Goal: Task Accomplishment & Management: Manage account settings

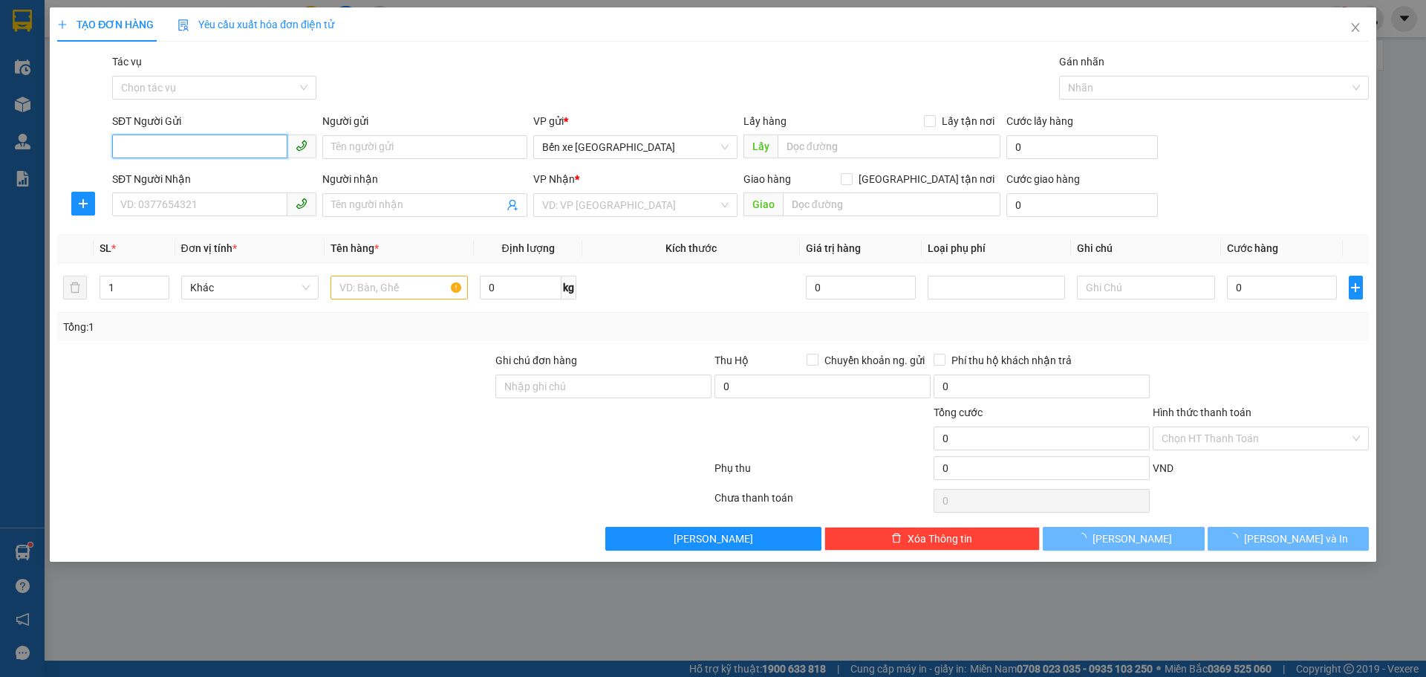
click at [234, 150] on input "SĐT Người Gửi" at bounding box center [199, 146] width 175 height 24
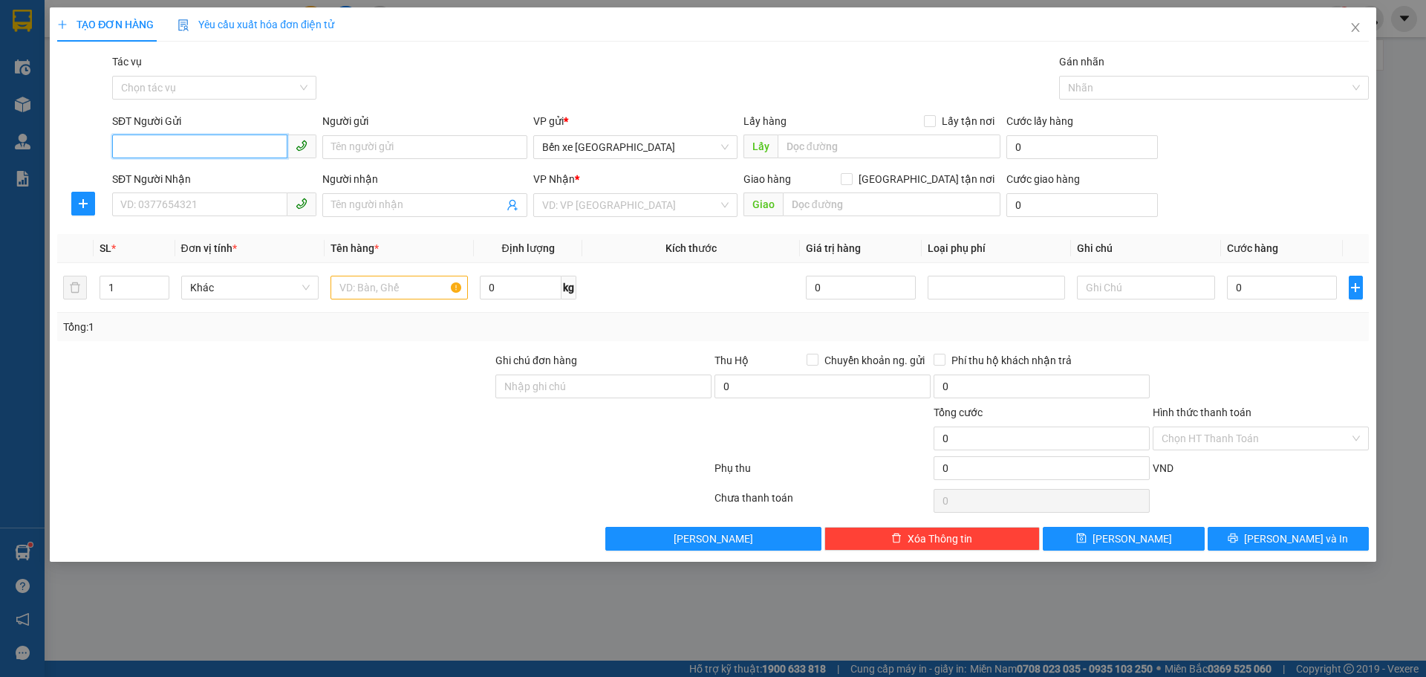
click at [201, 148] on input "SĐT Người Gửi" at bounding box center [199, 146] width 175 height 24
type input "0917646280"
click at [346, 146] on input "Người gửi" at bounding box center [424, 147] width 204 height 24
type input "[PERSON_NAME]"
click at [231, 194] on input "SĐT Người Nhận" at bounding box center [199, 204] width 175 height 24
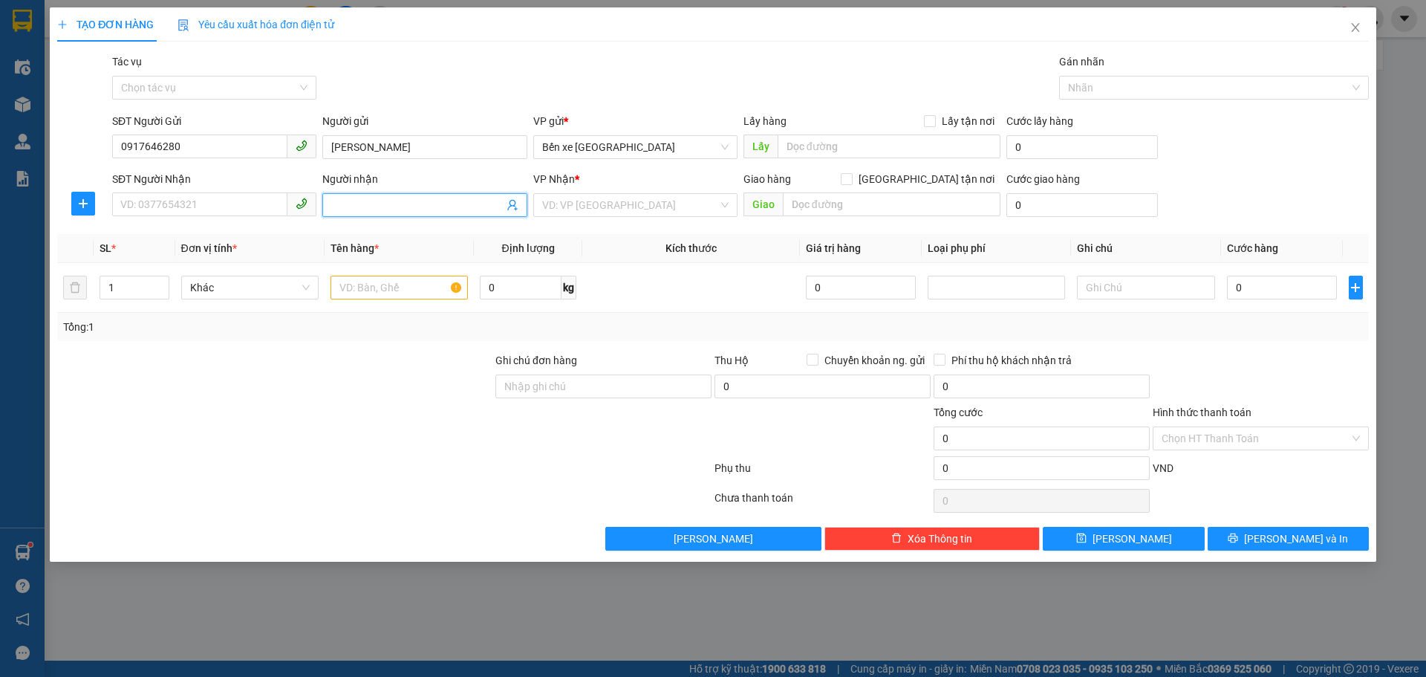
click at [342, 196] on span at bounding box center [424, 205] width 204 height 24
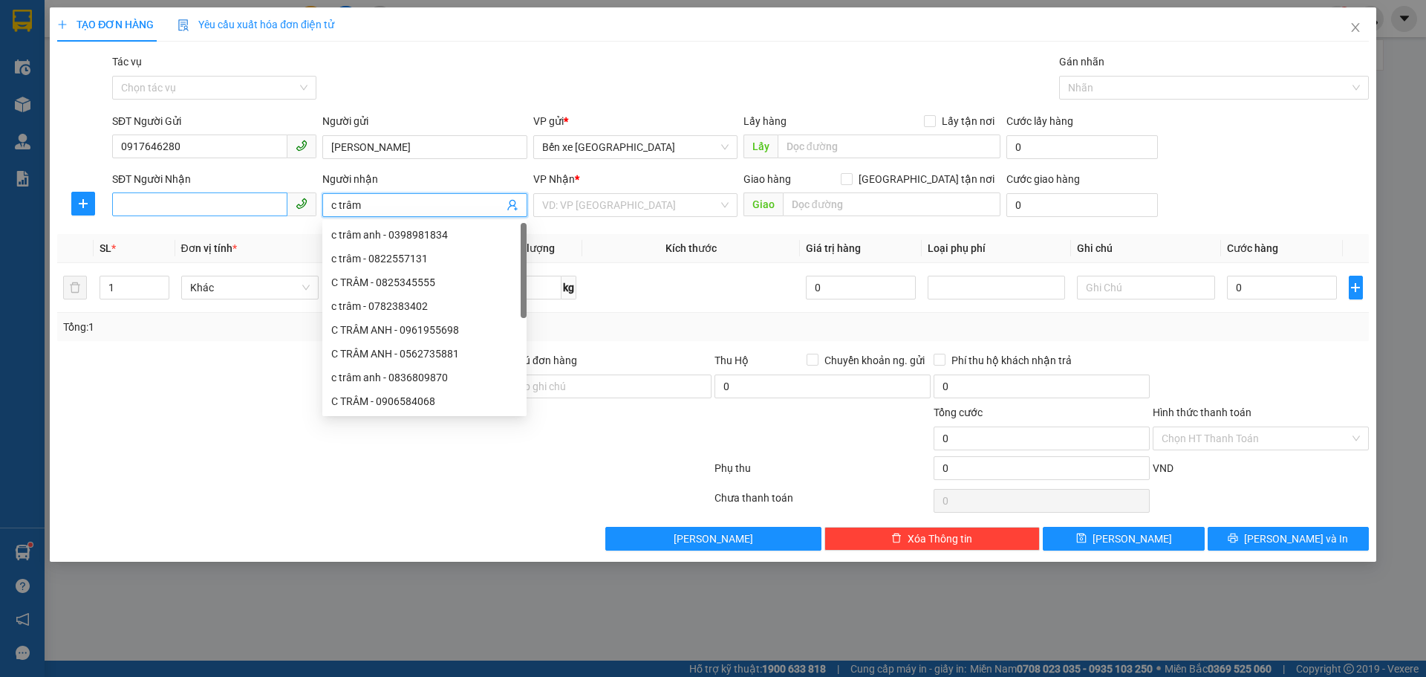
type input "c trâm"
click at [244, 208] on input "SĐT Người Nhận" at bounding box center [199, 204] width 175 height 24
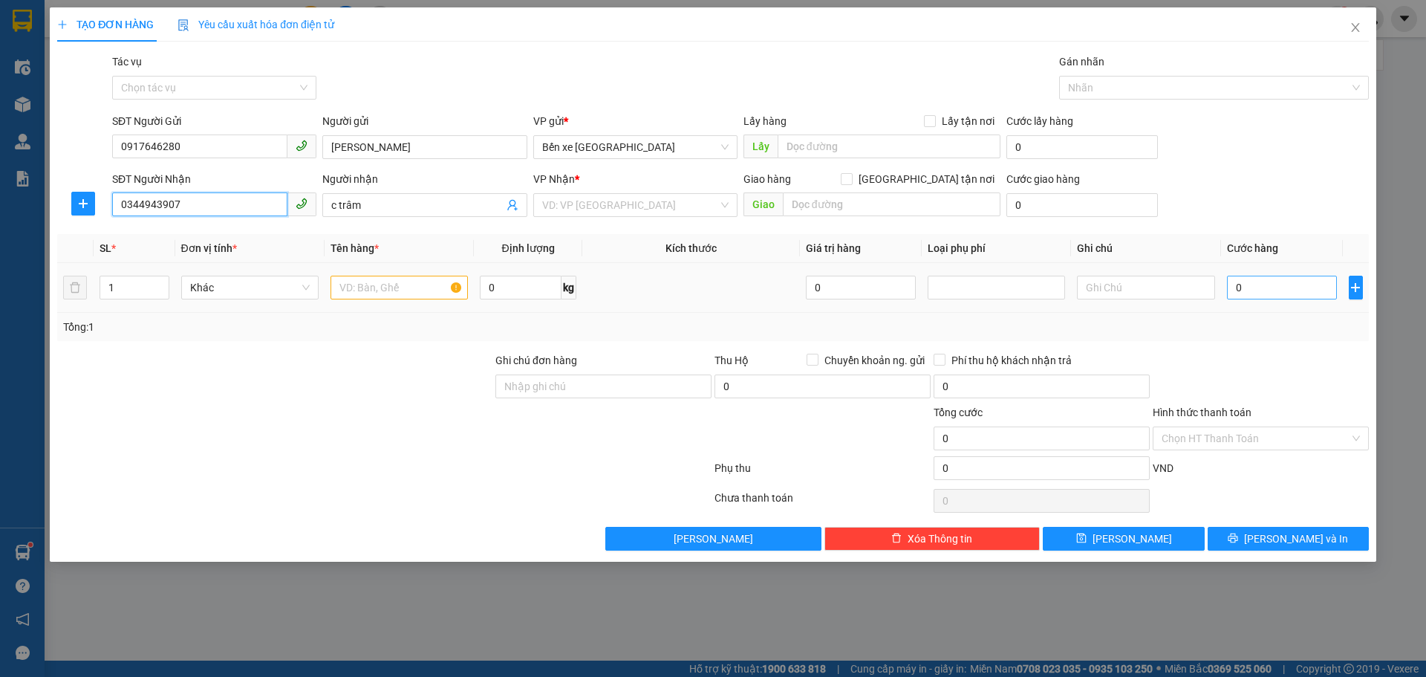
type input "0344943907"
click at [1263, 298] on input "0" at bounding box center [1282, 288] width 111 height 24
type input "3"
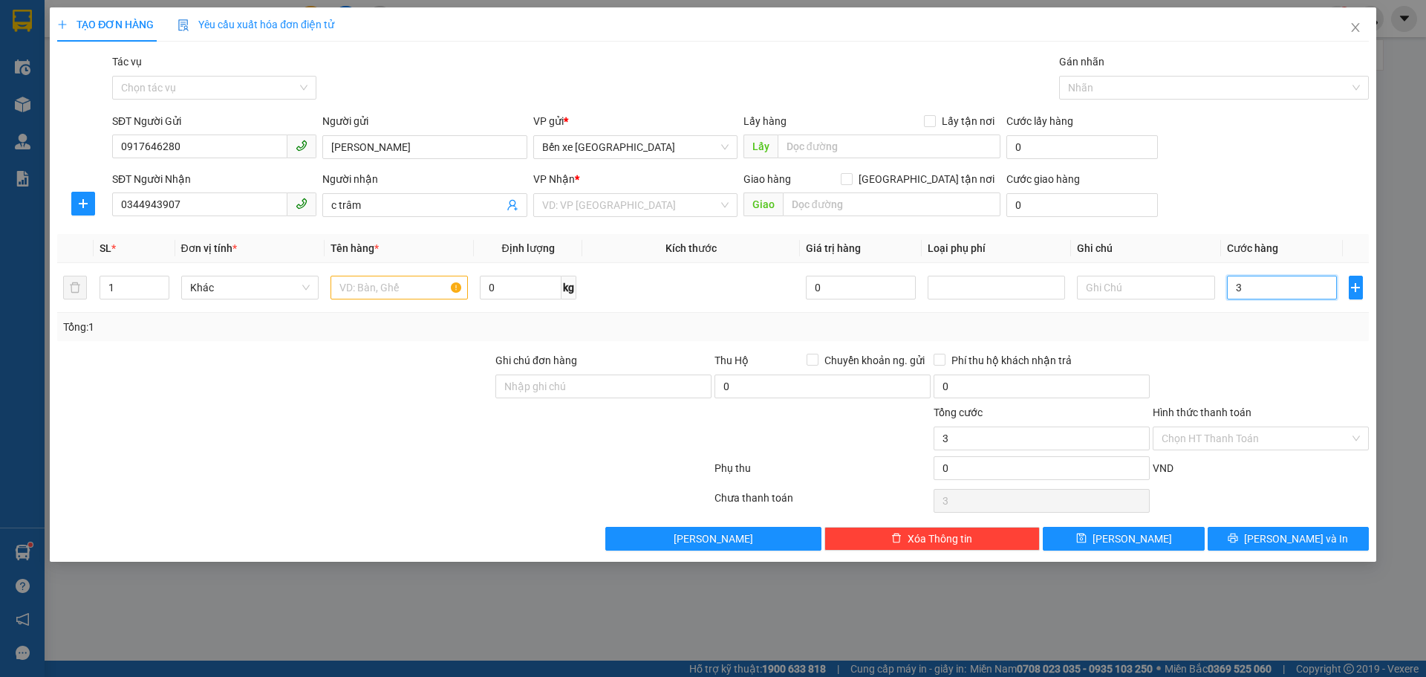
type input "30"
type input "300"
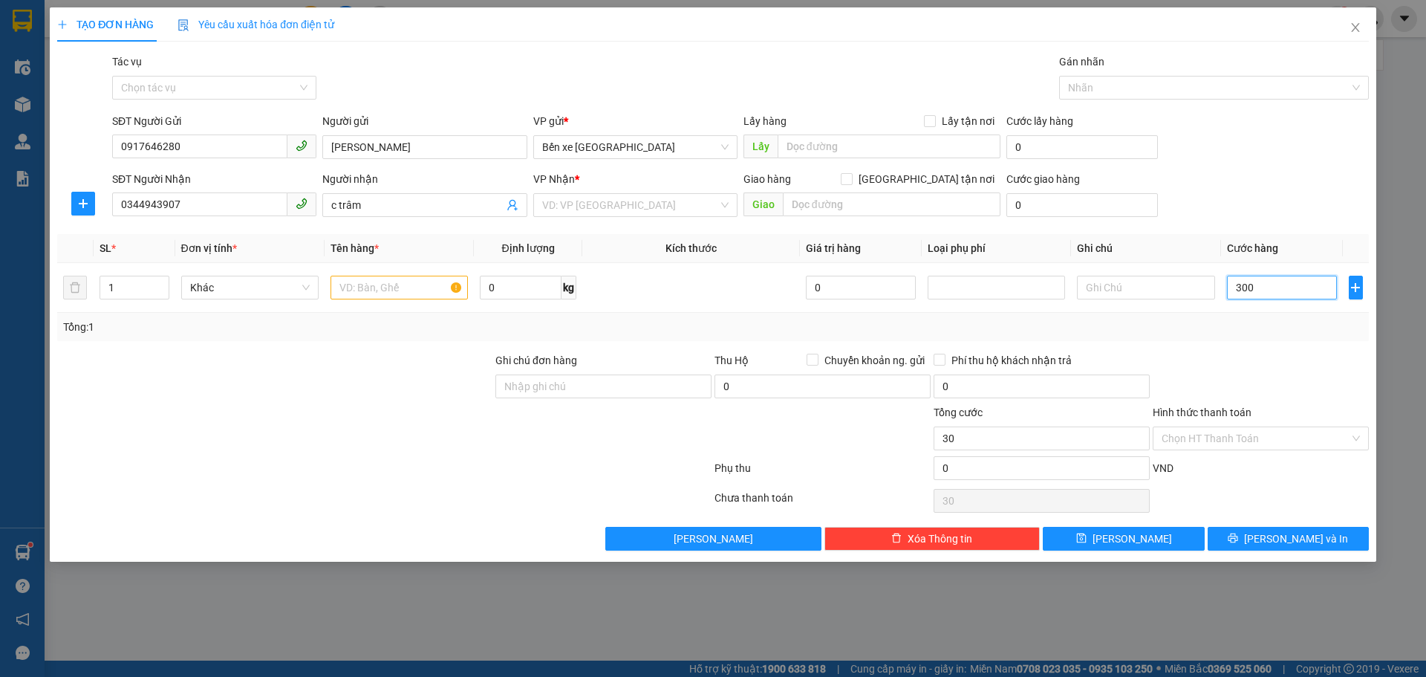
type input "300"
type input "300.000"
click at [399, 294] on input "text" at bounding box center [399, 288] width 137 height 24
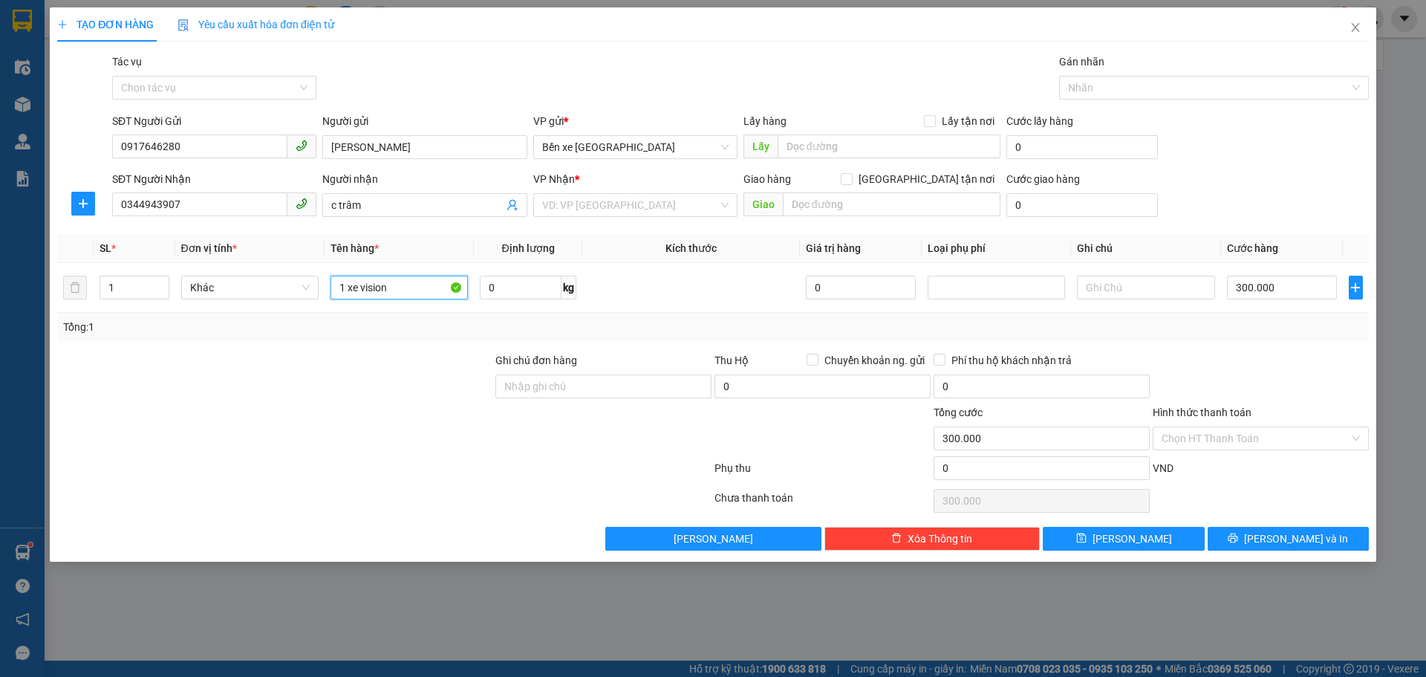
type input "1 xe vision"
click at [455, 363] on div at bounding box center [275, 378] width 438 height 52
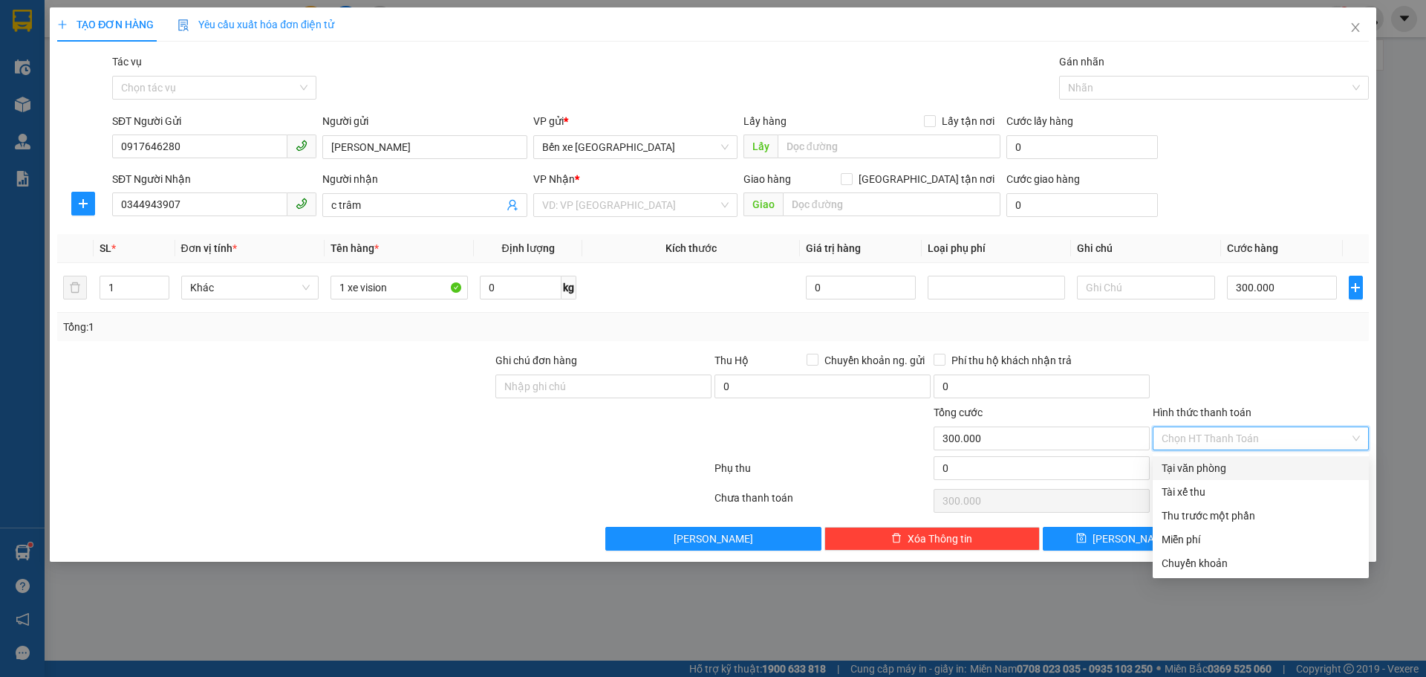
click at [1188, 447] on input "Hình thức thanh toán" at bounding box center [1256, 438] width 188 height 22
click at [1177, 462] on div "Tại văn phòng" at bounding box center [1261, 468] width 198 height 16
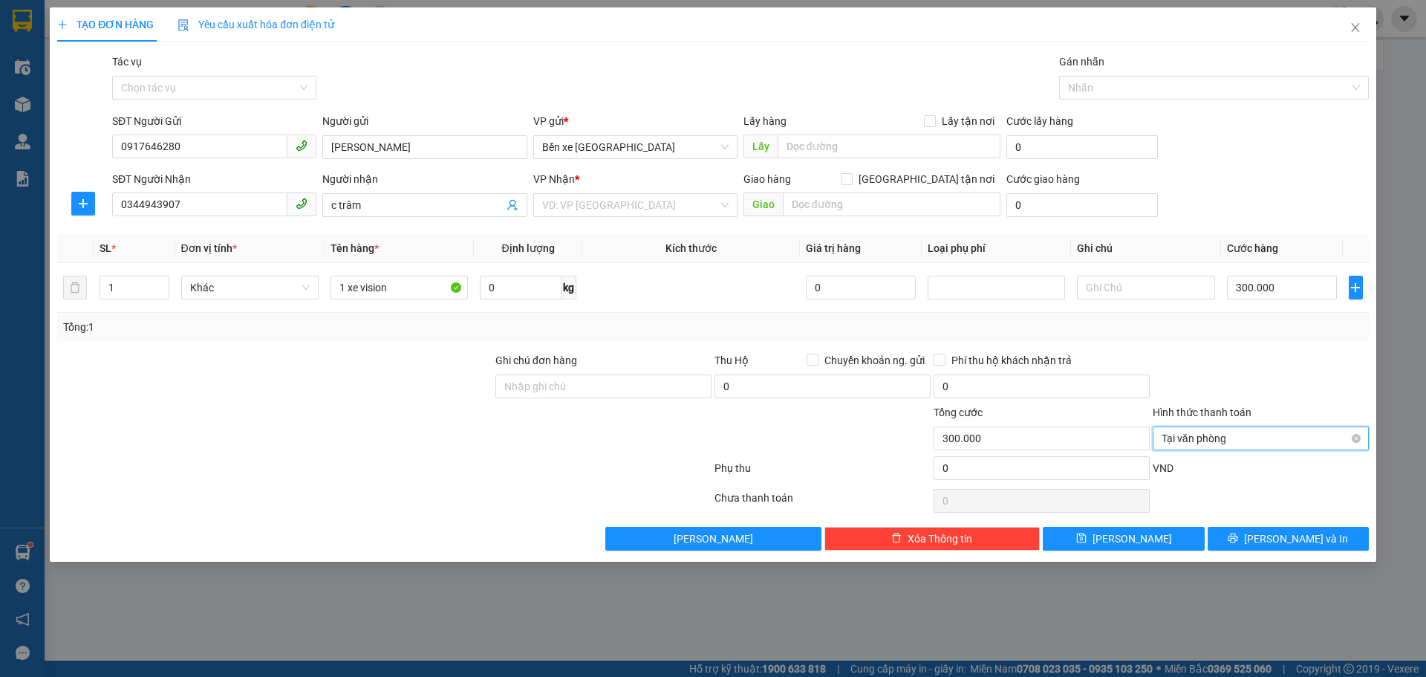
click at [1195, 439] on span "Tại văn phòng" at bounding box center [1261, 438] width 198 height 22
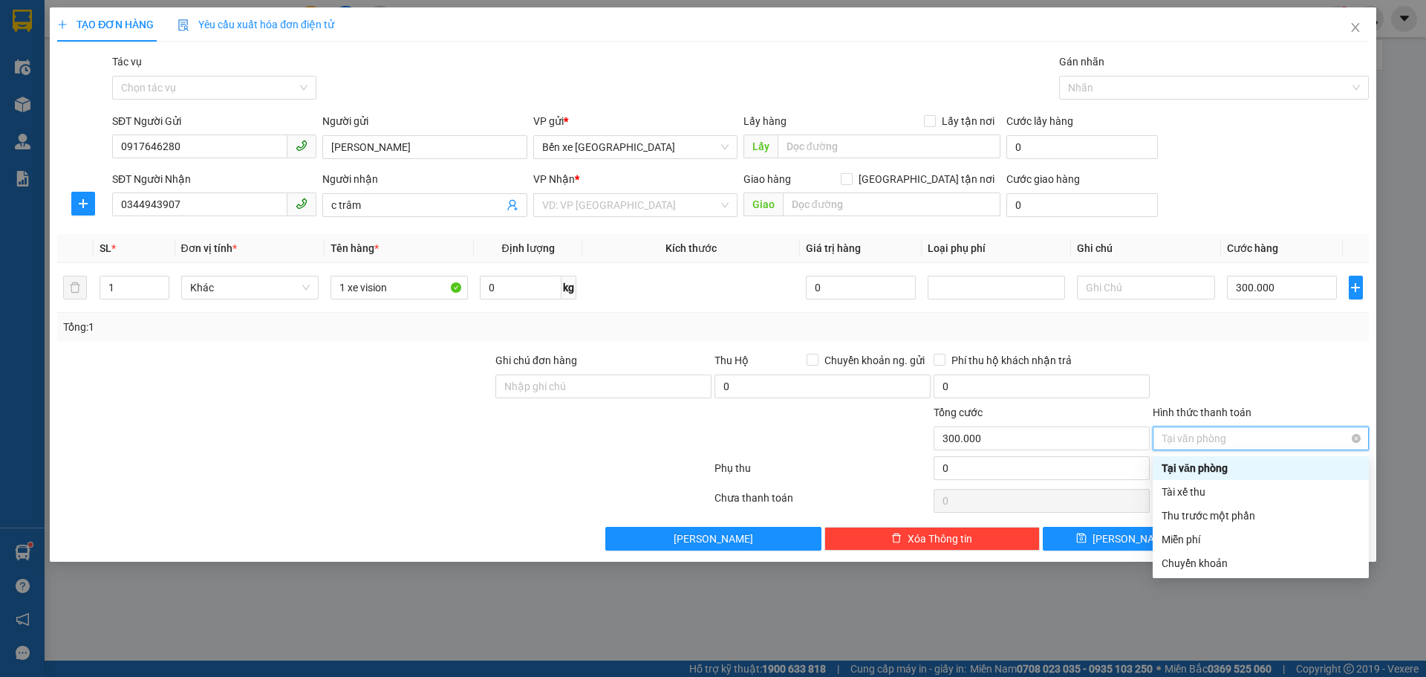
click at [1199, 435] on span "Tại văn phòng" at bounding box center [1261, 438] width 198 height 22
type input "300.000"
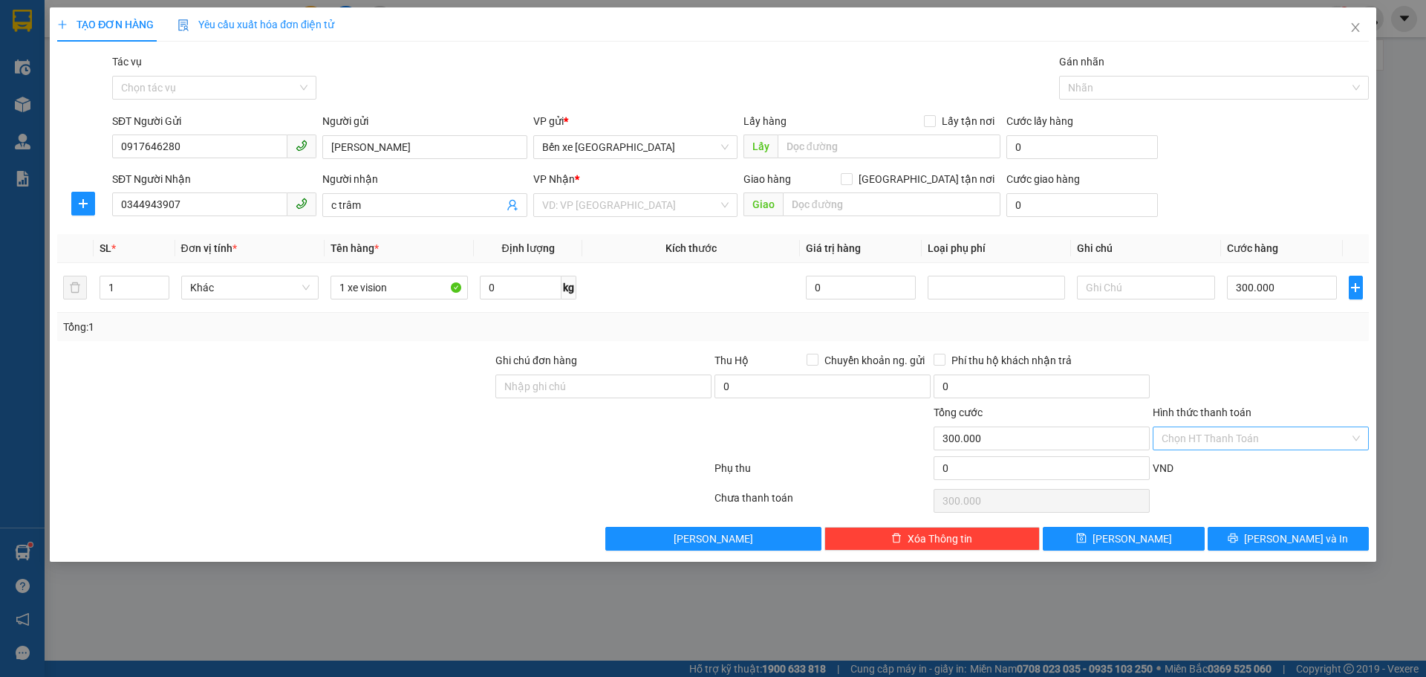
click at [1200, 362] on div at bounding box center [1260, 378] width 219 height 52
click at [1087, 543] on span "save" at bounding box center [1081, 539] width 10 height 12
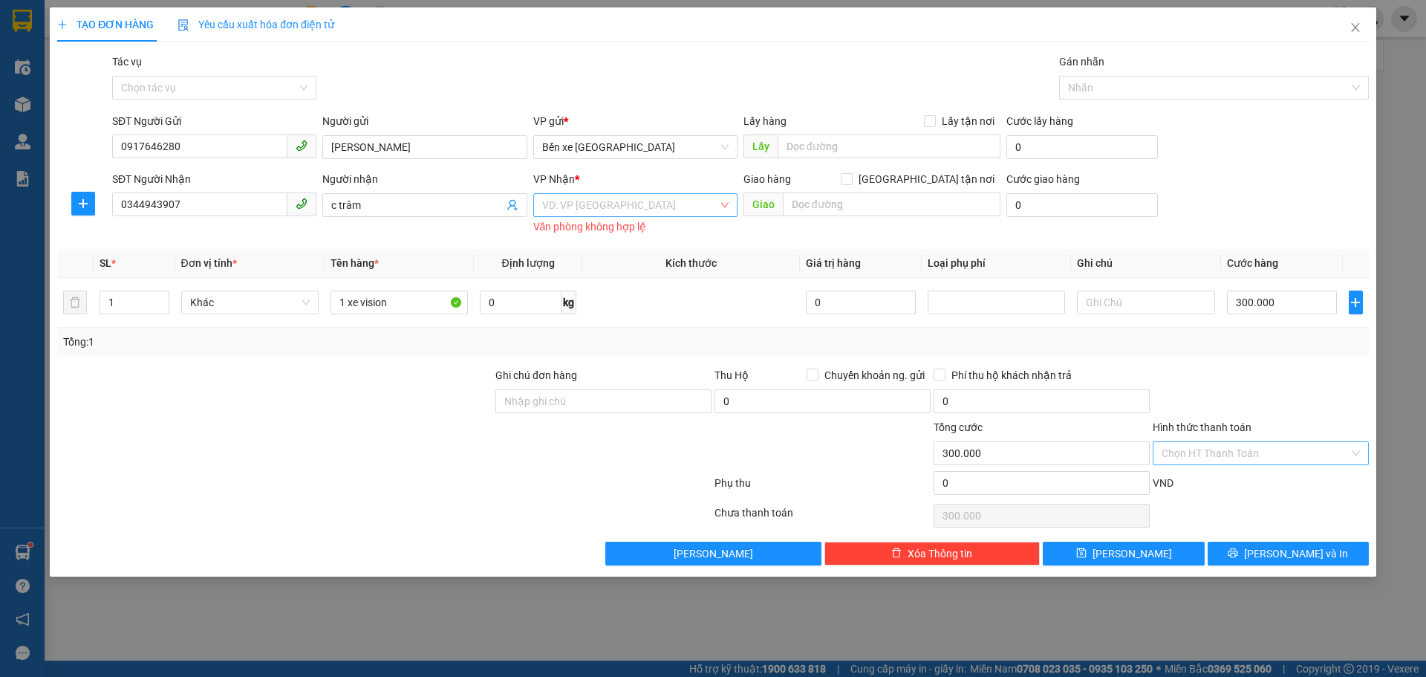
click at [588, 195] on input "search" at bounding box center [630, 205] width 176 height 22
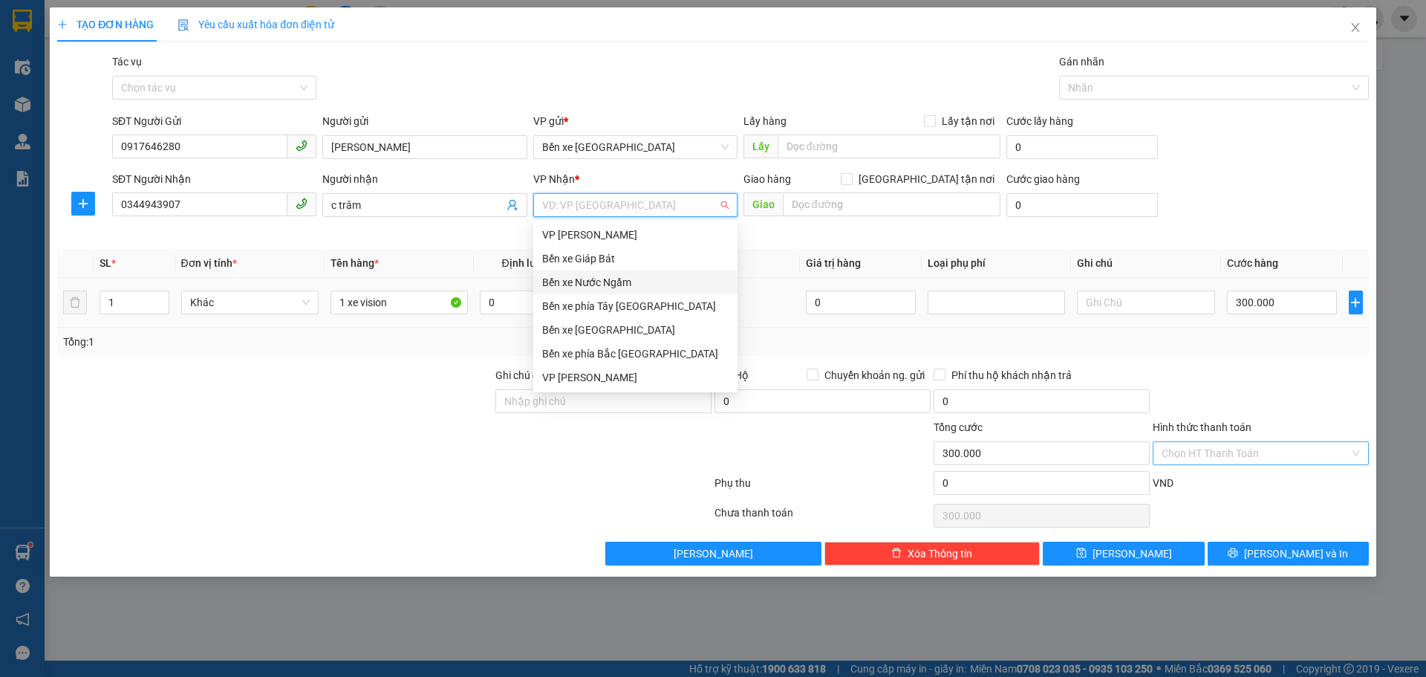
click at [586, 282] on div "Bến xe Nước Ngầm" at bounding box center [635, 282] width 186 height 16
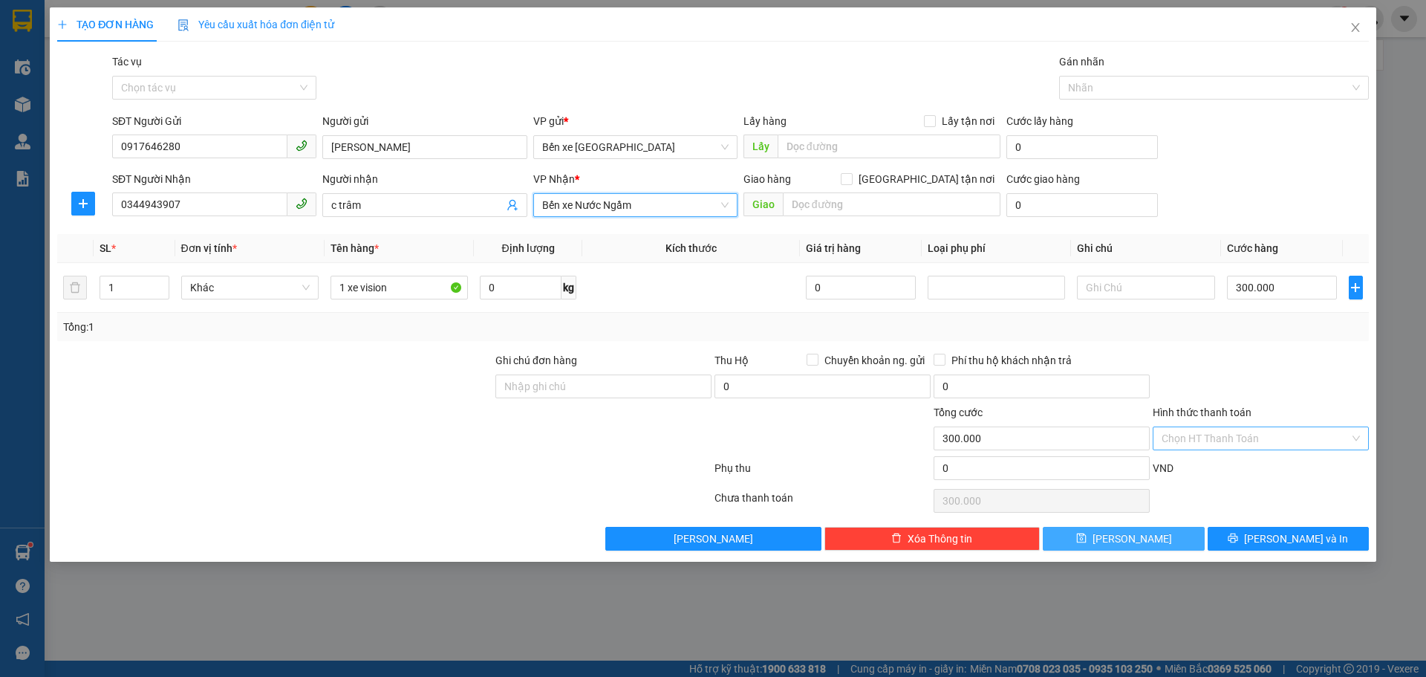
click at [1135, 544] on span "[PERSON_NAME]" at bounding box center [1132, 538] width 79 height 16
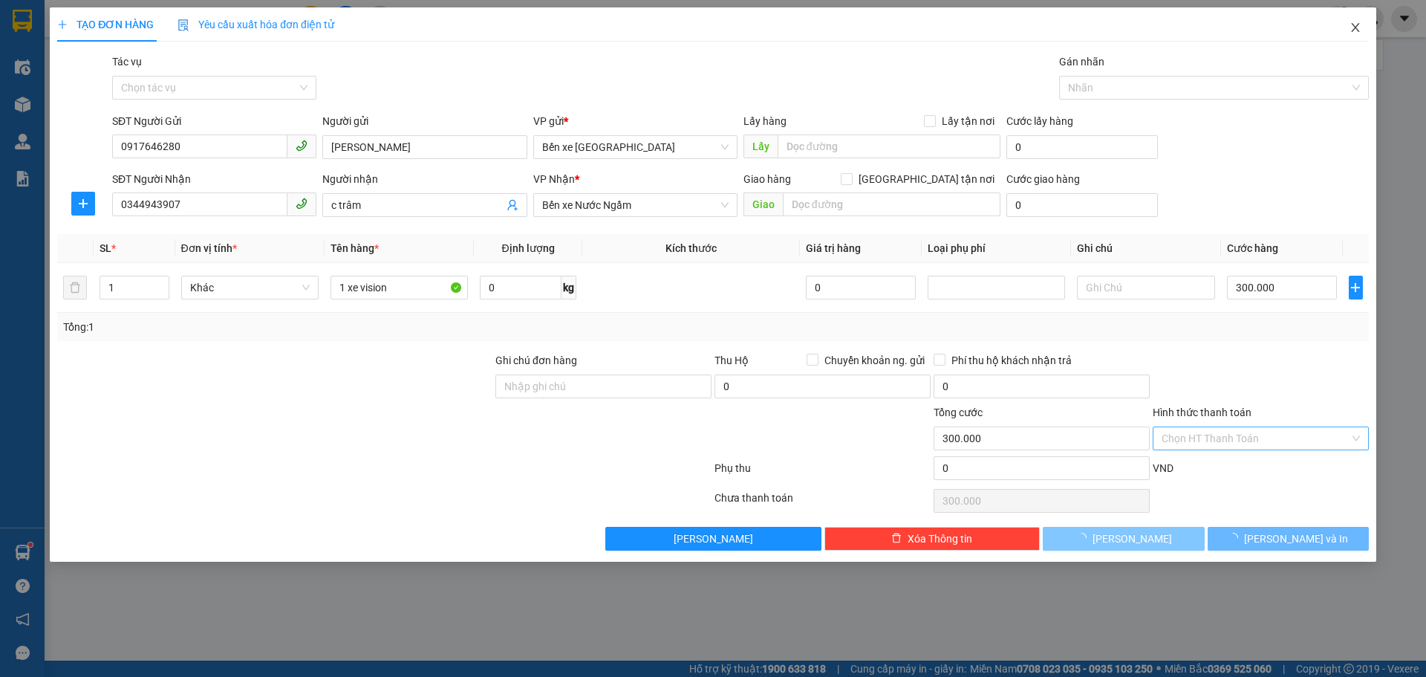
type input "0"
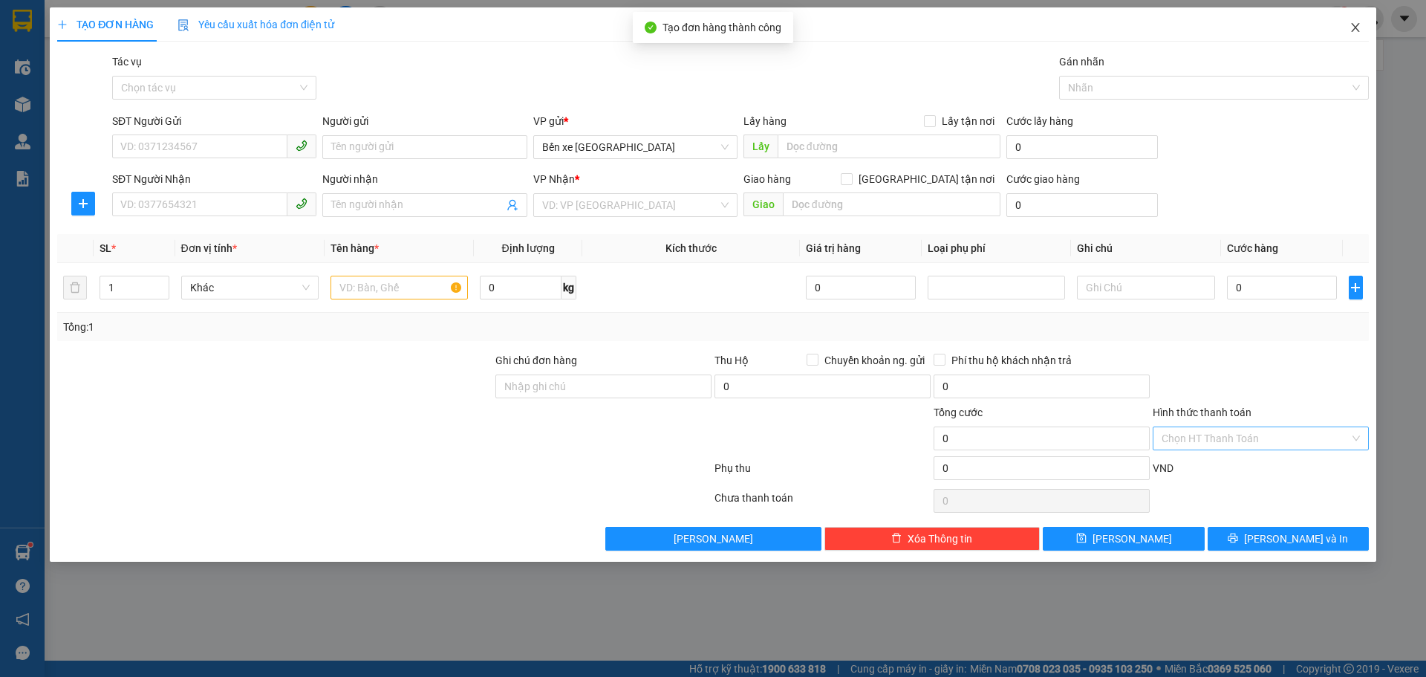
click at [1353, 31] on icon "close" at bounding box center [1355, 27] width 8 height 9
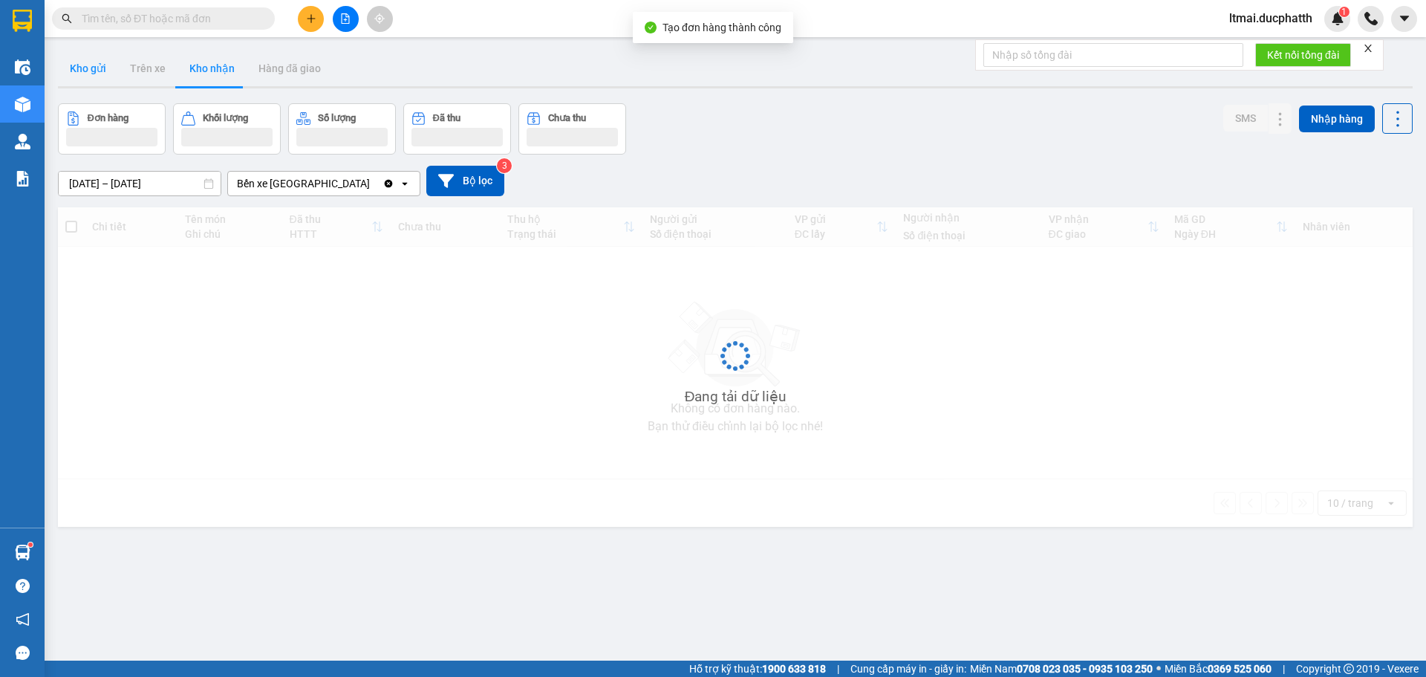
click at [100, 59] on button "Kho gửi" at bounding box center [88, 69] width 60 height 36
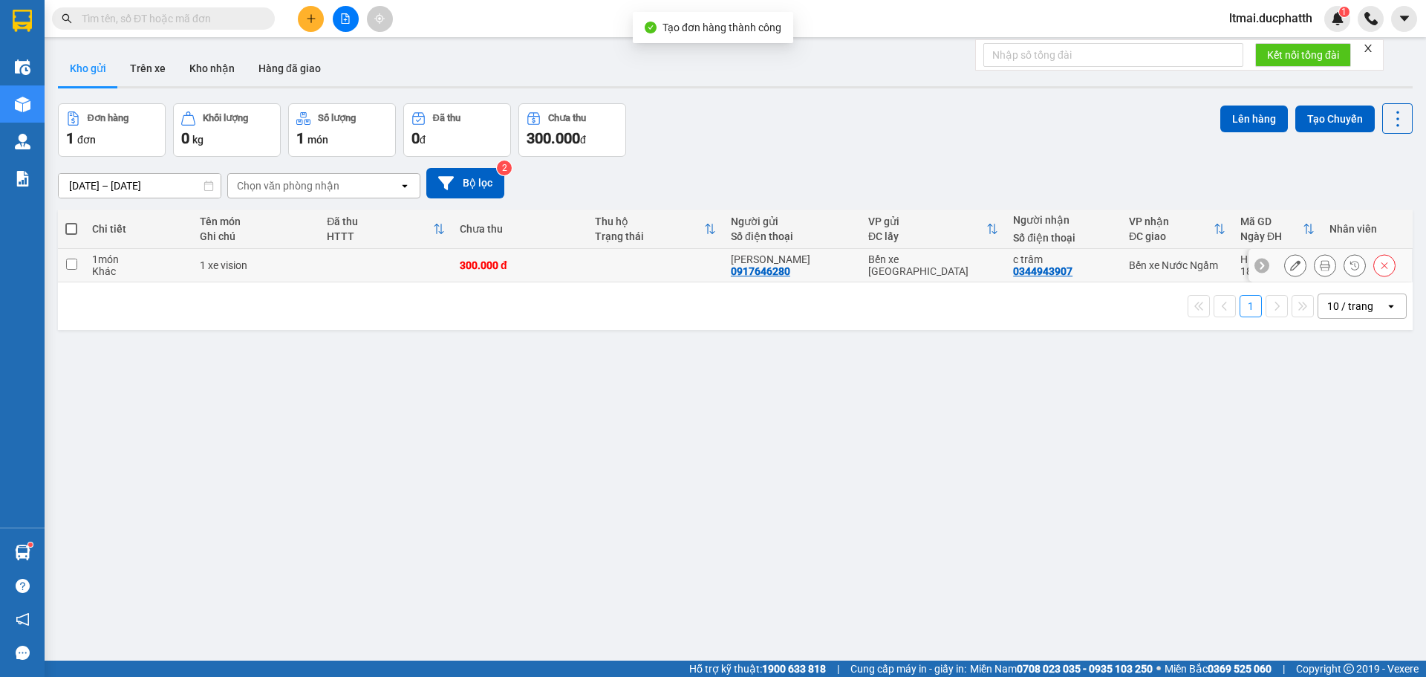
click at [127, 263] on div "1 món" at bounding box center [138, 259] width 93 height 12
checkbox input "true"
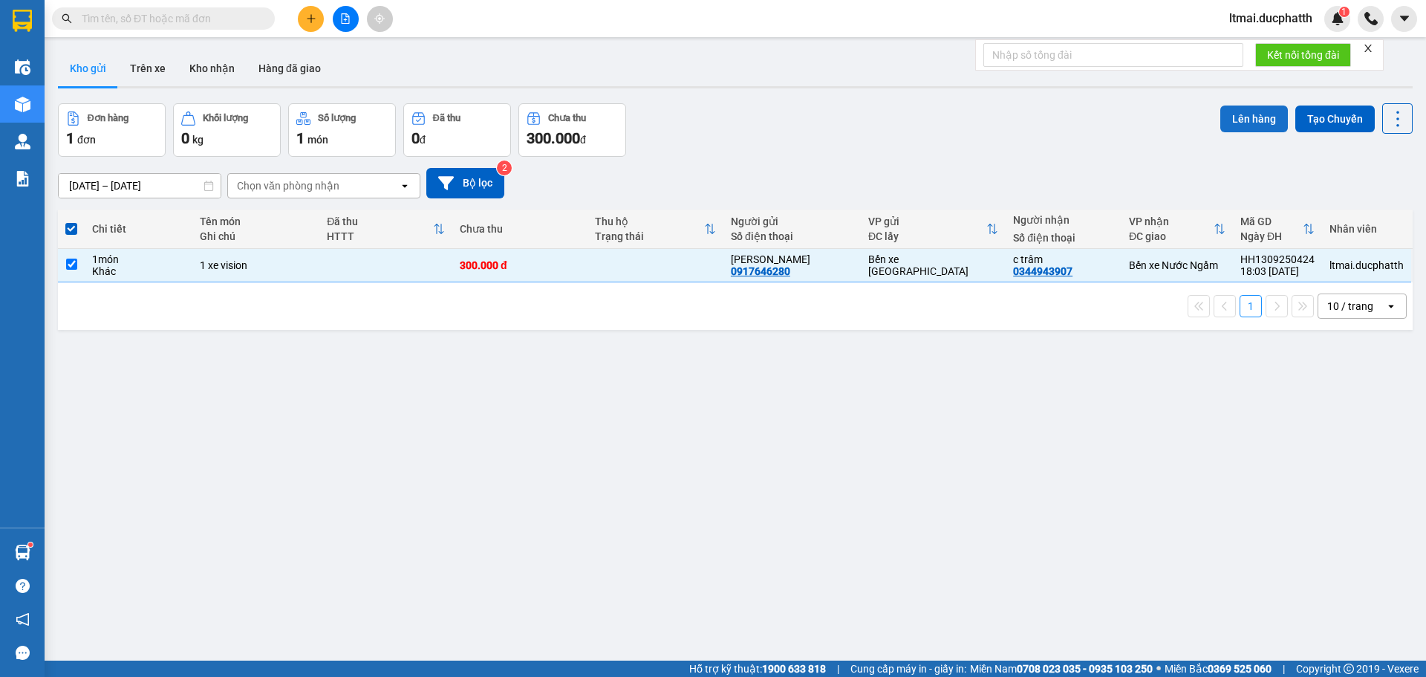
click at [1250, 118] on button "Lên hàng" at bounding box center [1255, 118] width 68 height 27
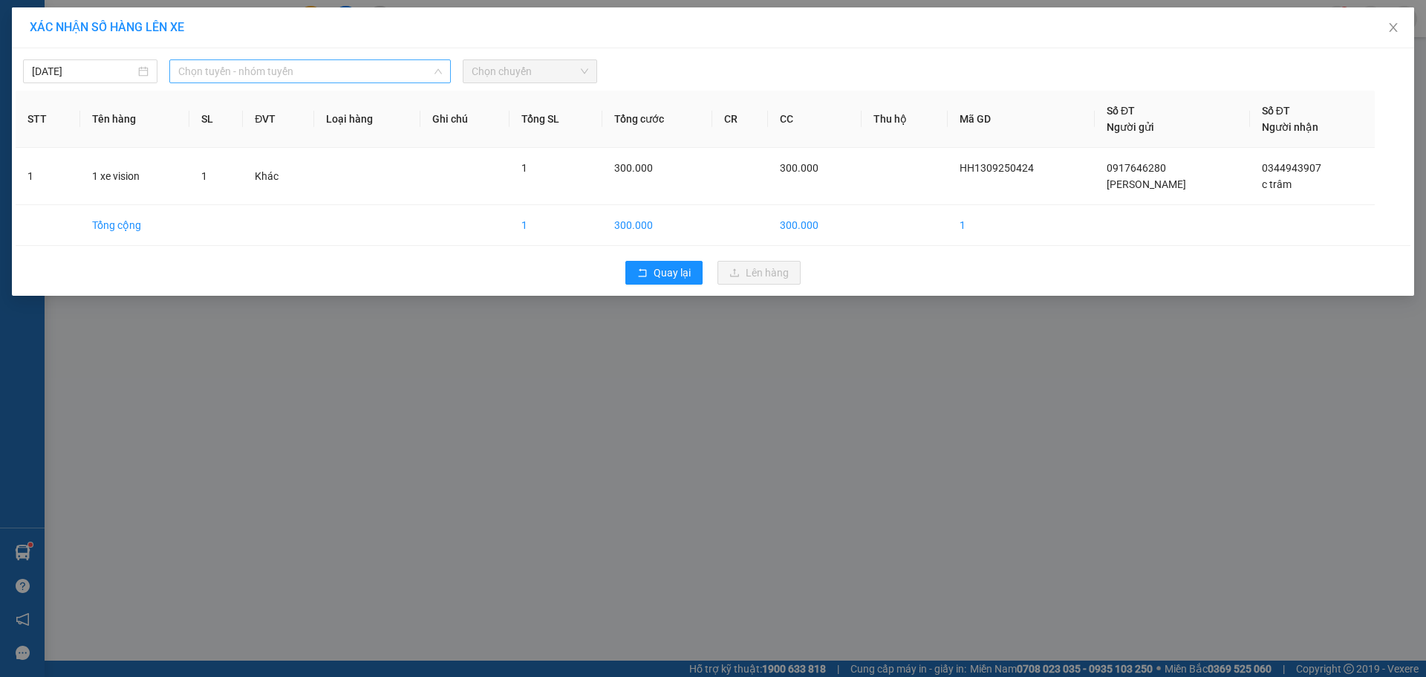
click at [239, 77] on span "Chọn tuyến - nhóm tuyến" at bounding box center [310, 71] width 264 height 22
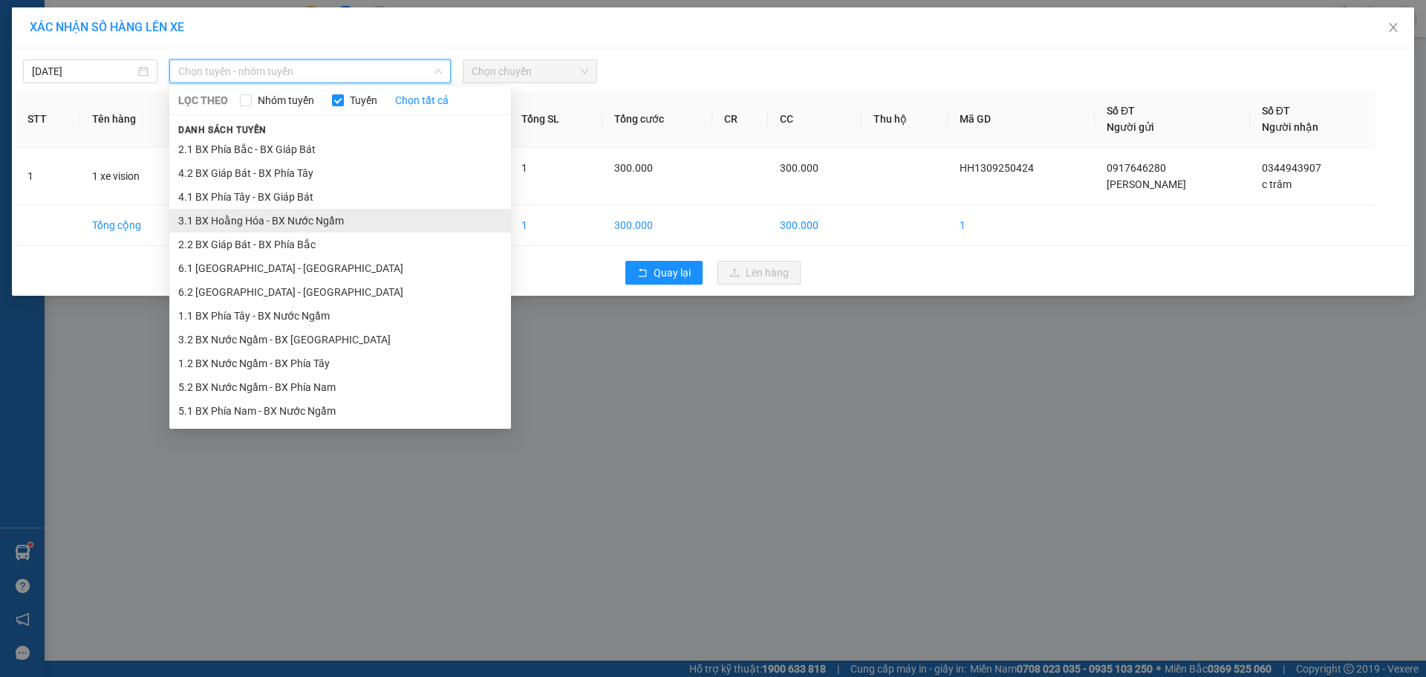
drag, startPoint x: 220, startPoint y: 223, endPoint x: 173, endPoint y: 148, distance: 88.4
click at [219, 224] on li "3.1 BX Hoằng Hóa - BX Nước Ngầm" at bounding box center [340, 221] width 342 height 24
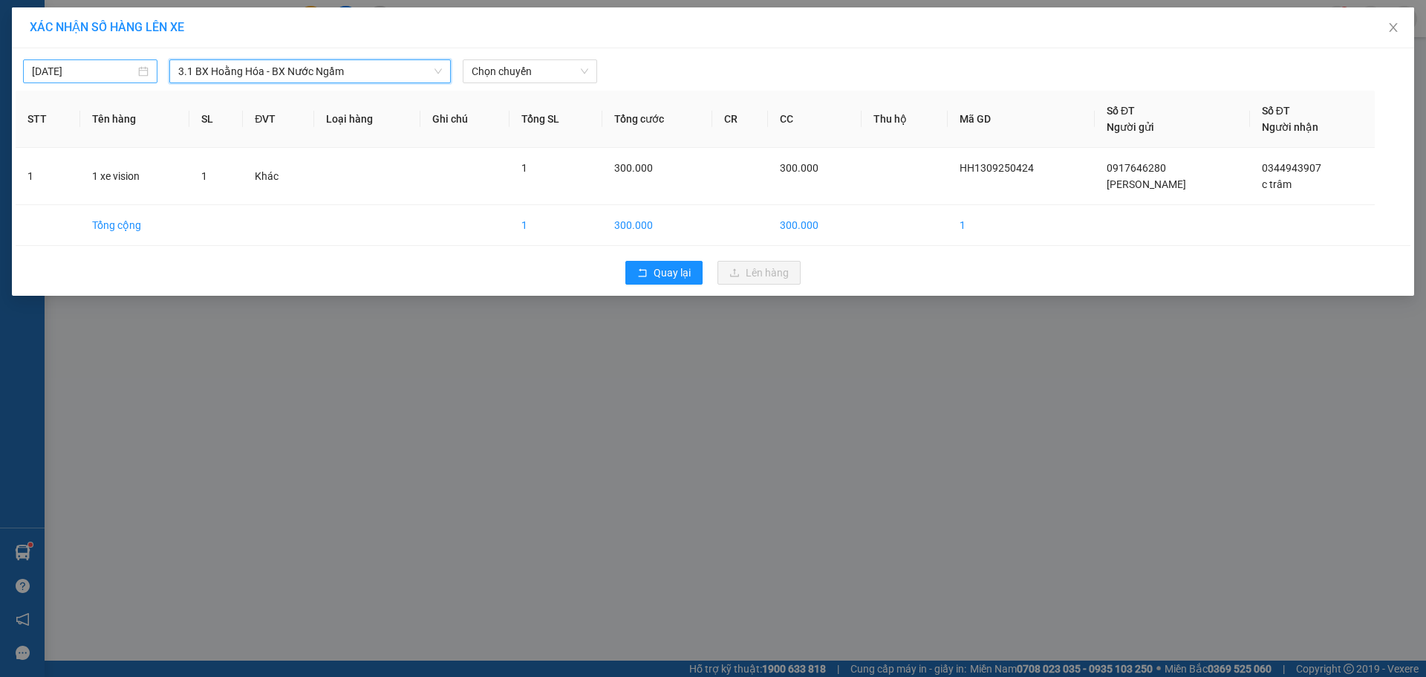
click at [109, 72] on input "[DATE]" at bounding box center [83, 71] width 103 height 16
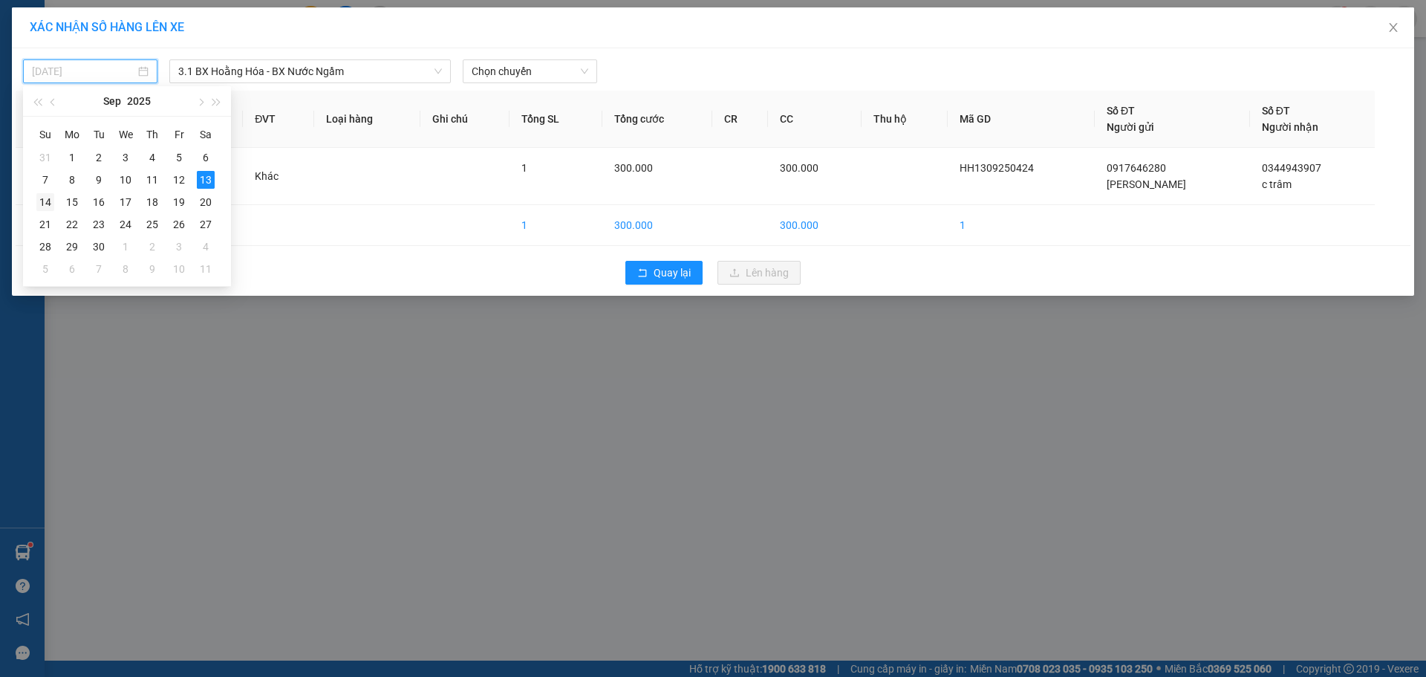
click at [51, 204] on div "14" at bounding box center [45, 202] width 18 height 18
type input "[DATE]"
click at [517, 74] on span "Chọn chuyến" at bounding box center [530, 71] width 117 height 22
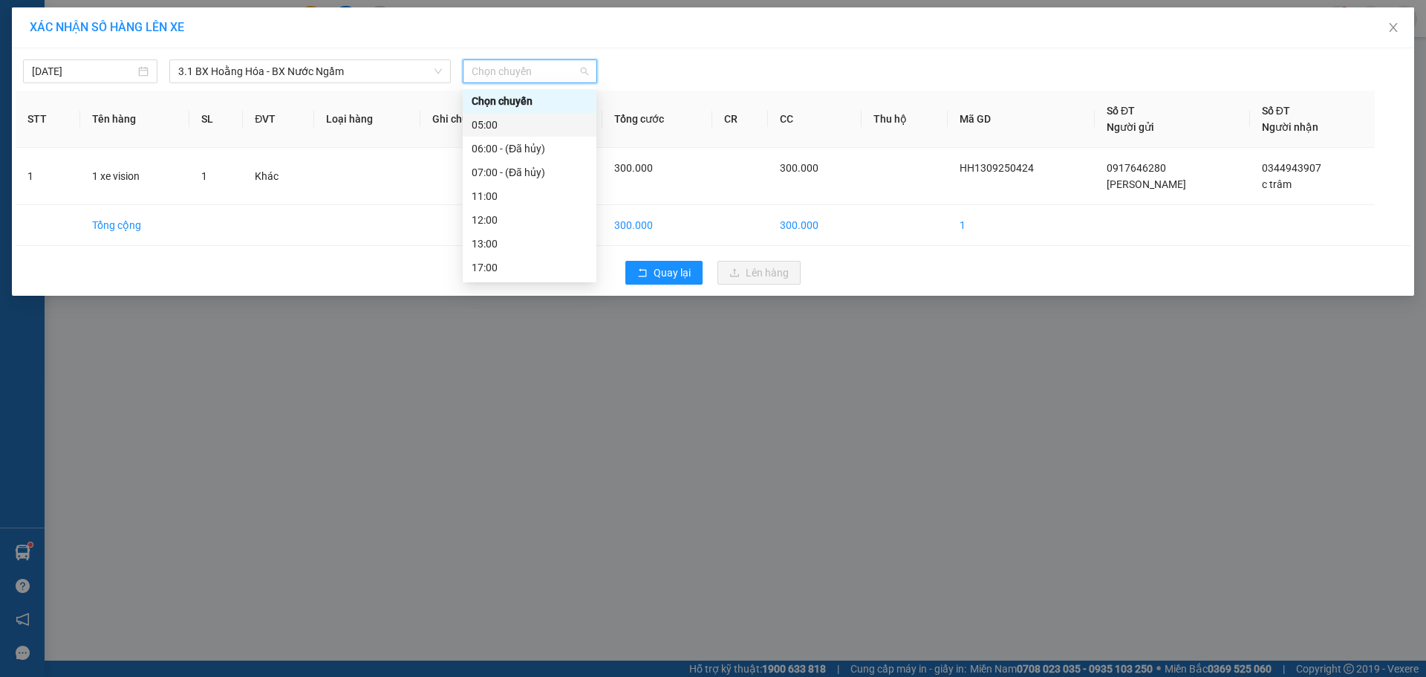
click at [494, 121] on div "05:00" at bounding box center [530, 125] width 116 height 16
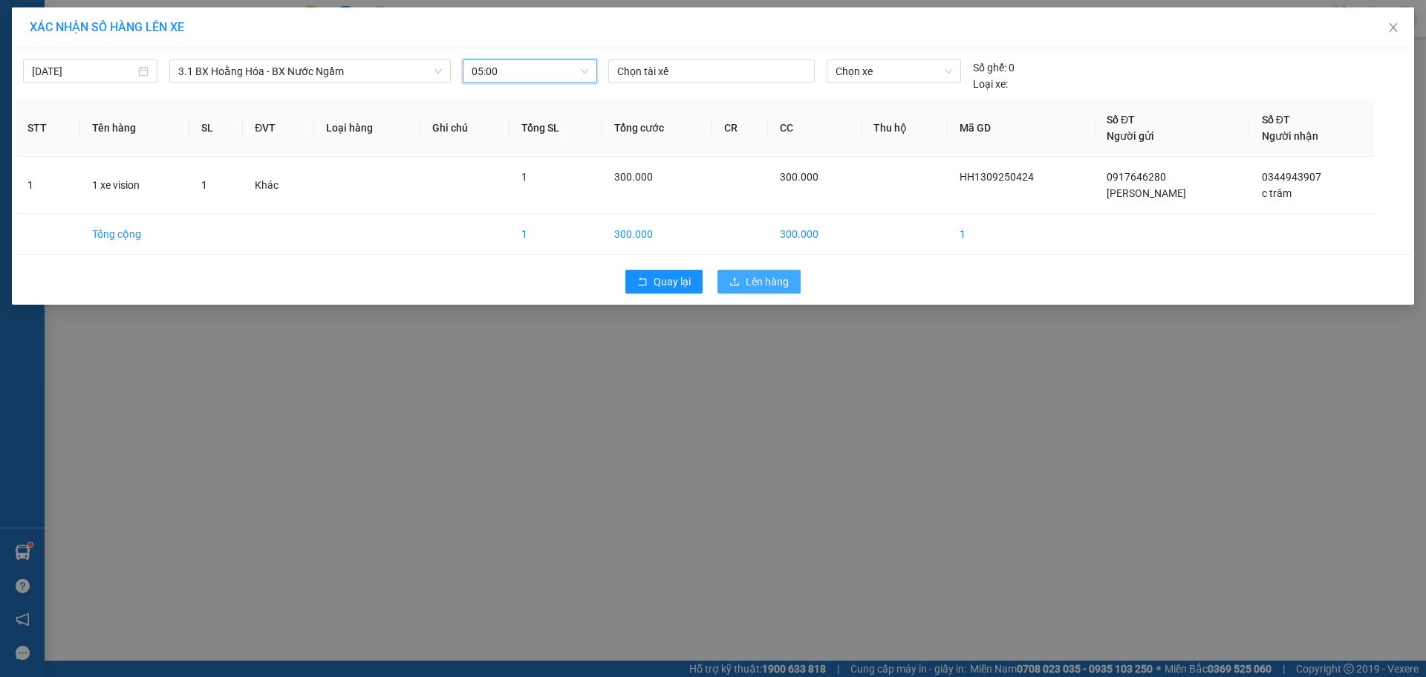
click at [770, 273] on button "Lên hàng" at bounding box center [759, 282] width 83 height 24
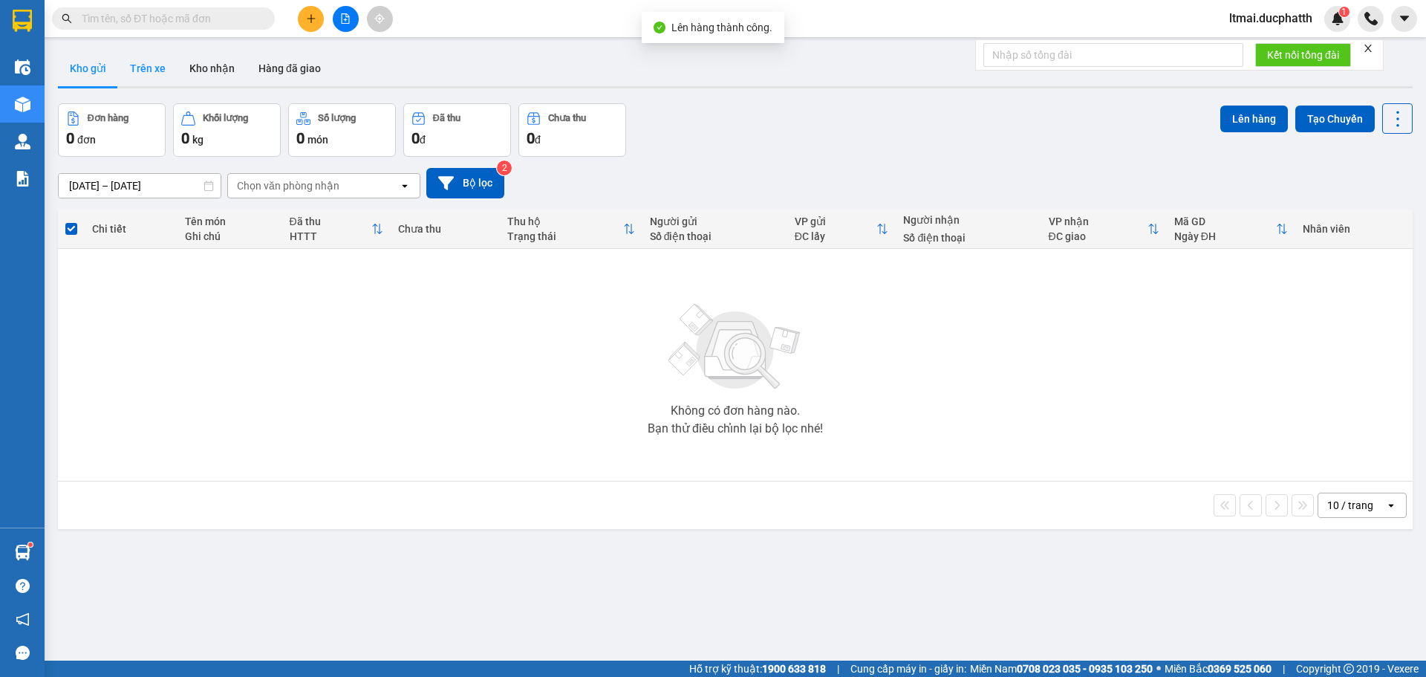
click at [155, 69] on button "Trên xe" at bounding box center [147, 69] width 59 height 36
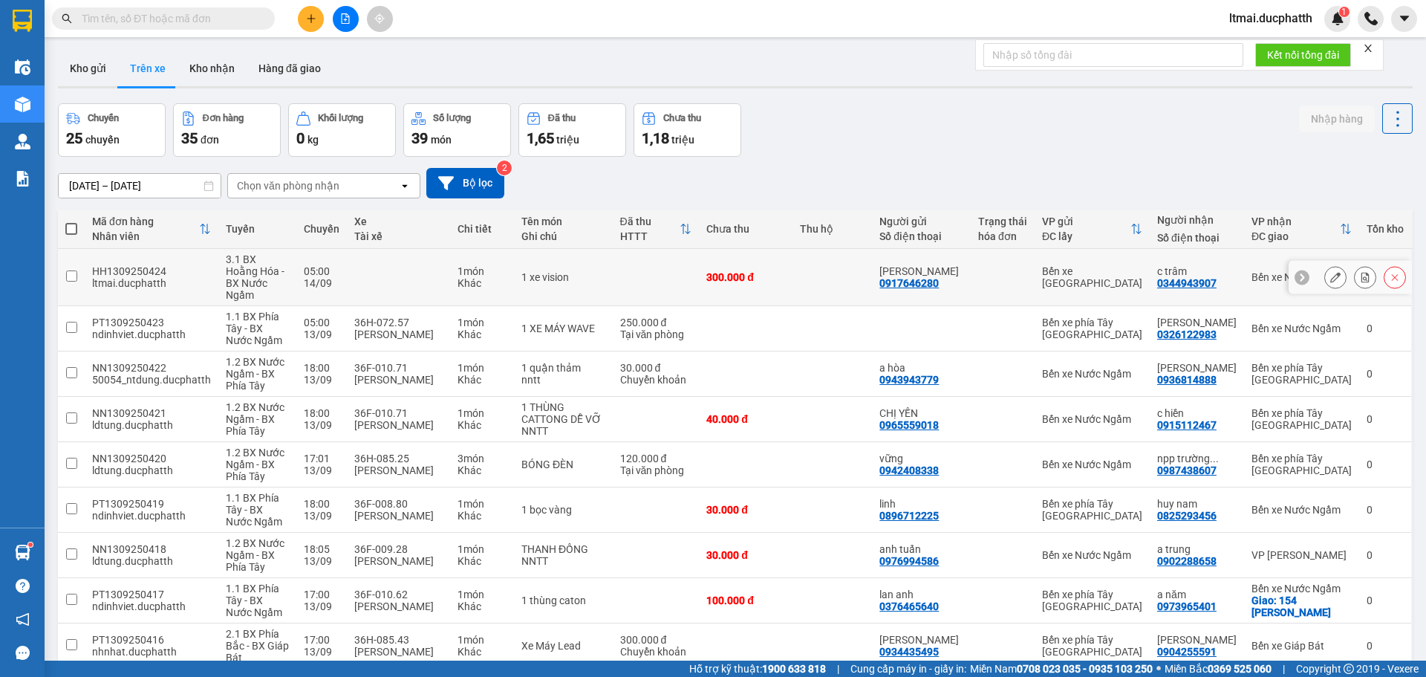
click at [1355, 268] on button at bounding box center [1365, 277] width 21 height 26
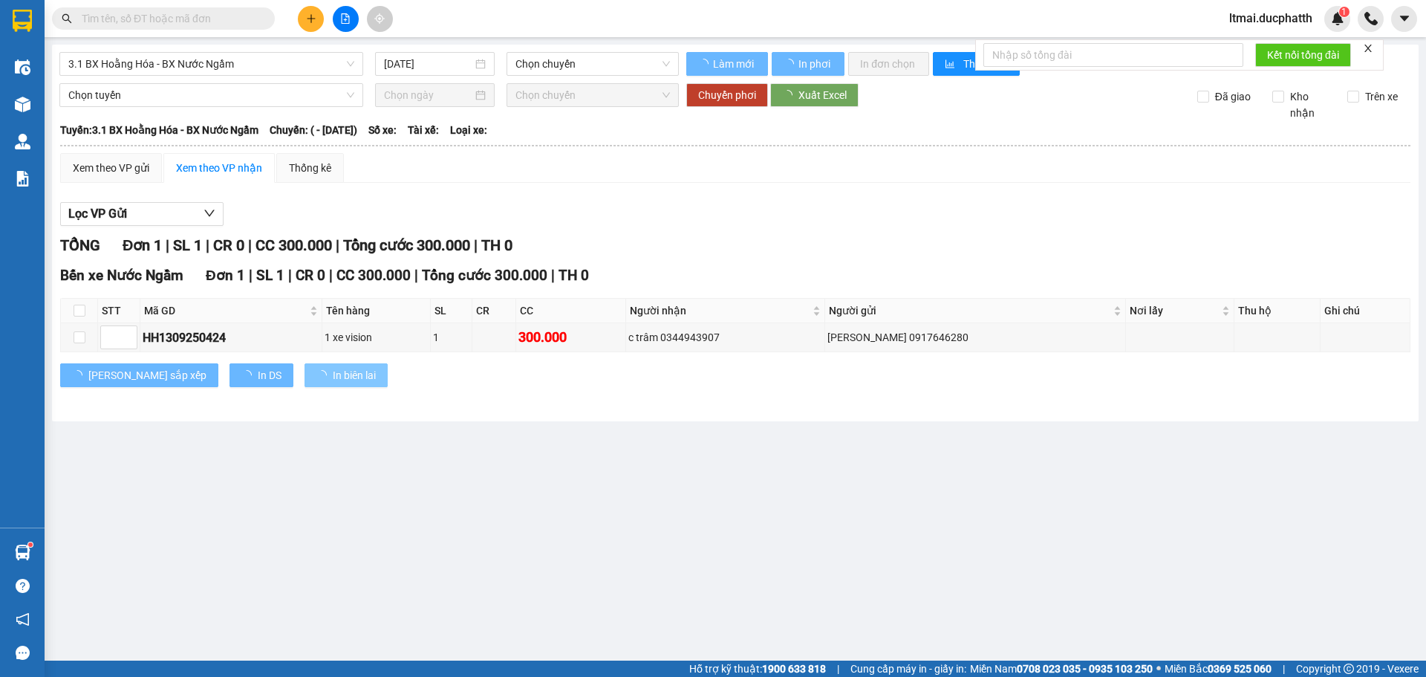
type input "[DATE]"
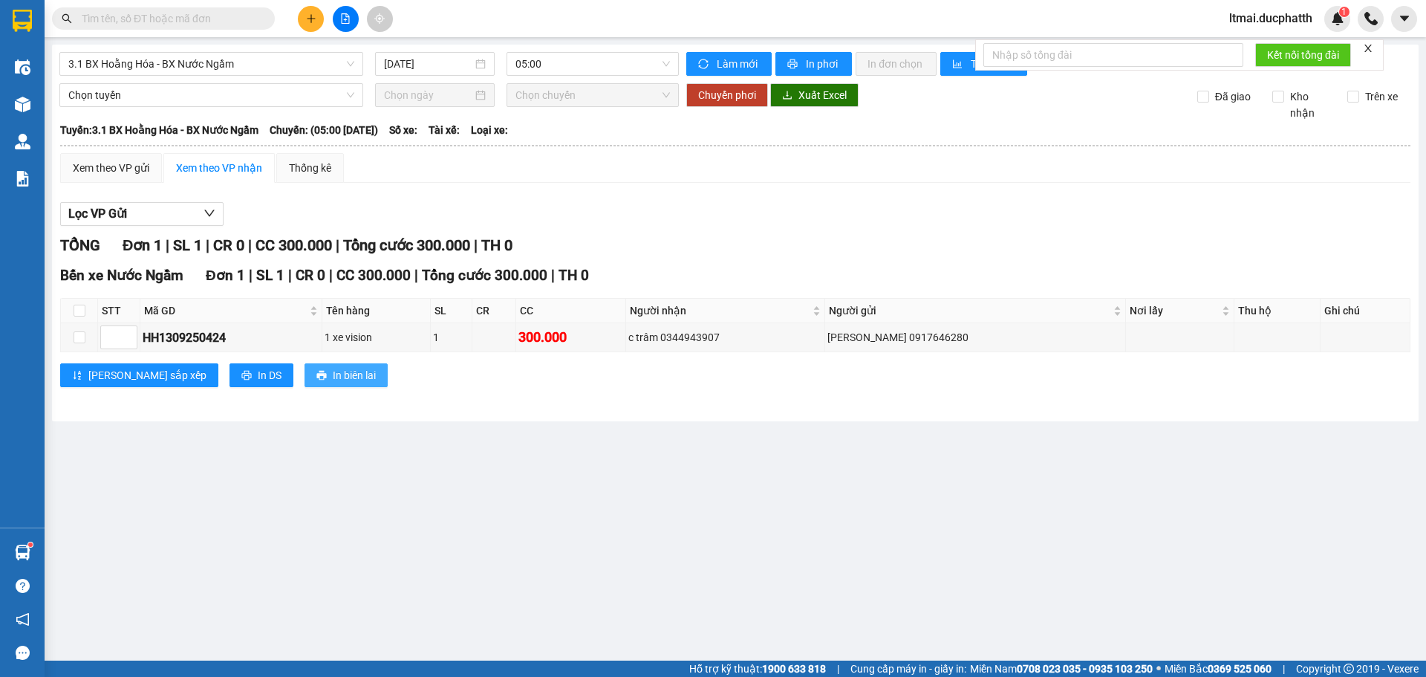
click at [333, 369] on span "In biên lai" at bounding box center [354, 375] width 43 height 16
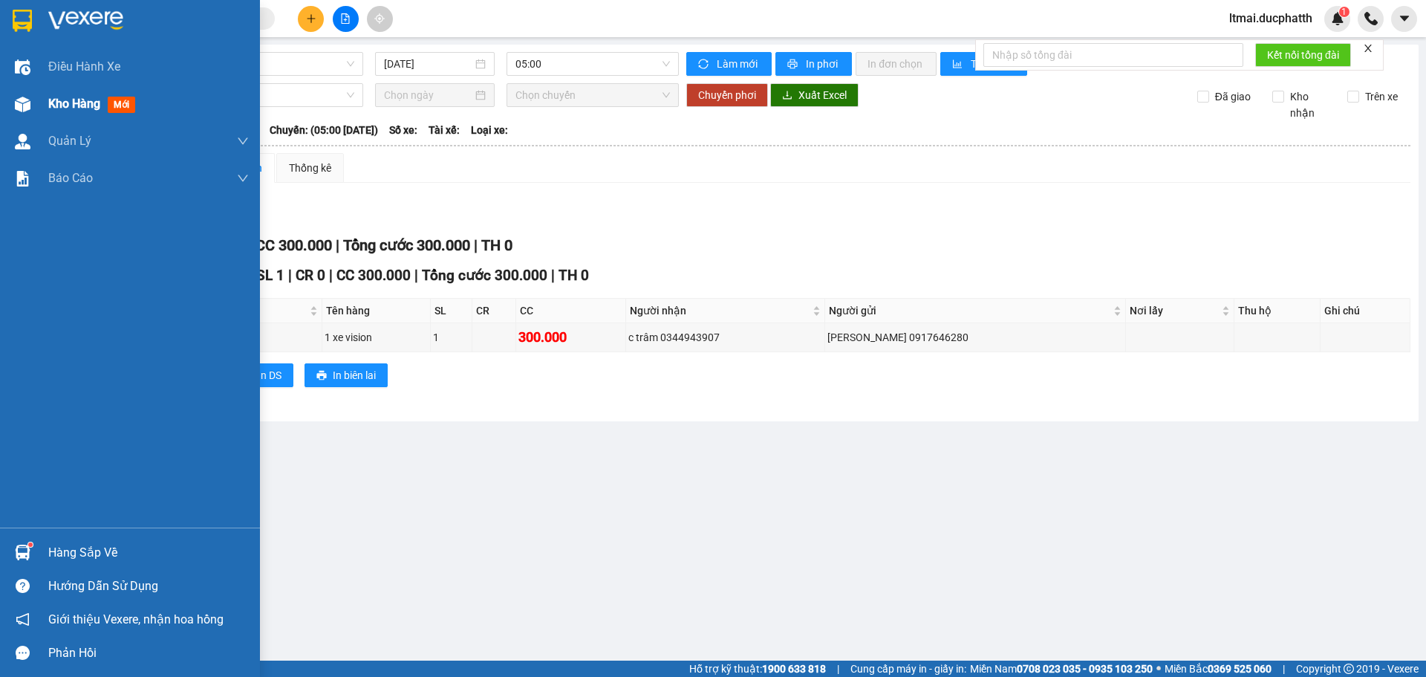
click at [40, 103] on div "Kho hàng mới" at bounding box center [130, 103] width 260 height 37
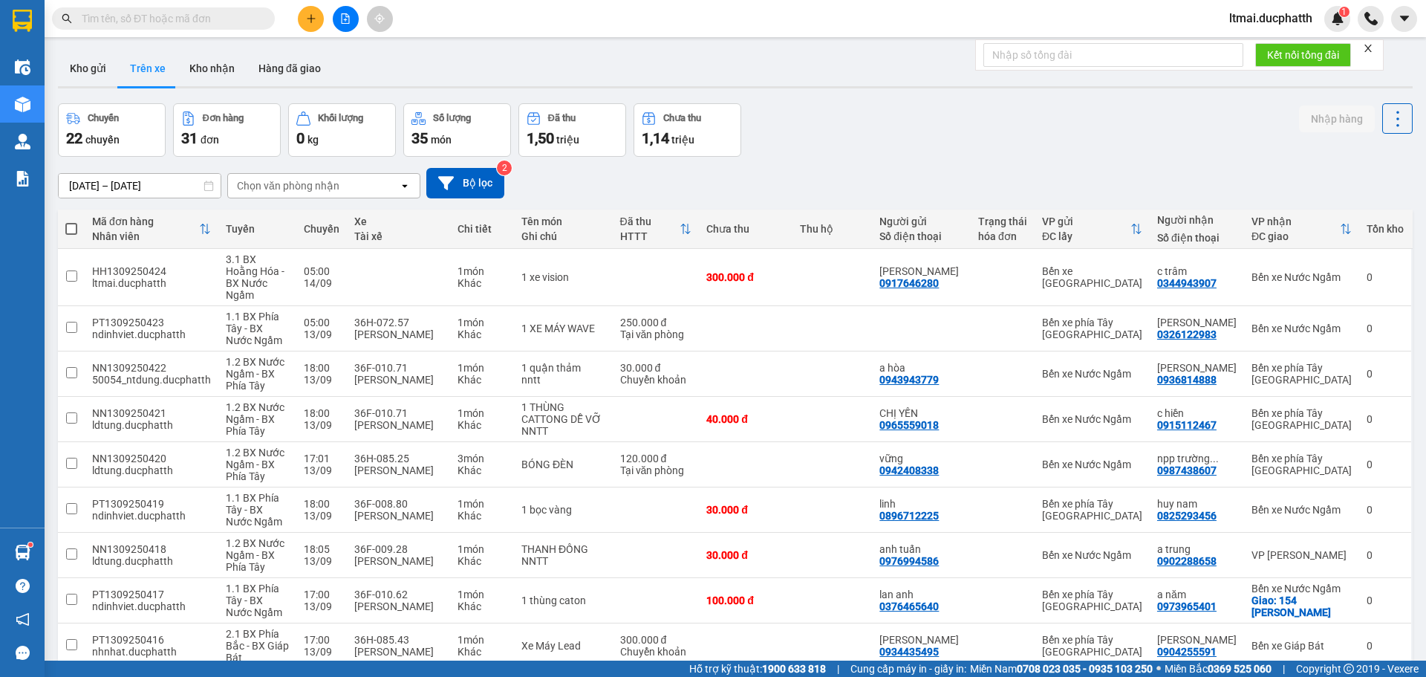
click at [308, 19] on icon "plus" at bounding box center [311, 18] width 10 height 10
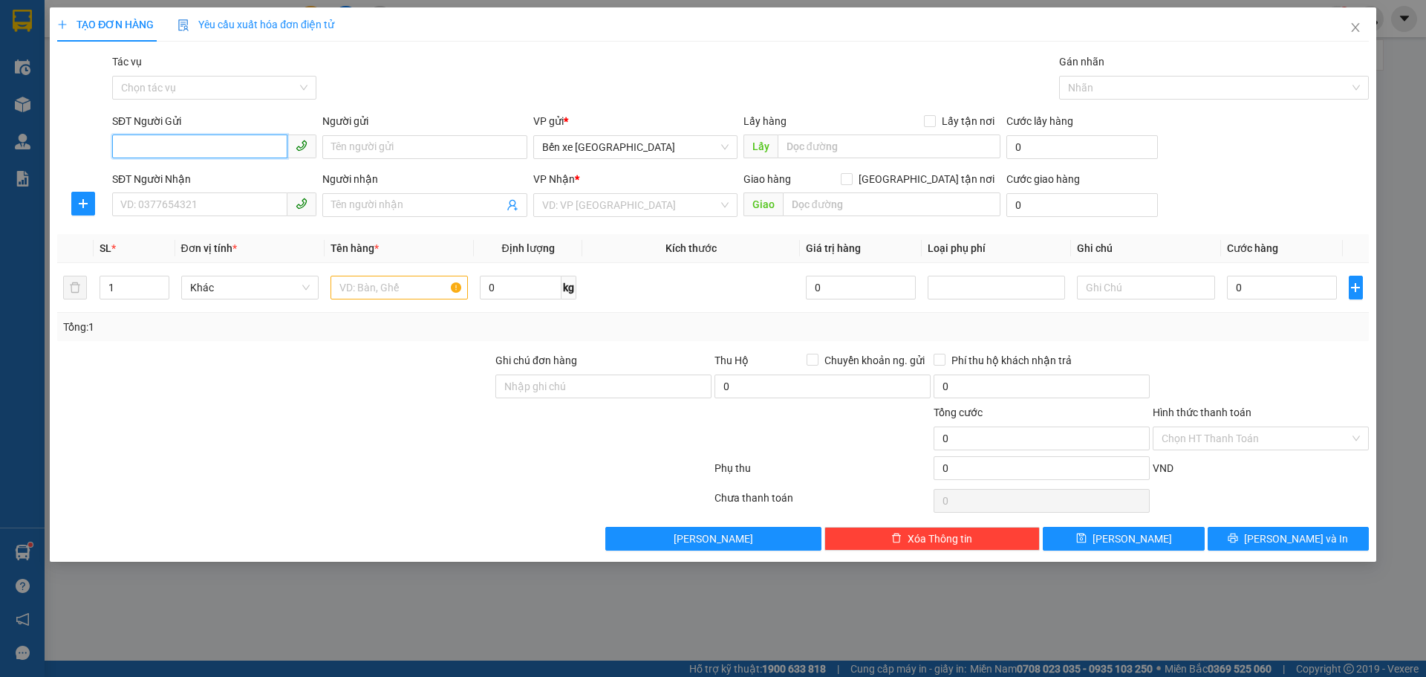
click at [192, 151] on input "SĐT Người Gửi" at bounding box center [199, 146] width 175 height 24
click at [203, 149] on input "SĐT Người Gửi" at bounding box center [199, 146] width 175 height 24
click at [244, 151] on input "SĐT Người Gửi" at bounding box center [199, 146] width 175 height 24
click at [184, 151] on input "SĐT Người Gửi" at bounding box center [199, 146] width 175 height 24
drag, startPoint x: 198, startPoint y: 205, endPoint x: 322, endPoint y: 208, distance: 124.1
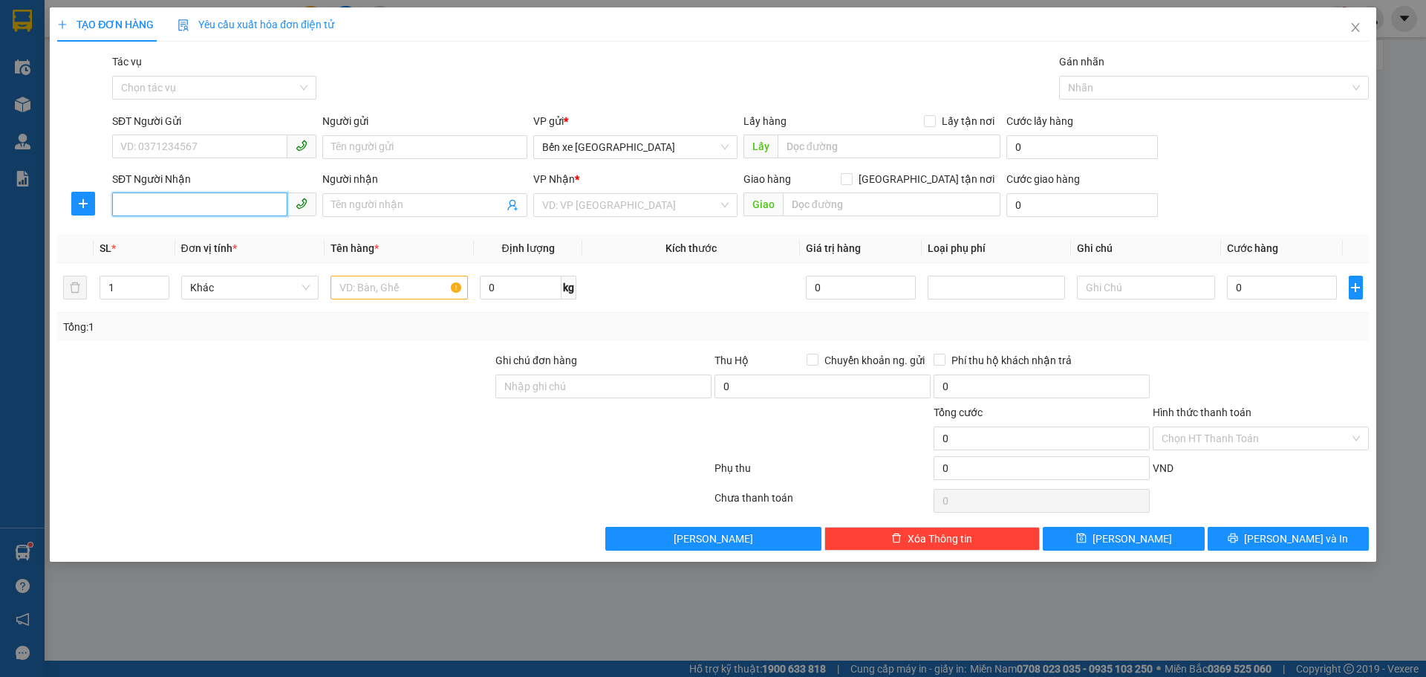
click at [198, 205] on input "SĐT Người Nhận" at bounding box center [199, 204] width 175 height 24
type input "0917778386"
click at [183, 235] on div "0917778386 - đức chiến" at bounding box center [214, 235] width 186 height 16
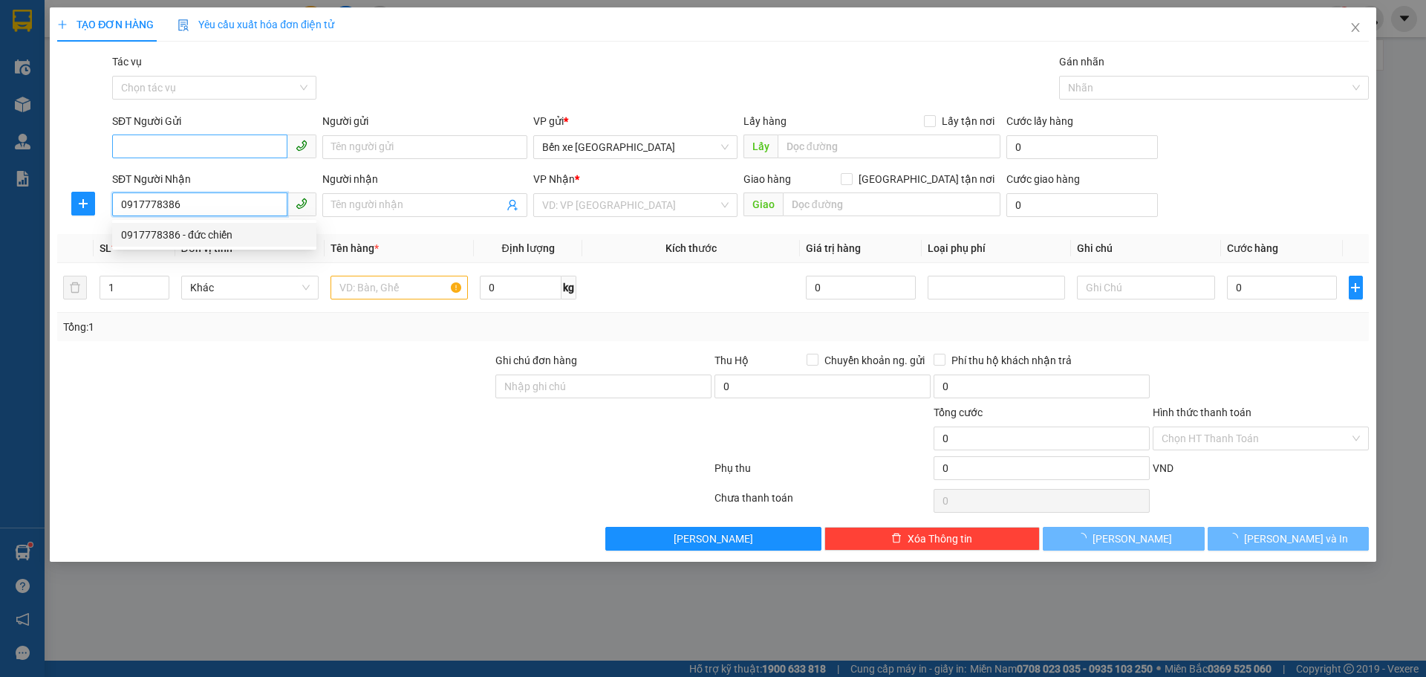
type input "đức chiến"
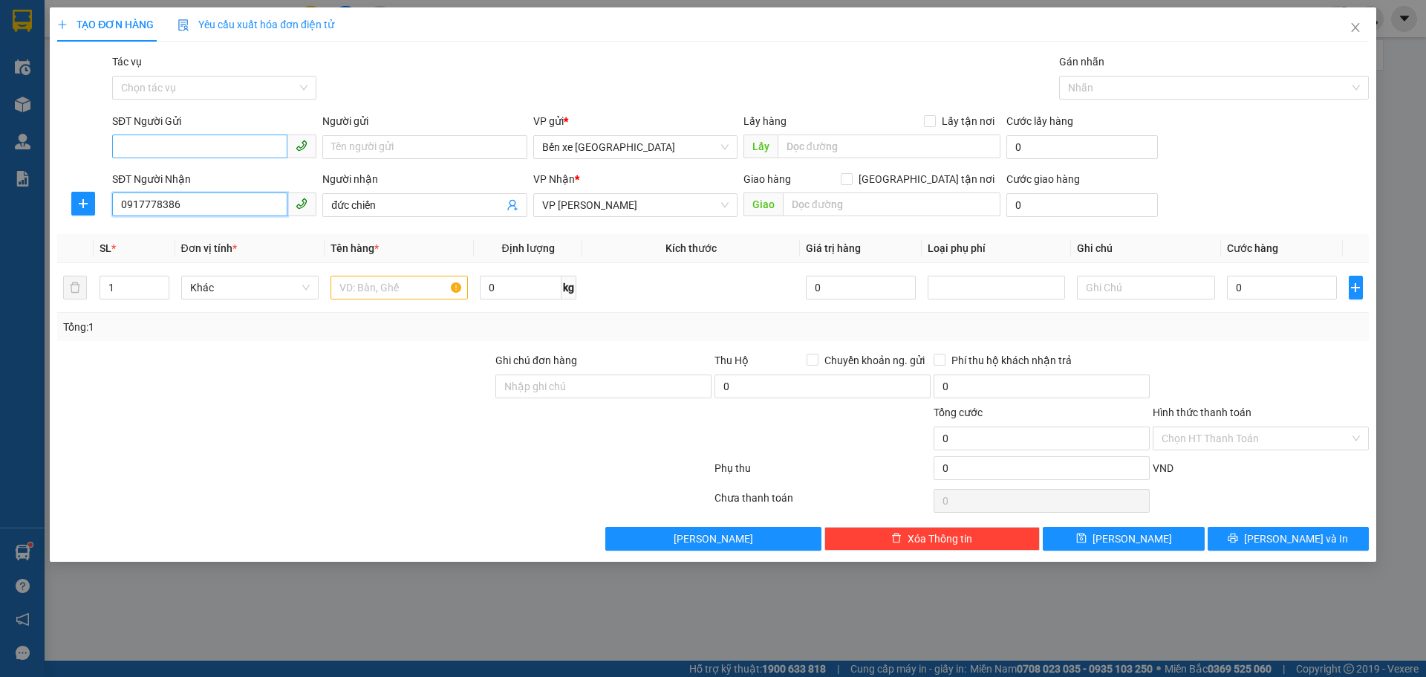
type input "0917778386"
click at [212, 140] on input "SĐT Người Gửi" at bounding box center [199, 146] width 175 height 24
click at [195, 175] on div "0869614319 - Loan" at bounding box center [214, 177] width 186 height 16
type input "0869614319"
type input "Loan"
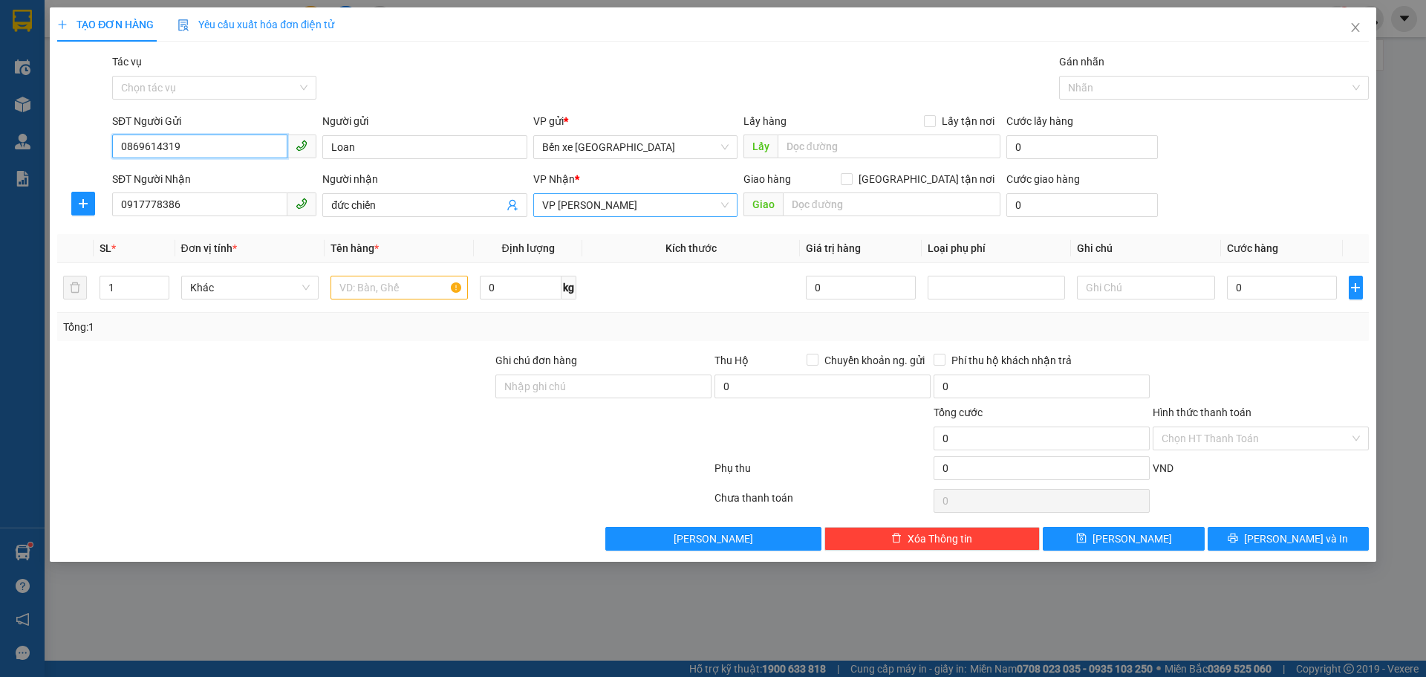
click at [686, 202] on span "VP [PERSON_NAME]" at bounding box center [635, 205] width 186 height 22
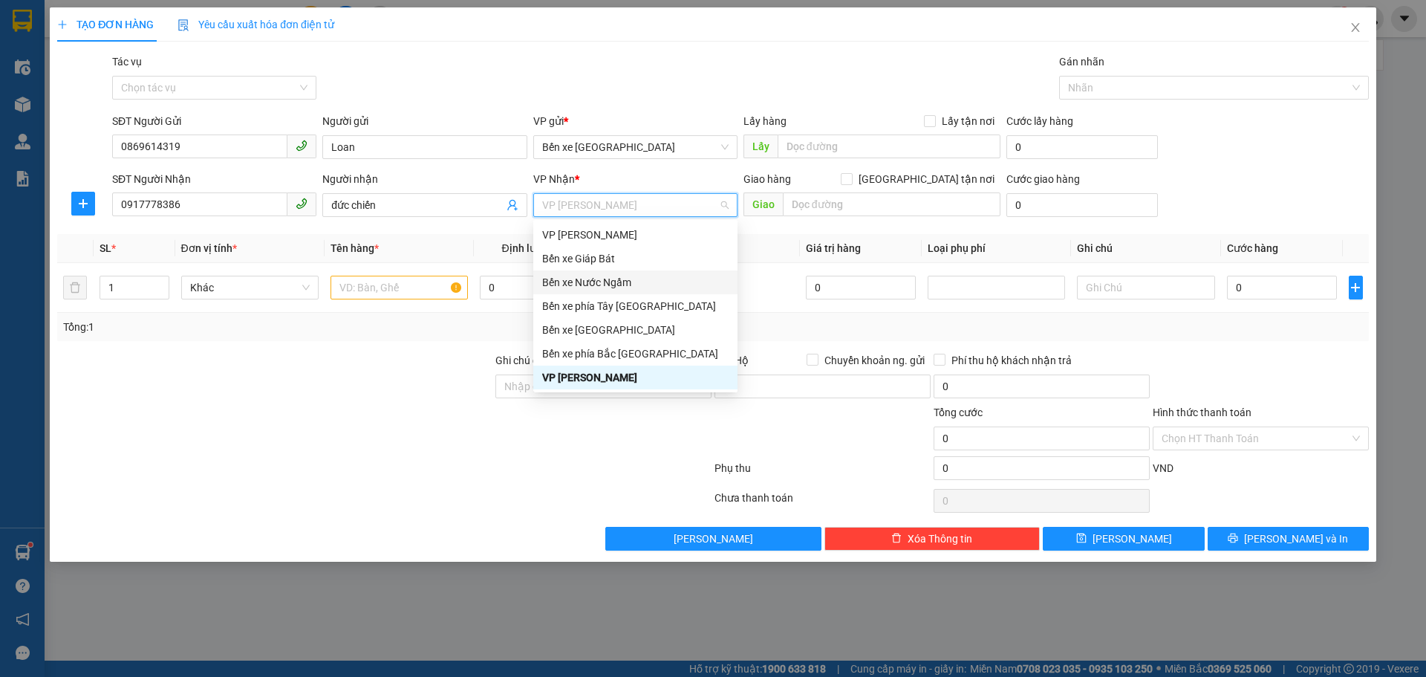
click at [579, 276] on div "Bến xe Nước Ngầm" at bounding box center [635, 282] width 186 height 16
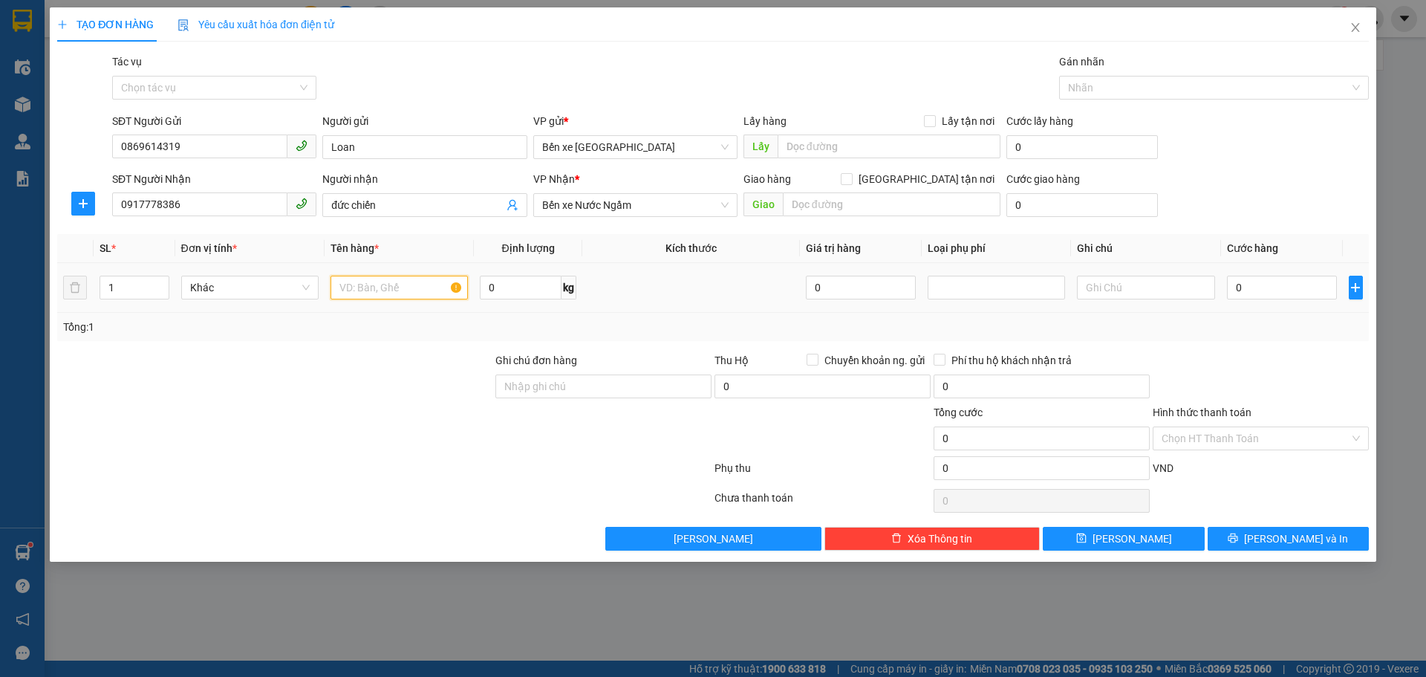
click at [403, 295] on input "text" at bounding box center [399, 288] width 137 height 24
type input "1 thùng ct"
click at [1287, 296] on input "0" at bounding box center [1282, 288] width 111 height 24
type input "4"
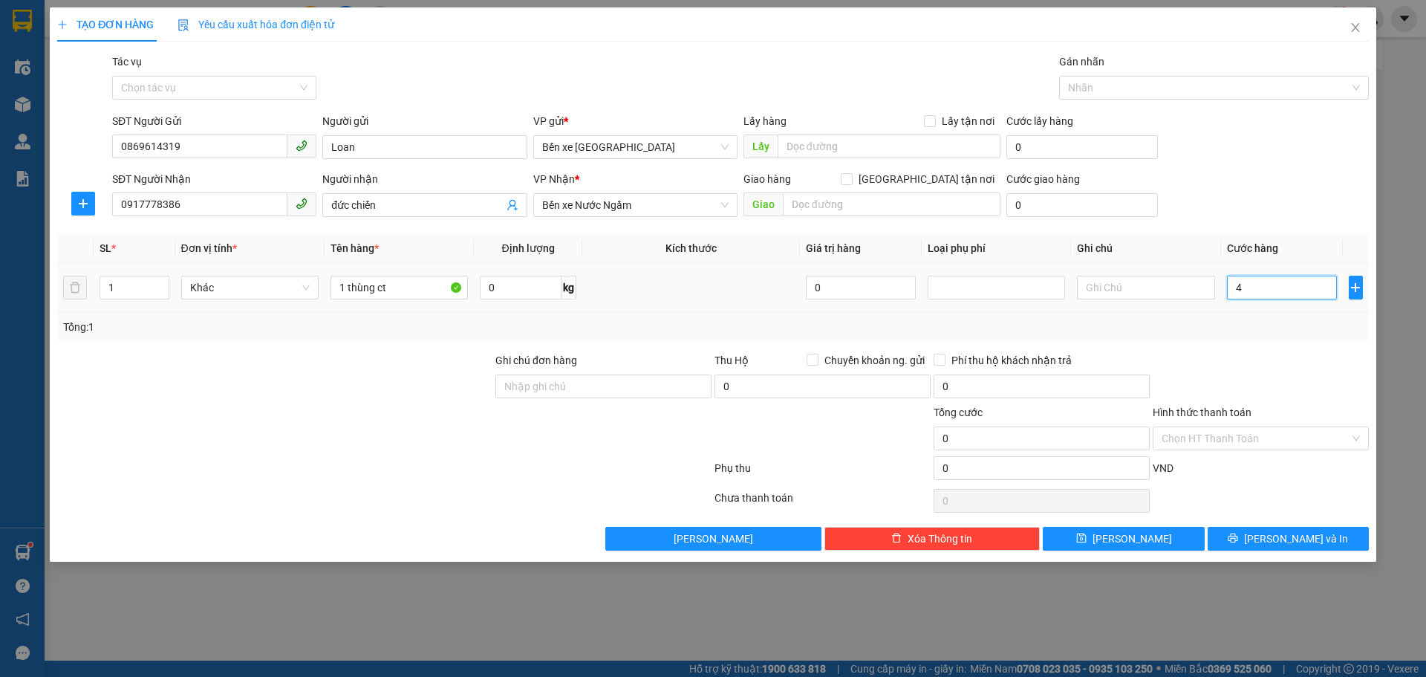
type input "4"
type input "40"
type input "40.000"
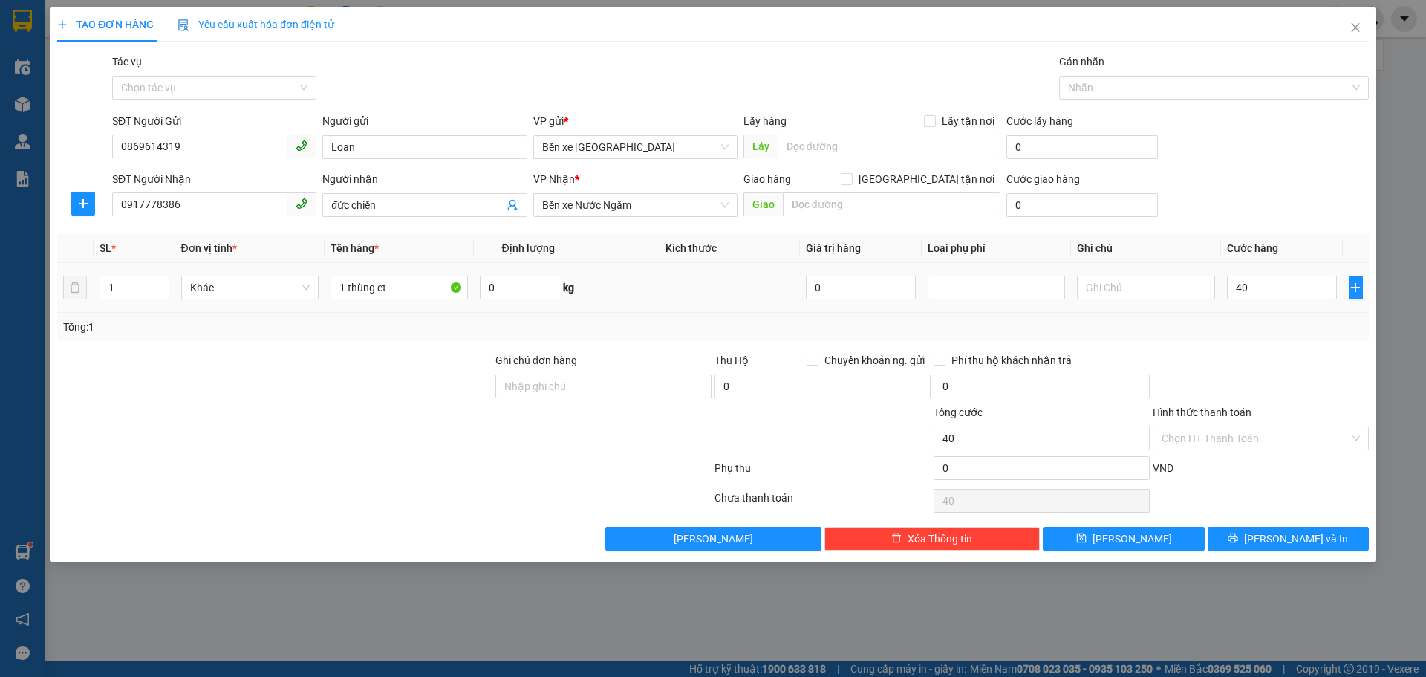
type input "40.000"
click at [1238, 356] on div at bounding box center [1260, 378] width 219 height 52
click at [1223, 446] on input "Hình thức thanh toán" at bounding box center [1256, 438] width 188 height 22
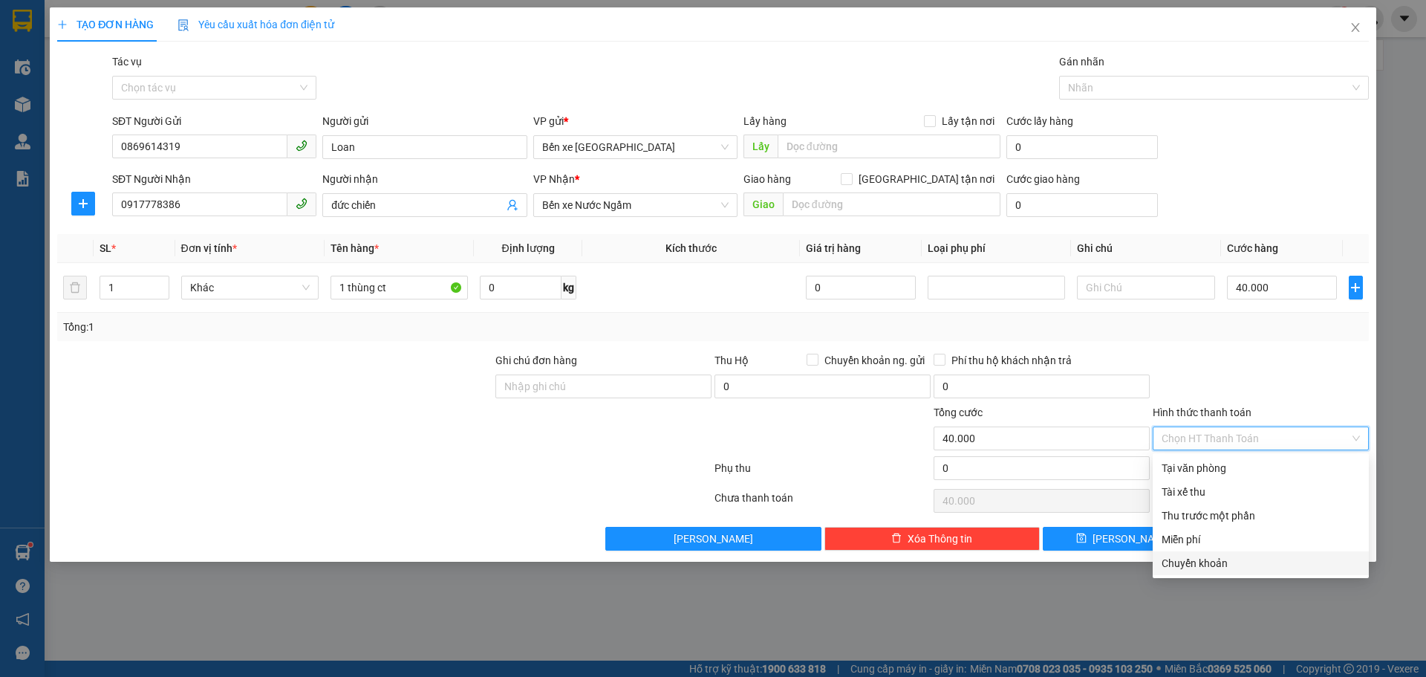
click at [1203, 565] on div "Chuyển khoản" at bounding box center [1261, 563] width 198 height 16
type input "0"
click at [1197, 563] on div "Chuyển khoản" at bounding box center [1261, 563] width 198 height 16
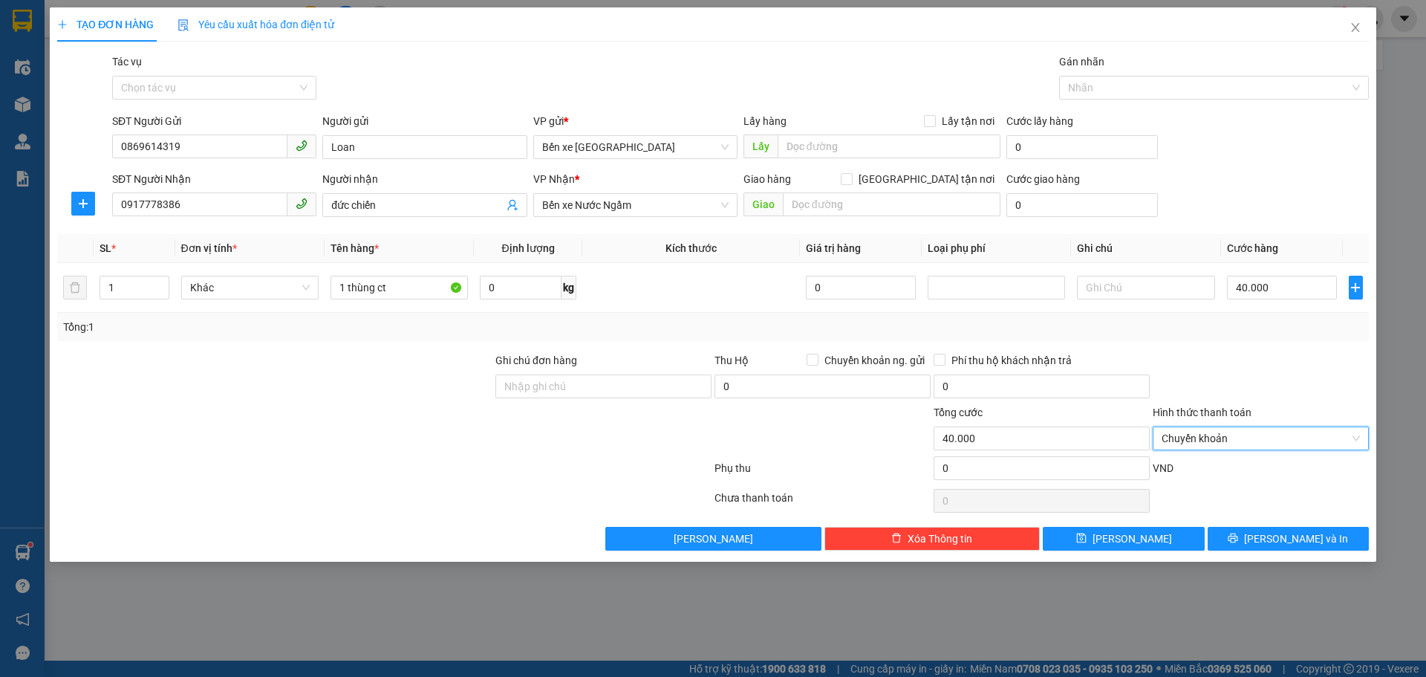
click at [601, 401] on div "Ghi chú đơn hàng" at bounding box center [604, 378] width 216 height 52
click at [650, 383] on input "Ghi chú đơn hàng" at bounding box center [604, 386] width 216 height 24
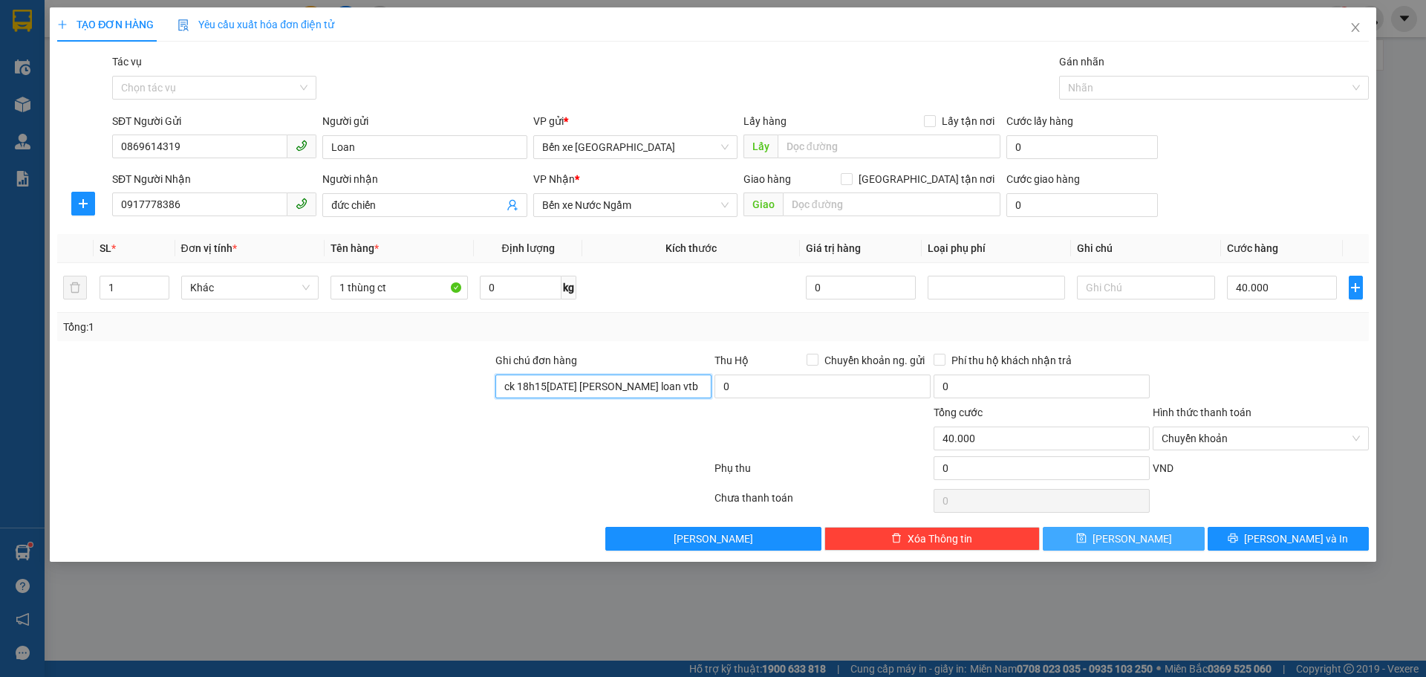
type input "ck 18h15[DATE] [PERSON_NAME] loan vtb"
click at [1186, 539] on button "[PERSON_NAME]" at bounding box center [1123, 539] width 161 height 24
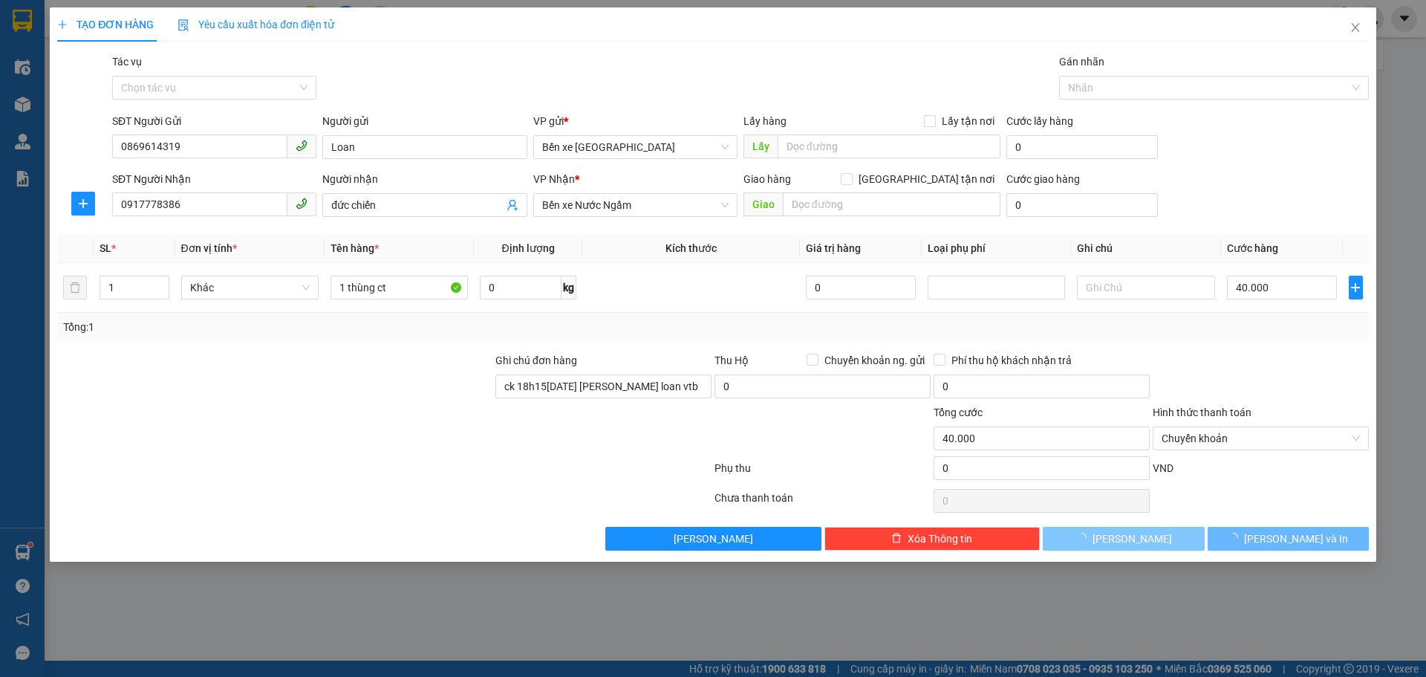
type input "0"
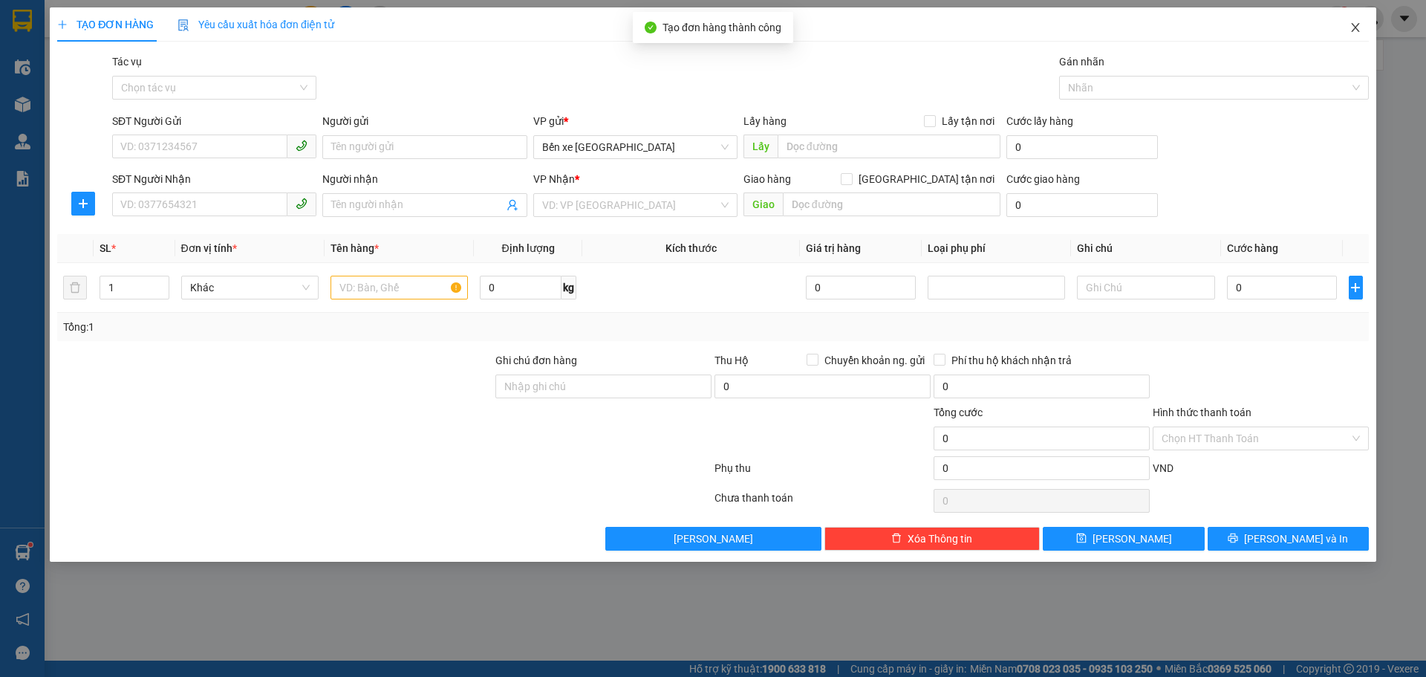
click at [1357, 22] on icon "close" at bounding box center [1356, 28] width 12 height 12
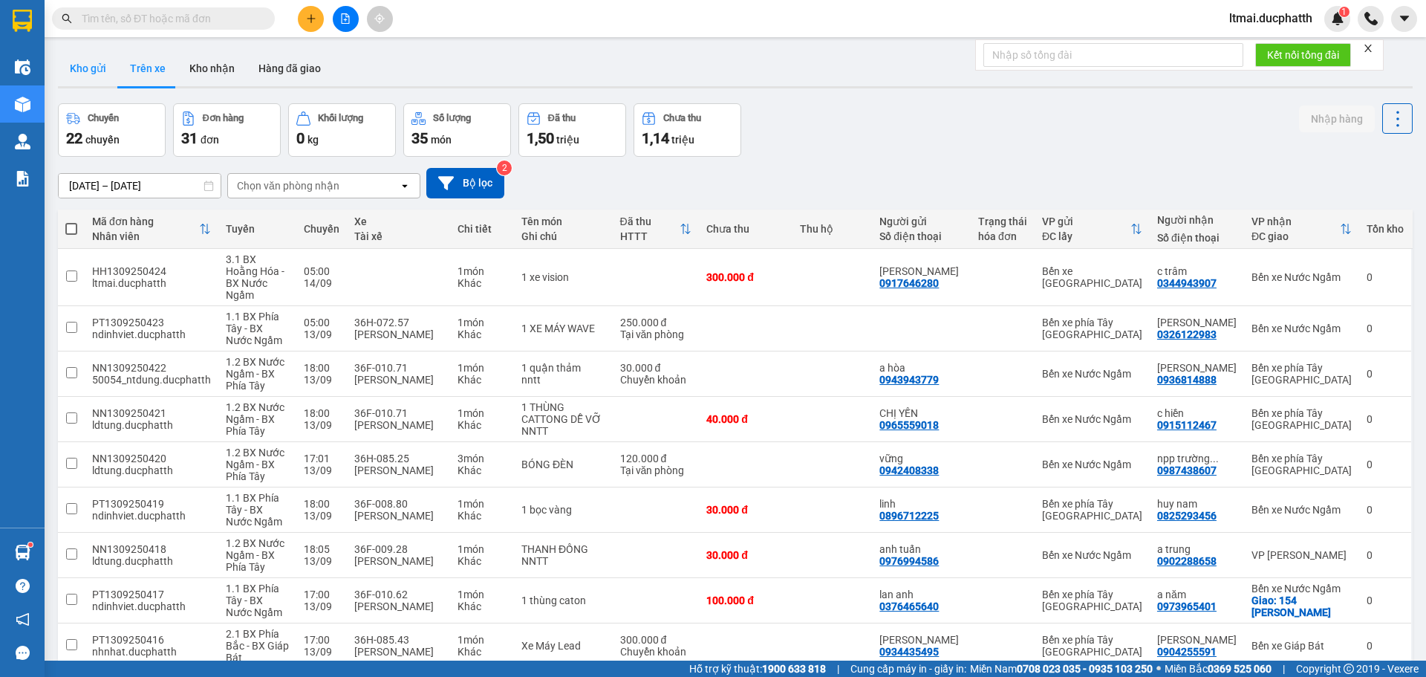
click at [108, 66] on button "Kho gửi" at bounding box center [88, 69] width 60 height 36
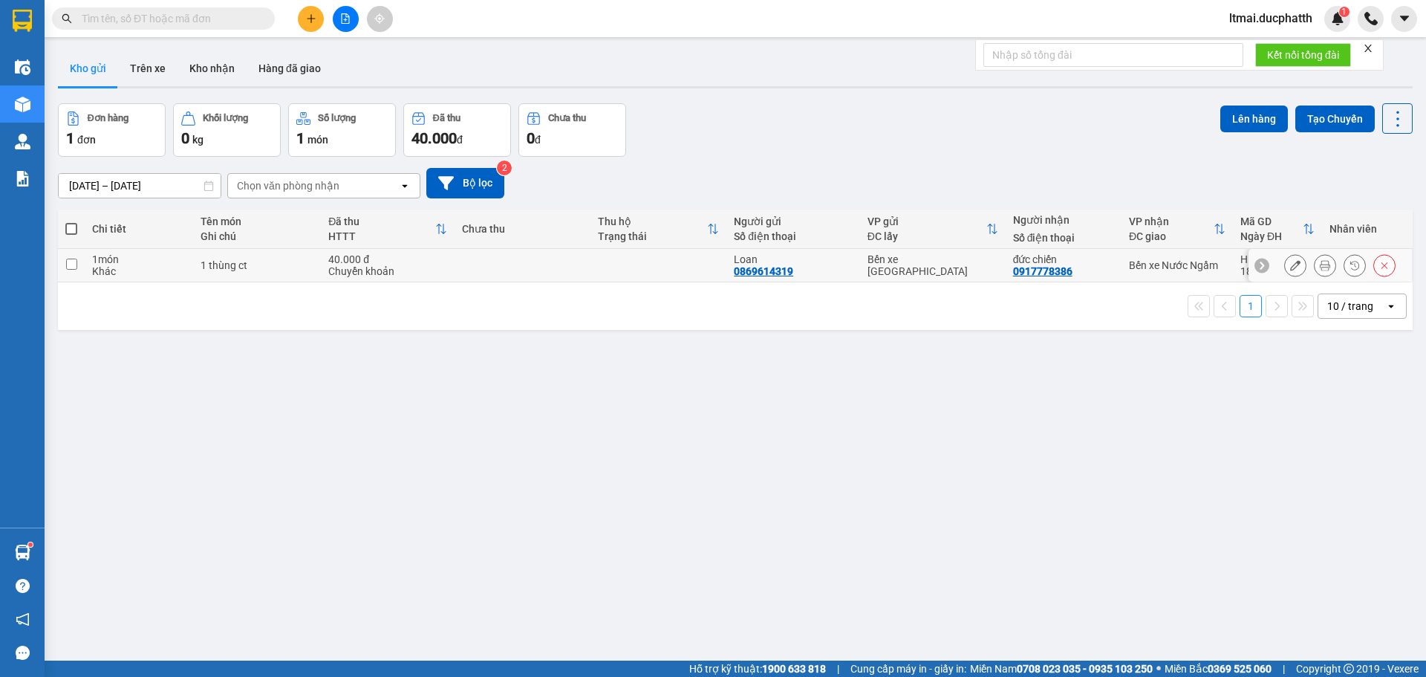
click at [196, 267] on td "1 thùng ct" at bounding box center [257, 265] width 128 height 33
checkbox input "true"
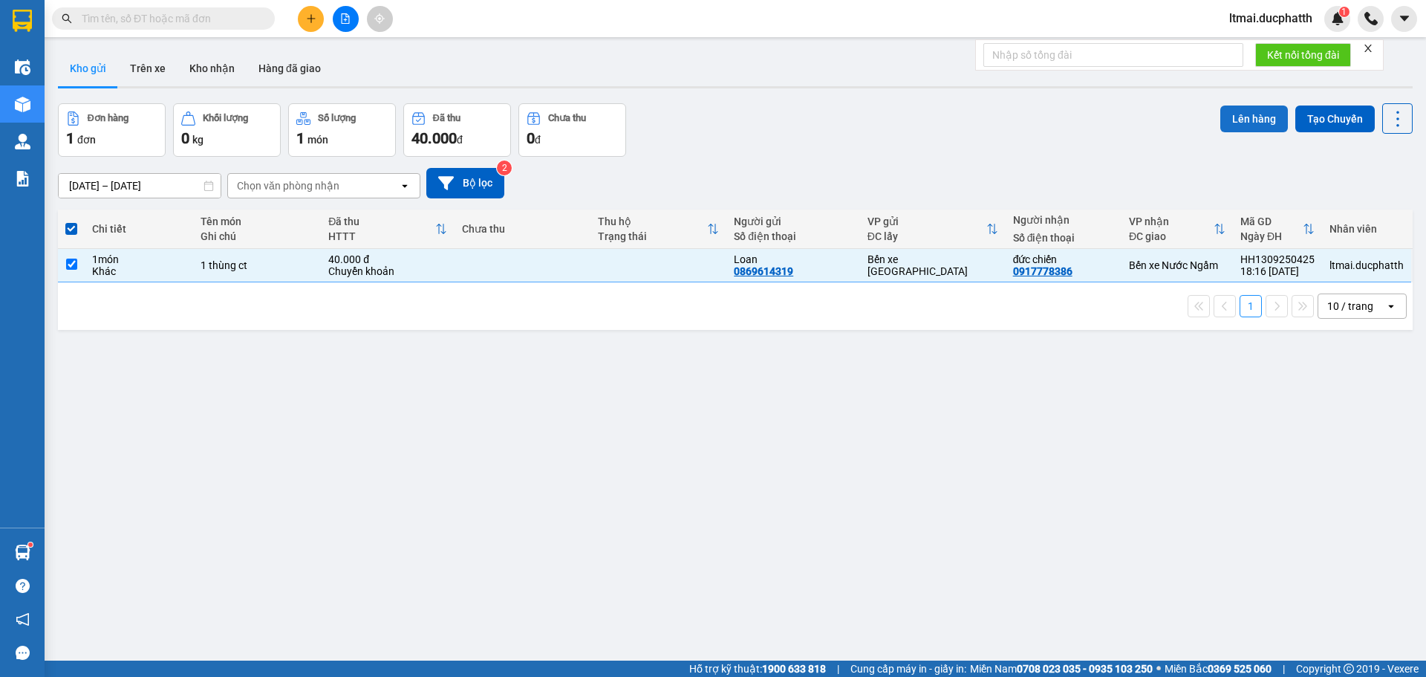
click at [1249, 131] on button "Lên hàng" at bounding box center [1255, 118] width 68 height 27
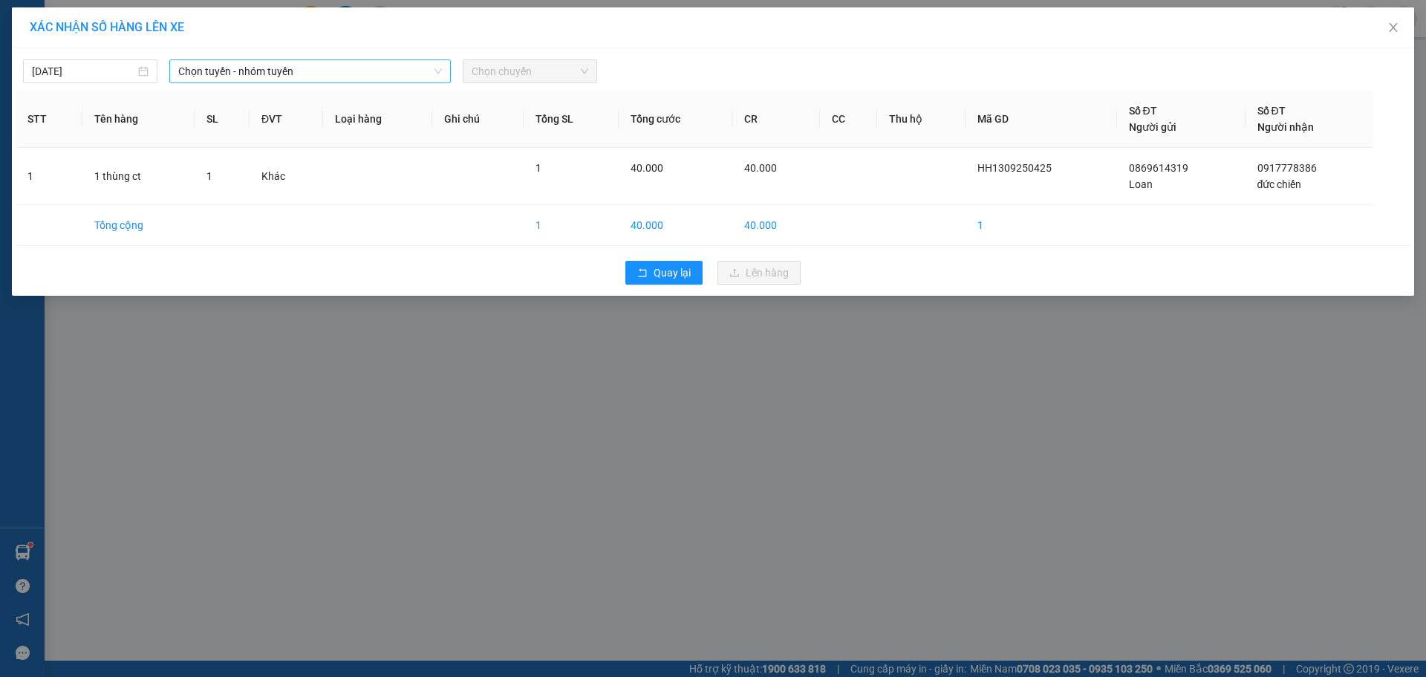
click at [414, 72] on span "Chọn tuyến - nhóm tuyến" at bounding box center [310, 71] width 264 height 22
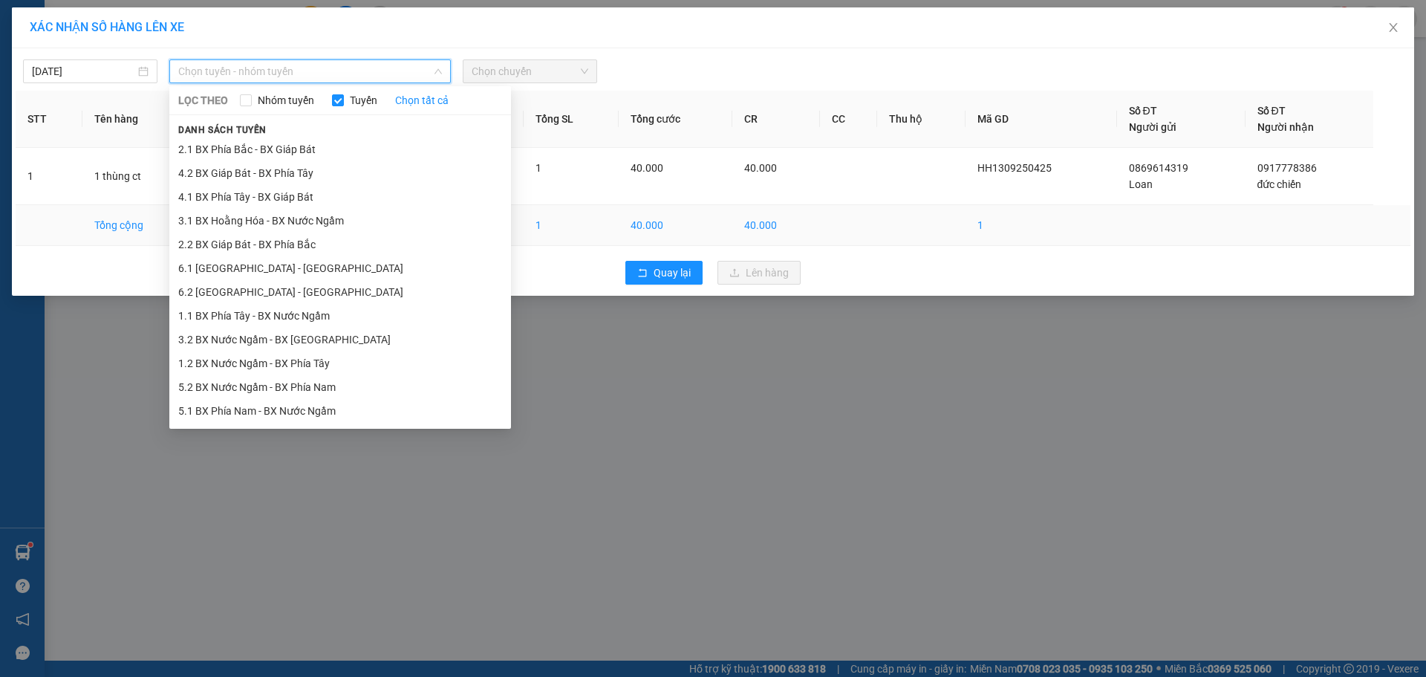
click at [249, 222] on li "3.1 BX Hoằng Hóa - BX Nước Ngầm" at bounding box center [340, 221] width 342 height 24
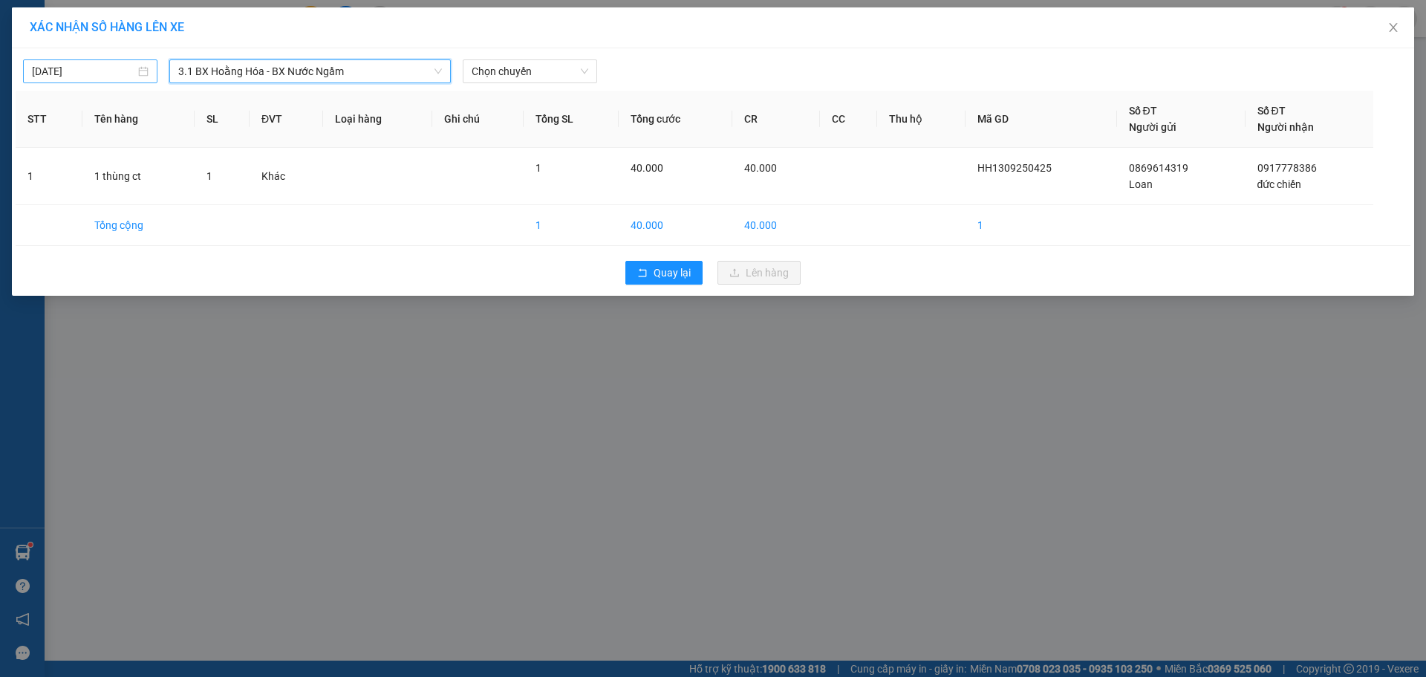
click at [105, 71] on input "[DATE]" at bounding box center [83, 71] width 103 height 16
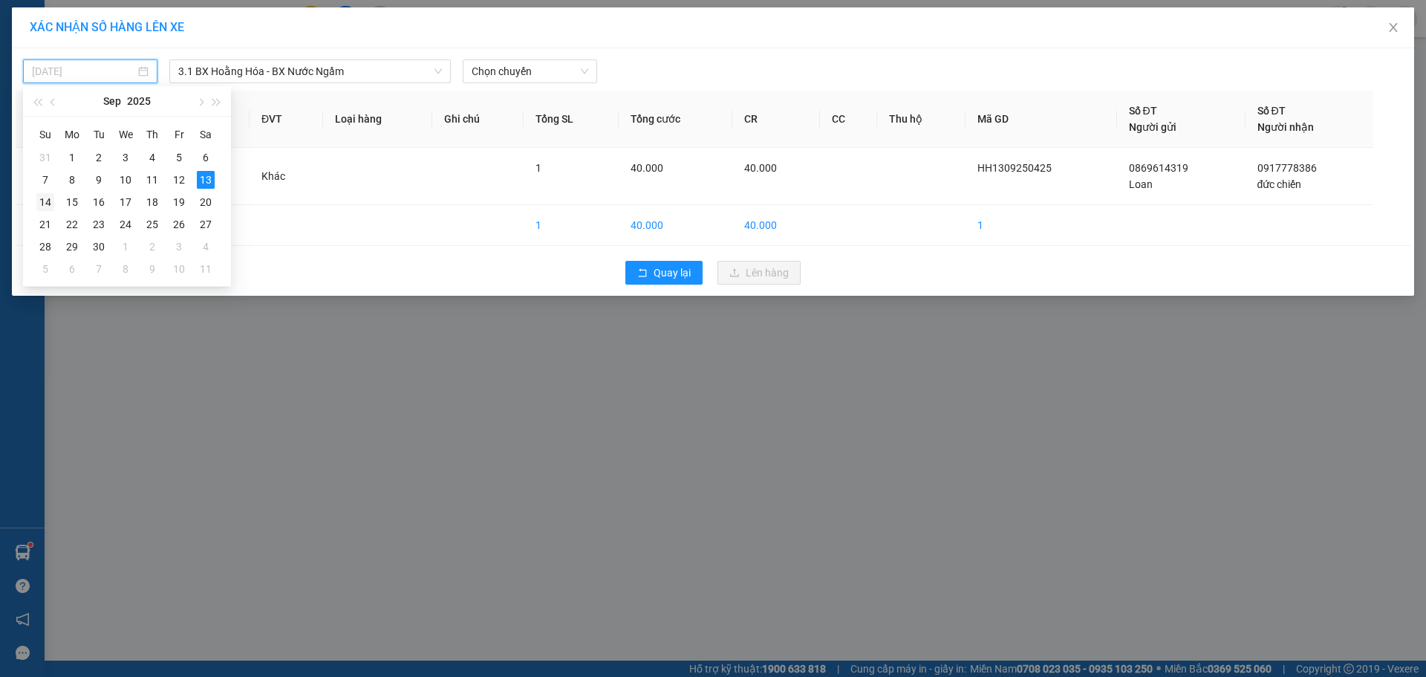
click at [47, 201] on div "14" at bounding box center [45, 202] width 18 height 18
type input "[DATE]"
click at [562, 68] on span "Chọn chuyến" at bounding box center [530, 71] width 117 height 22
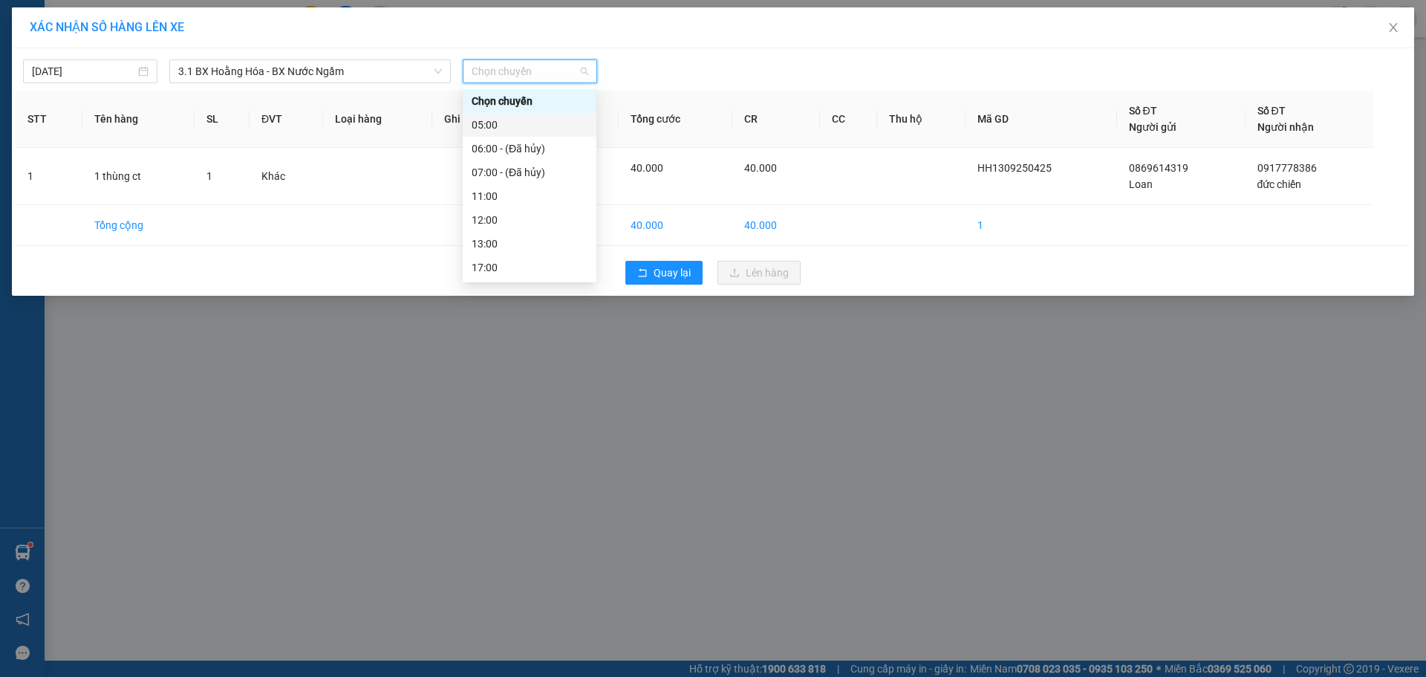
click at [496, 118] on div "05:00" at bounding box center [530, 125] width 116 height 16
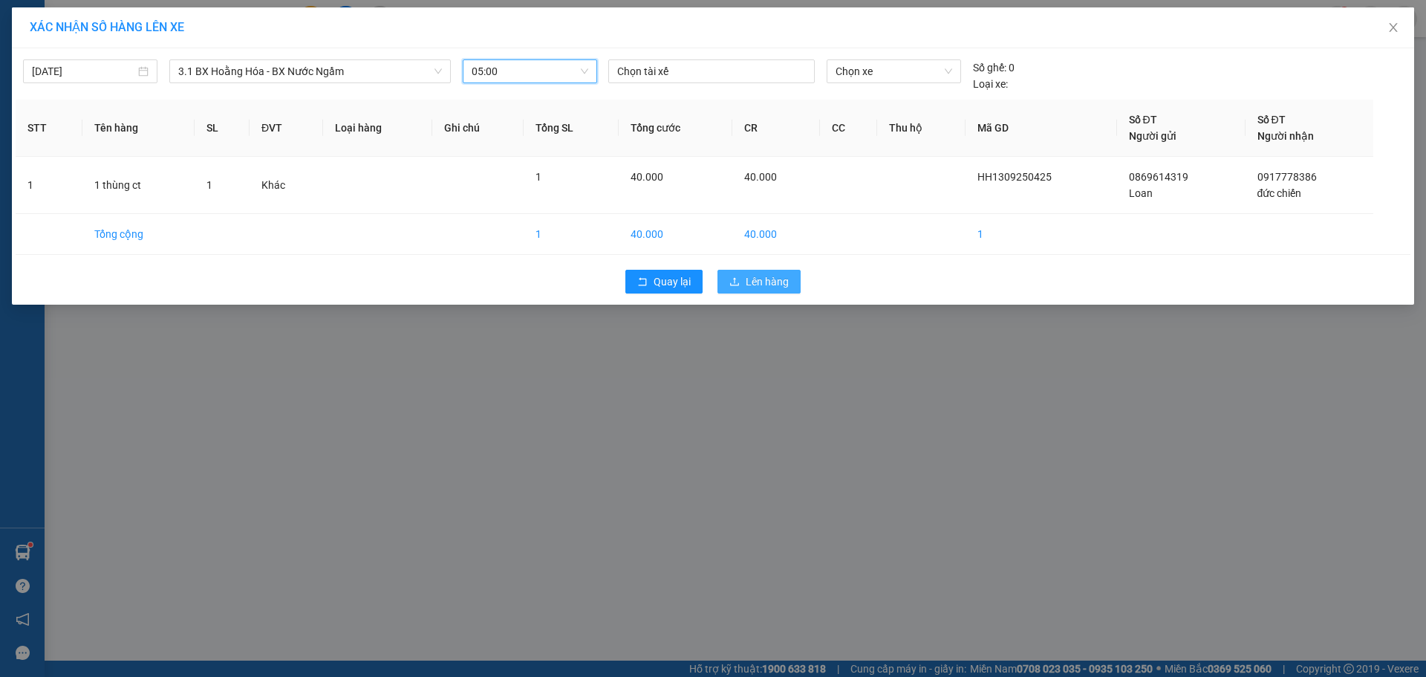
click at [756, 284] on span "Lên hàng" at bounding box center [767, 281] width 43 height 16
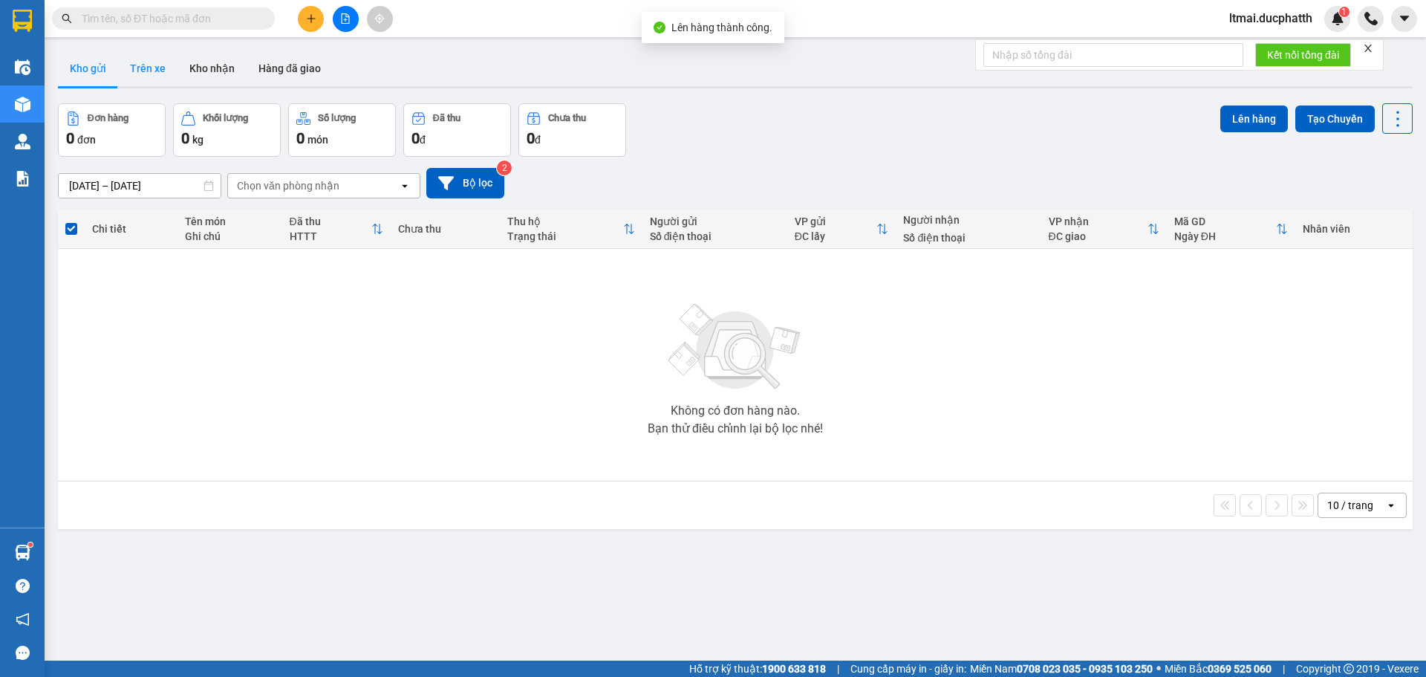
click at [138, 66] on button "Trên xe" at bounding box center [147, 69] width 59 height 36
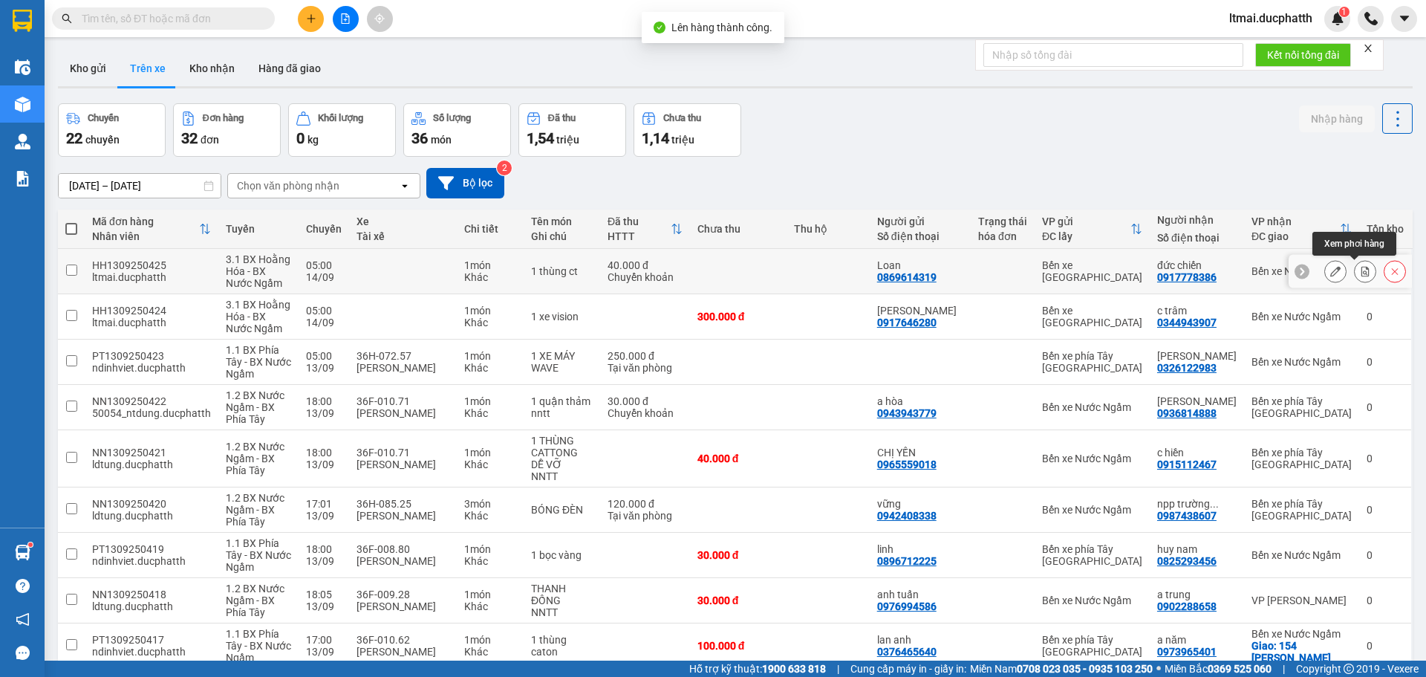
click at [1360, 270] on button at bounding box center [1365, 272] width 21 height 26
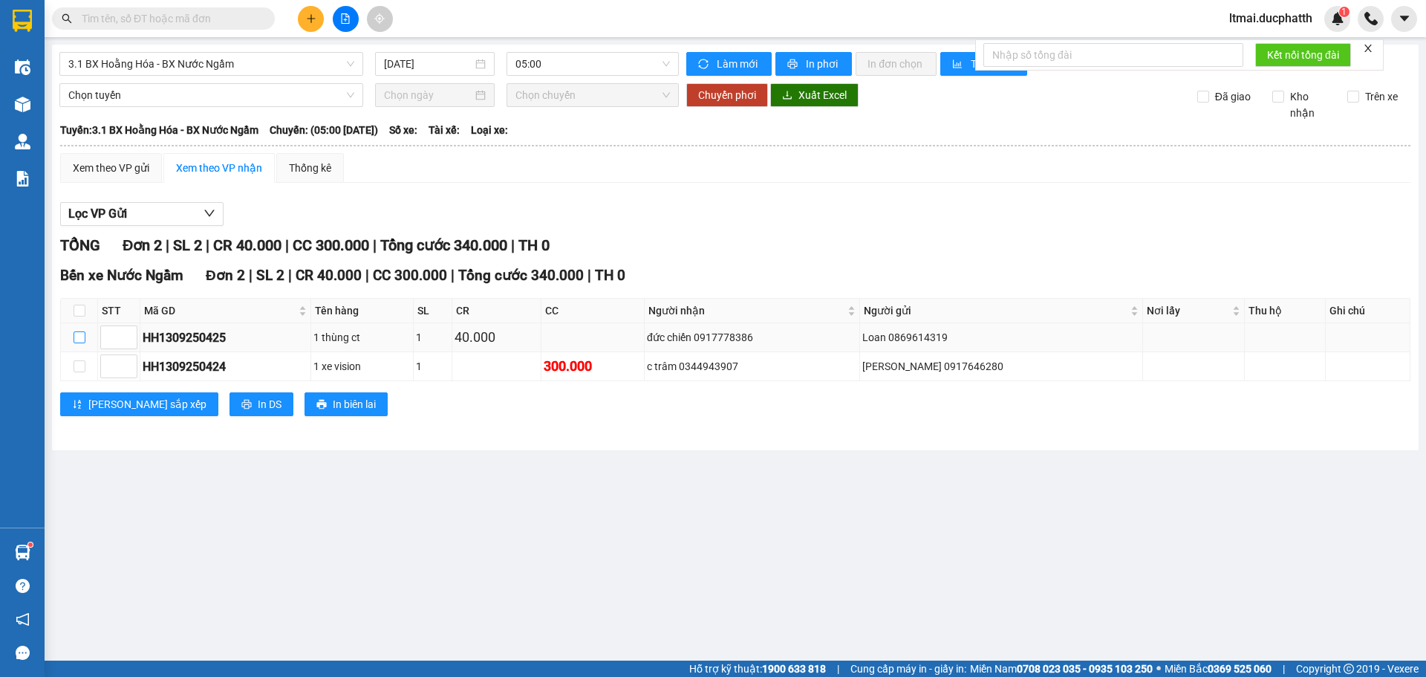
click at [84, 336] on input "checkbox" at bounding box center [80, 337] width 12 height 12
checkbox input "true"
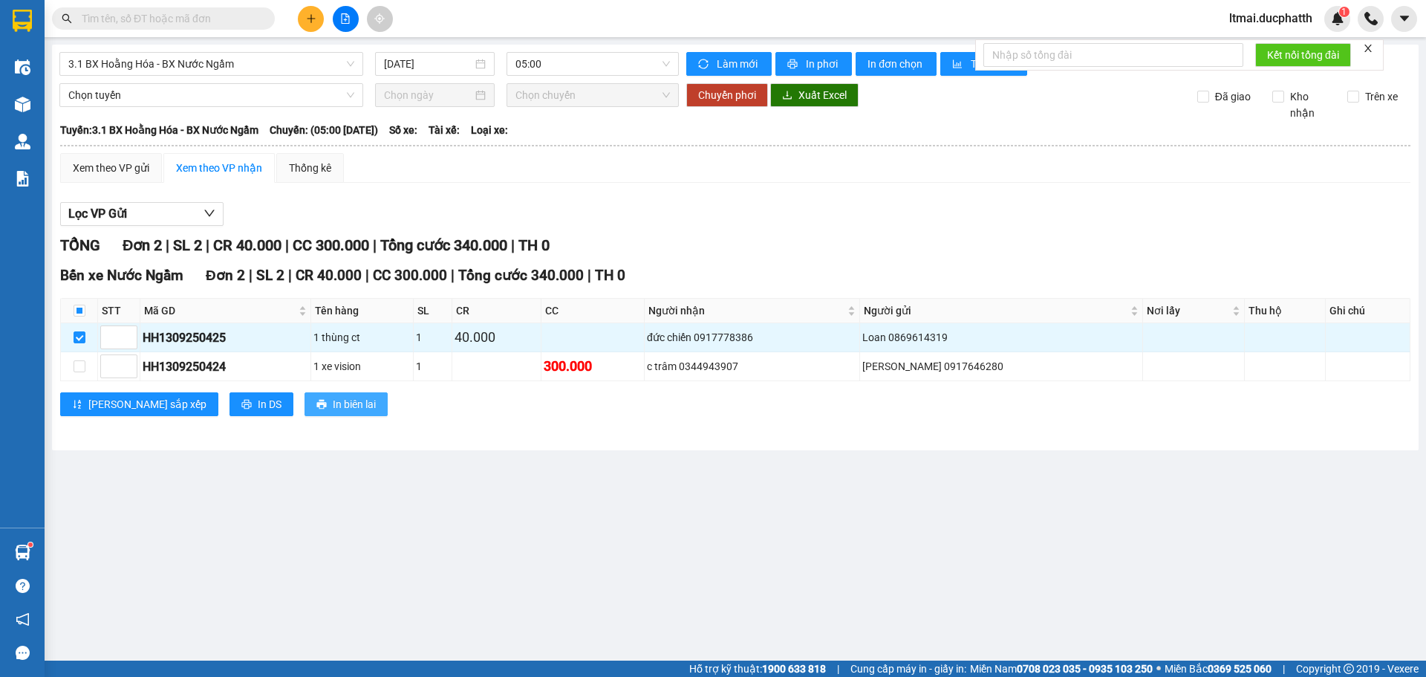
click at [305, 403] on button "In biên lai" at bounding box center [346, 404] width 83 height 24
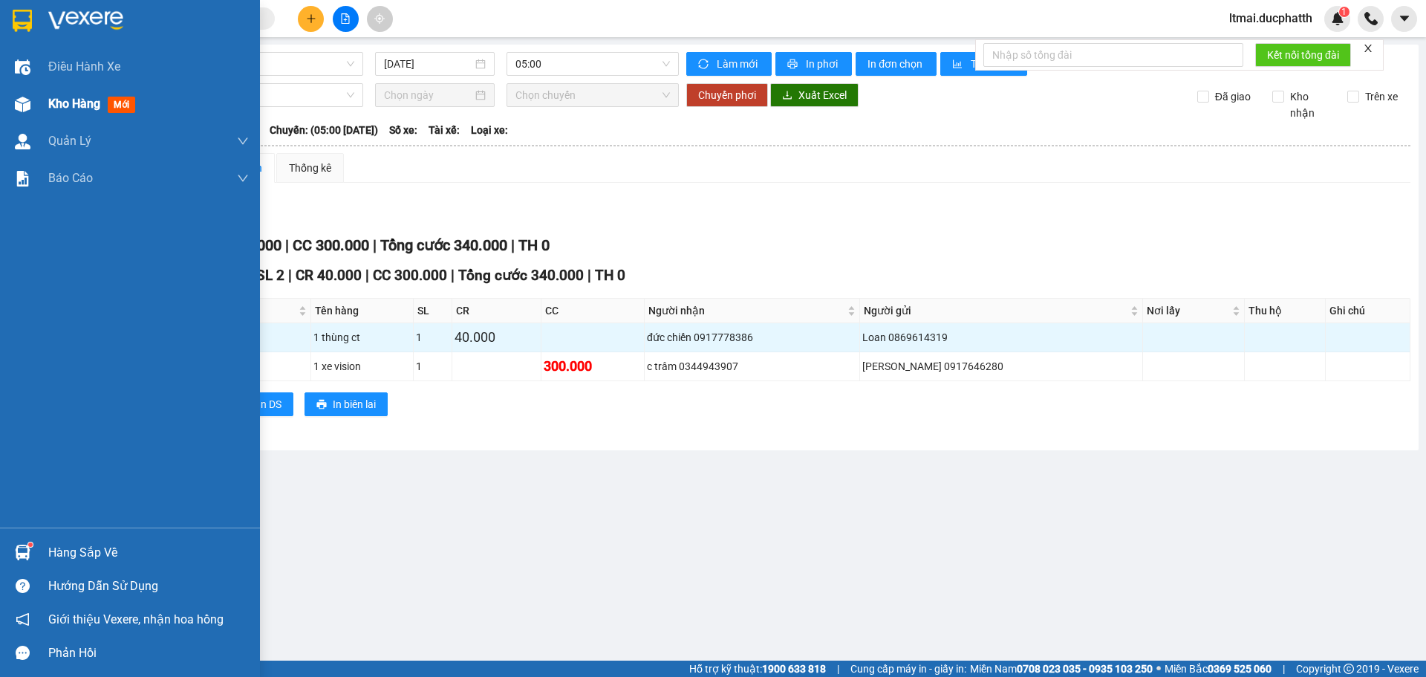
click at [25, 98] on img at bounding box center [23, 105] width 16 height 16
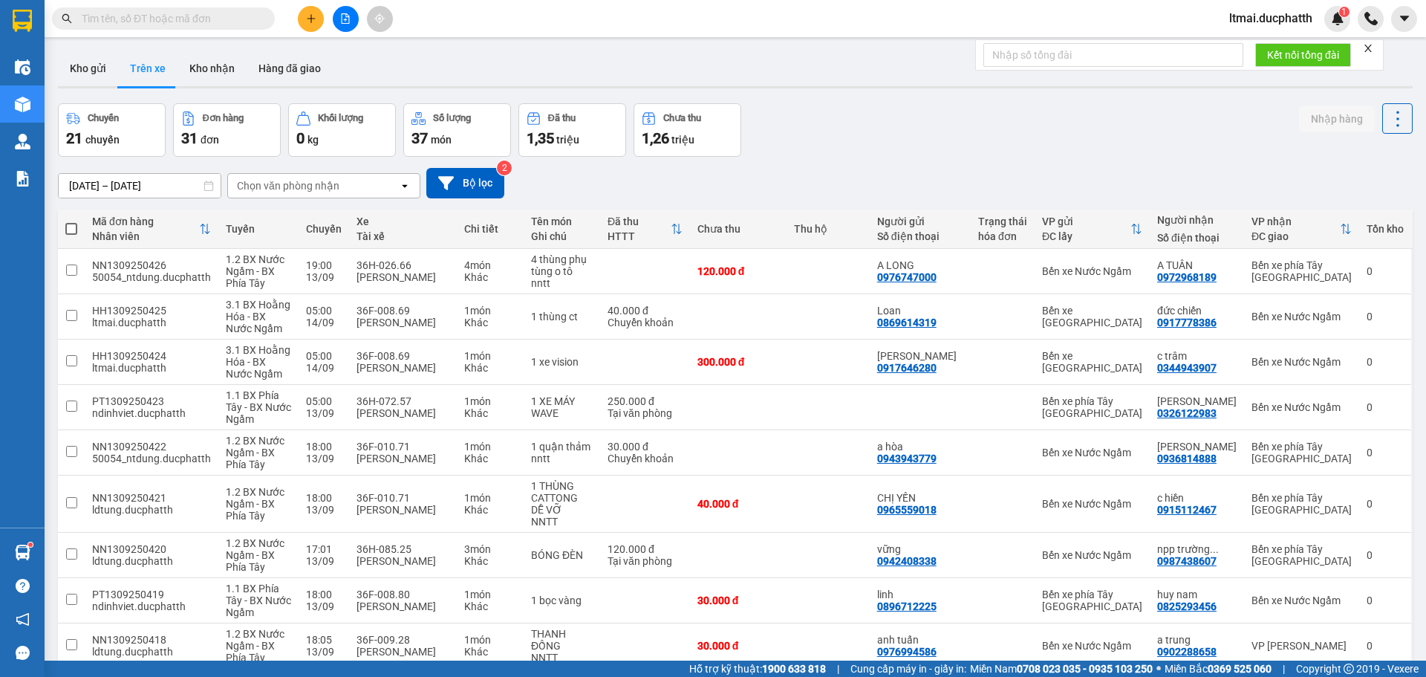
click at [311, 18] on icon "plus" at bounding box center [311, 18] width 1 height 8
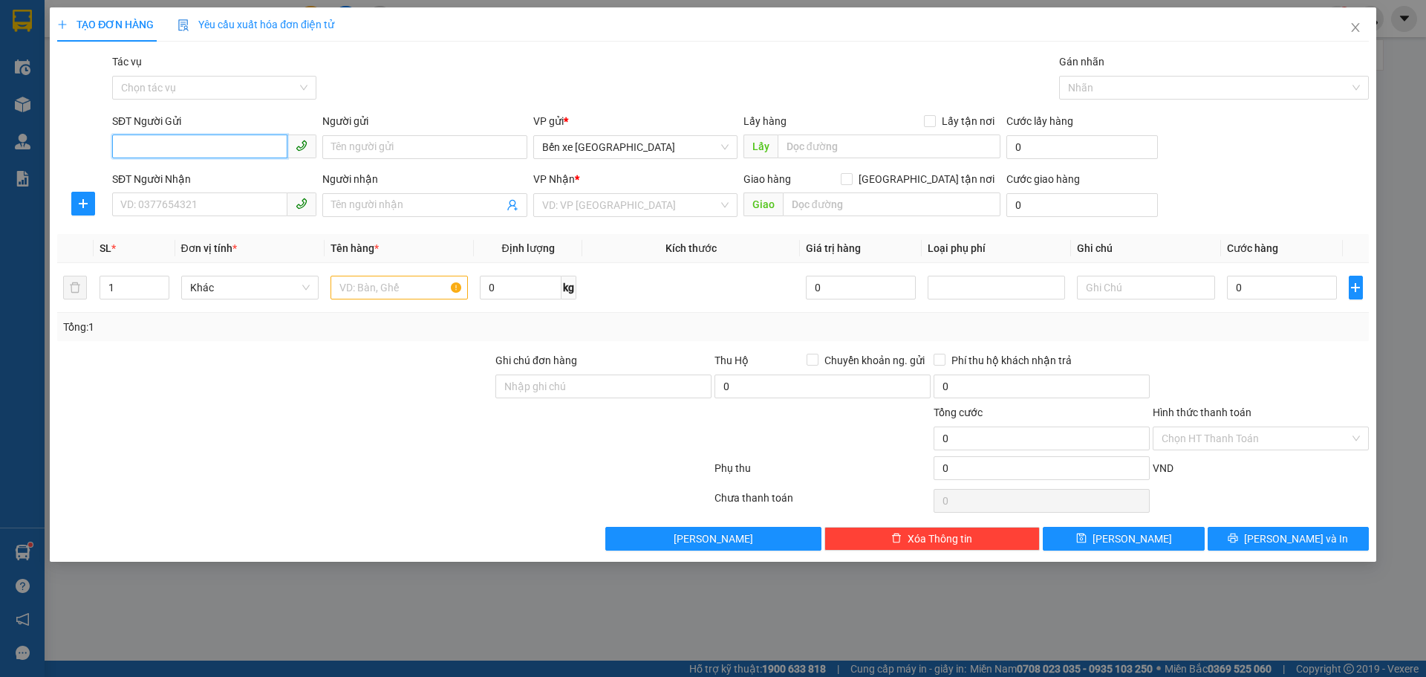
click at [178, 148] on input "SĐT Người Gửi" at bounding box center [199, 146] width 175 height 24
click at [183, 140] on input "SĐT Người Gửi" at bounding box center [199, 146] width 175 height 24
click at [170, 148] on input "SĐT Người Gửi" at bounding box center [199, 146] width 175 height 24
click at [175, 146] on input "SĐT Người Gửi" at bounding box center [199, 146] width 175 height 24
type input "0987724488"
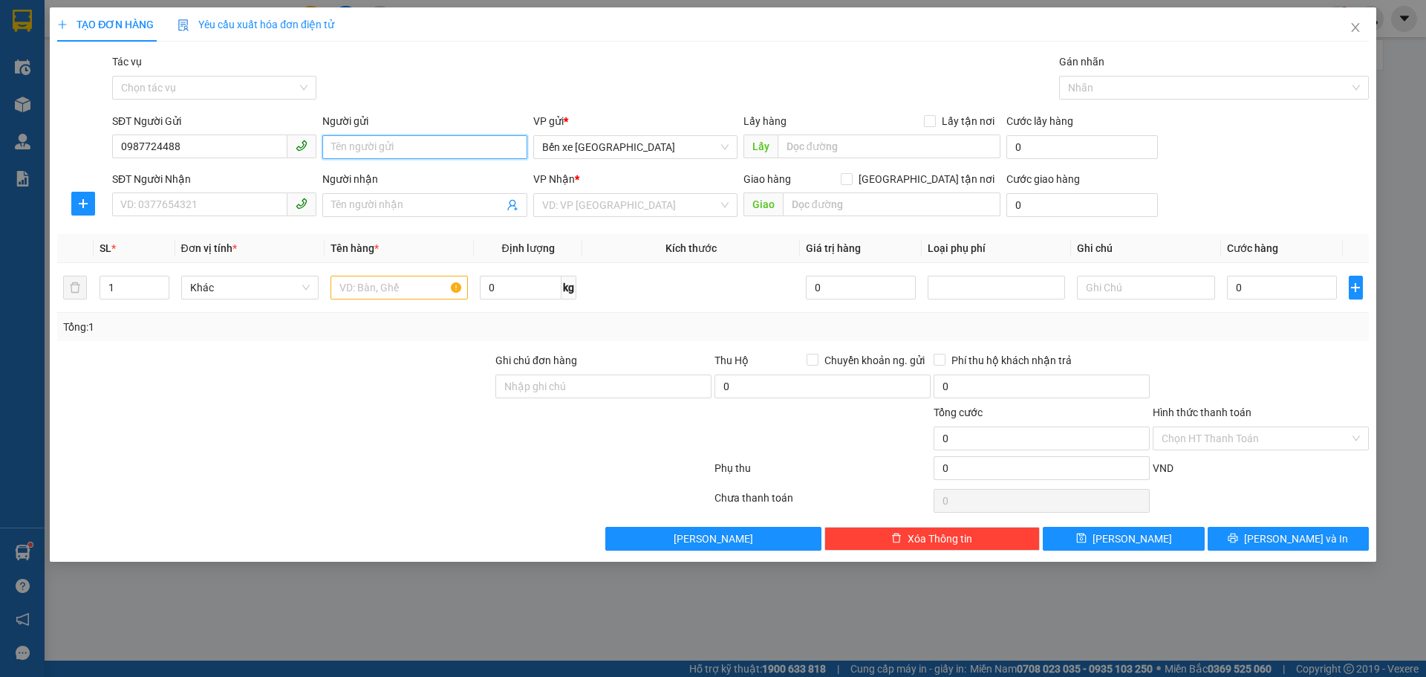
click at [363, 155] on input "Người gửi" at bounding box center [424, 147] width 204 height 24
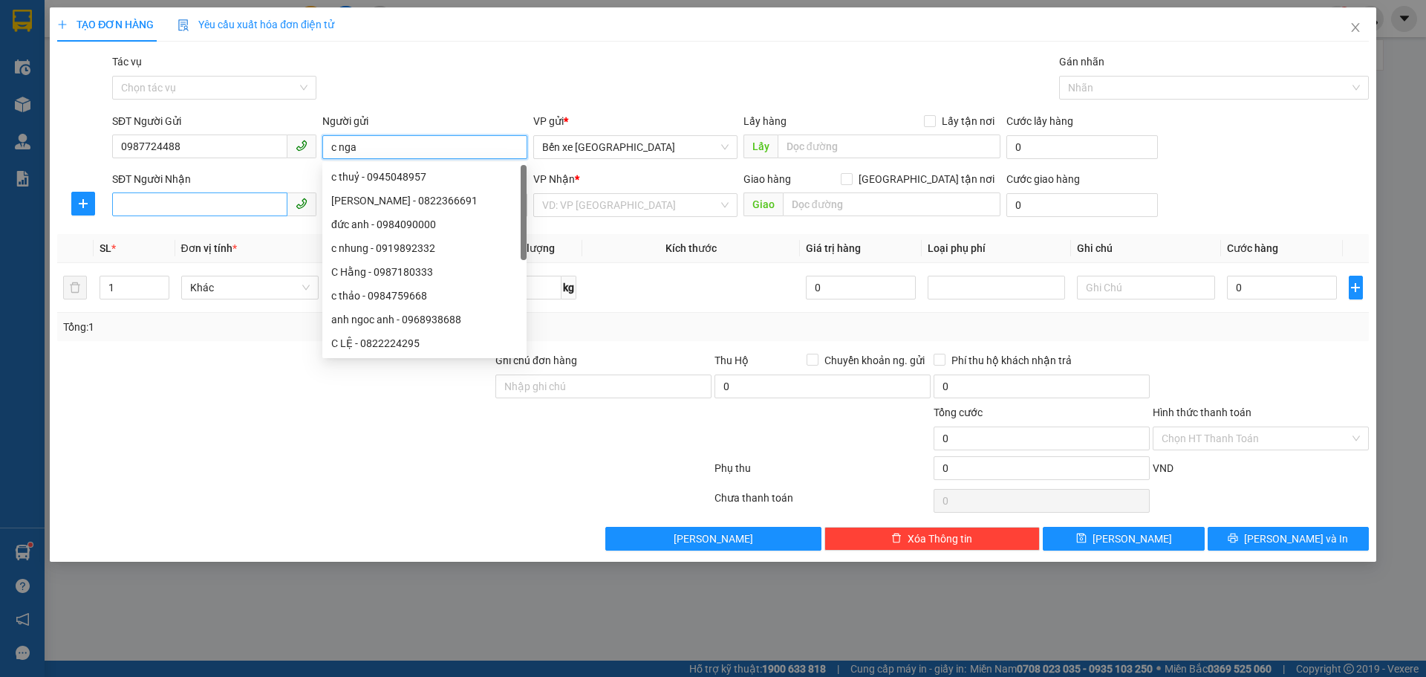
type input "c nga"
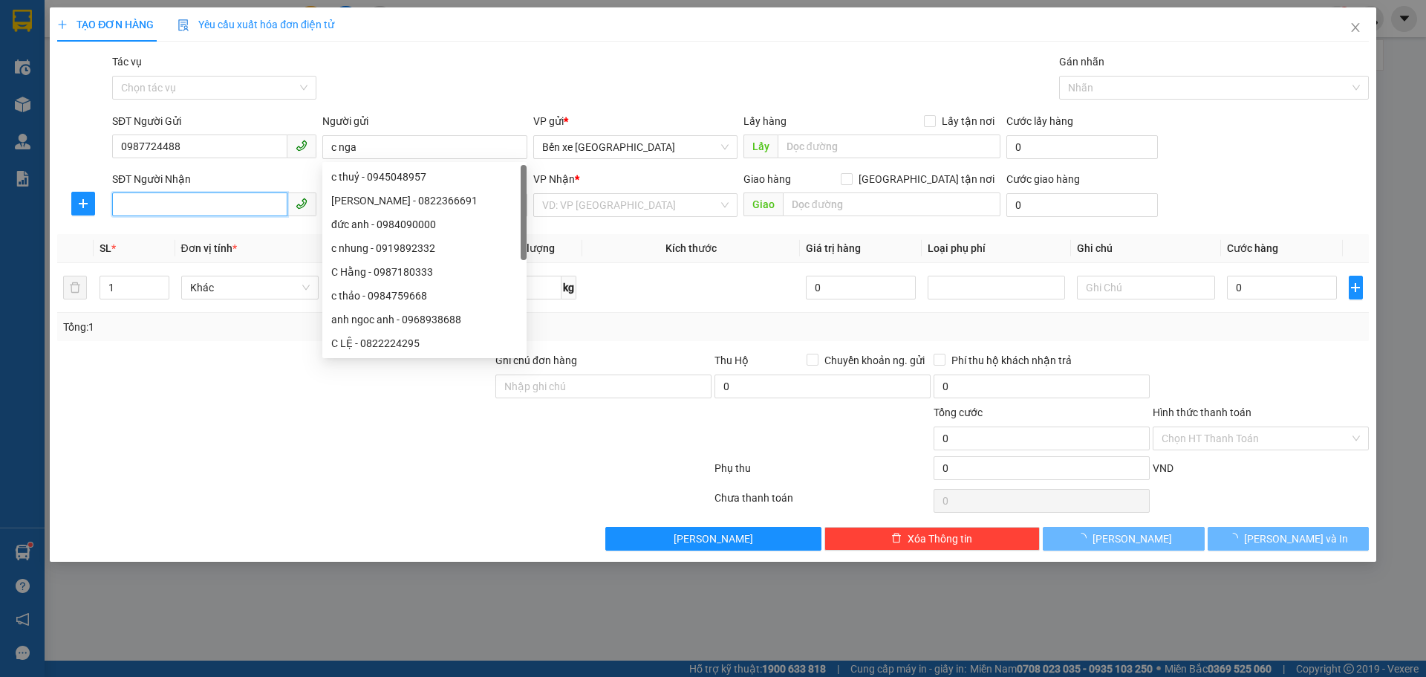
click at [203, 210] on input "SĐT Người Nhận" at bounding box center [199, 204] width 175 height 24
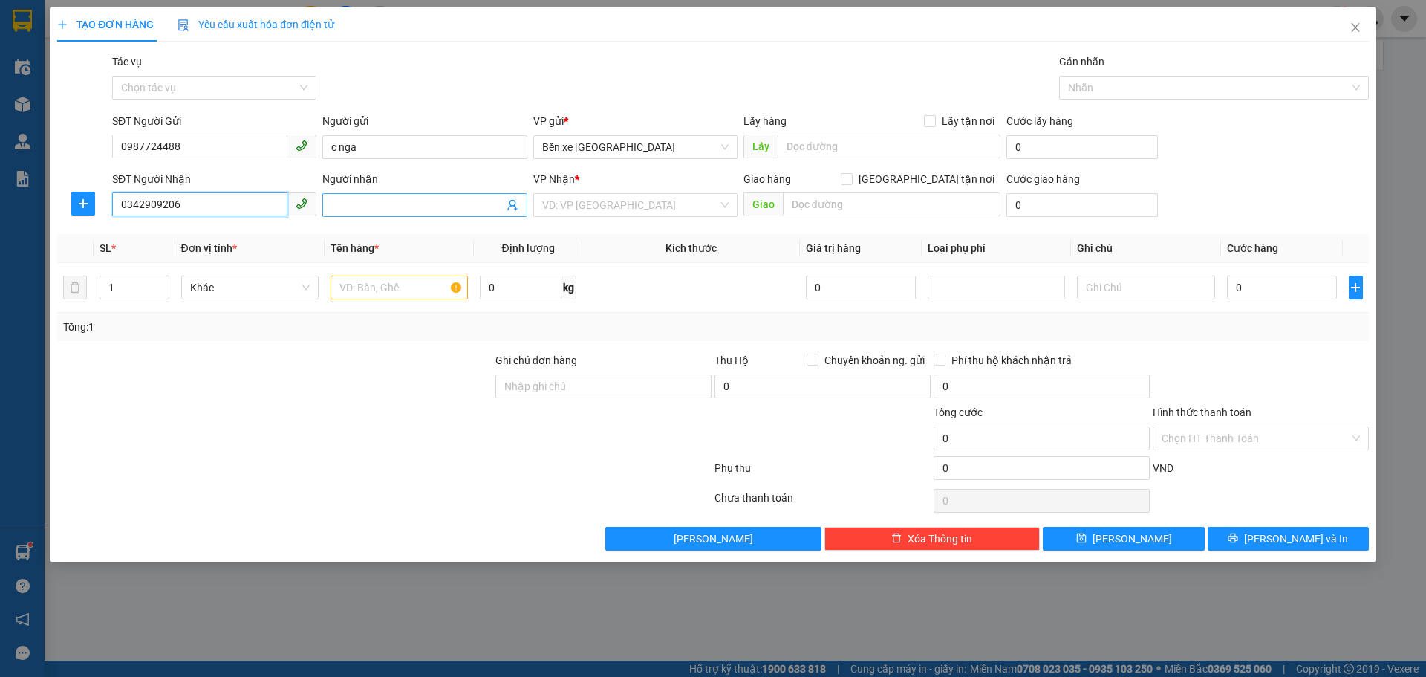
type input "0342909206"
click at [391, 205] on input "Người nhận" at bounding box center [417, 205] width 172 height 16
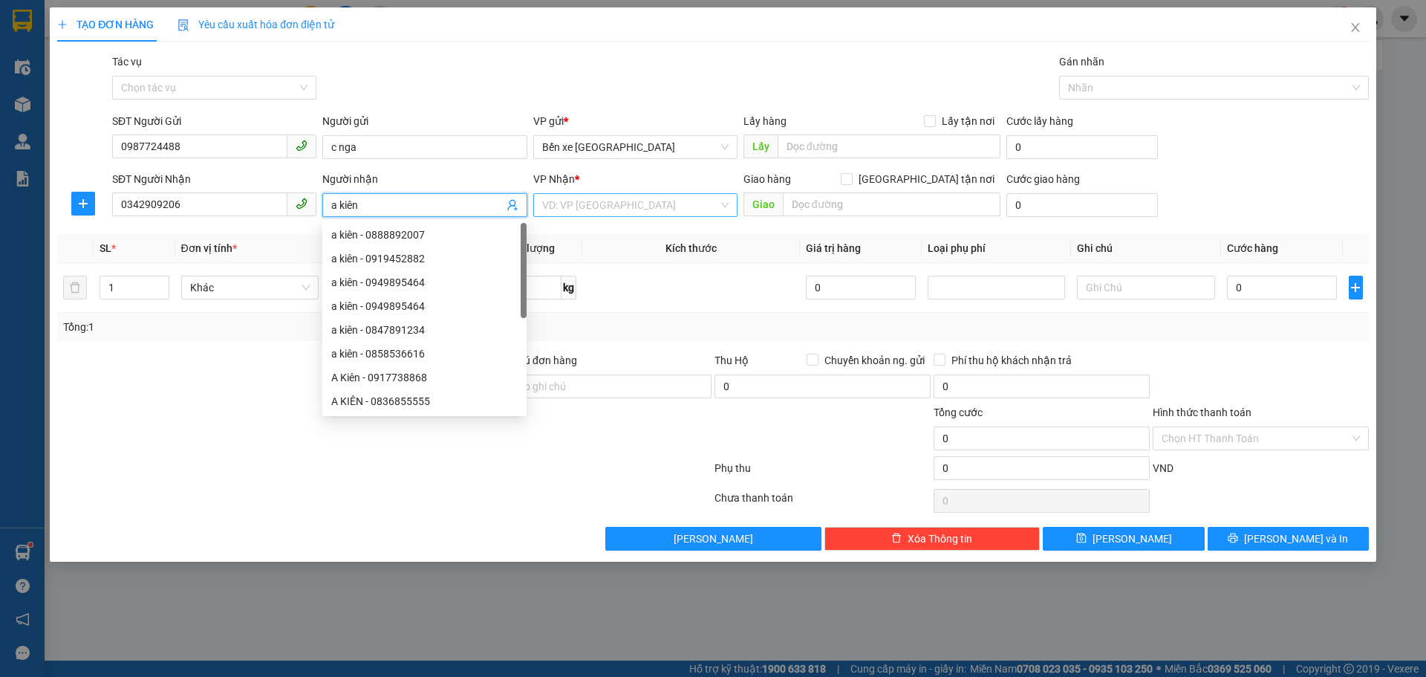
type input "a kiên"
click at [583, 211] on input "search" at bounding box center [630, 205] width 176 height 22
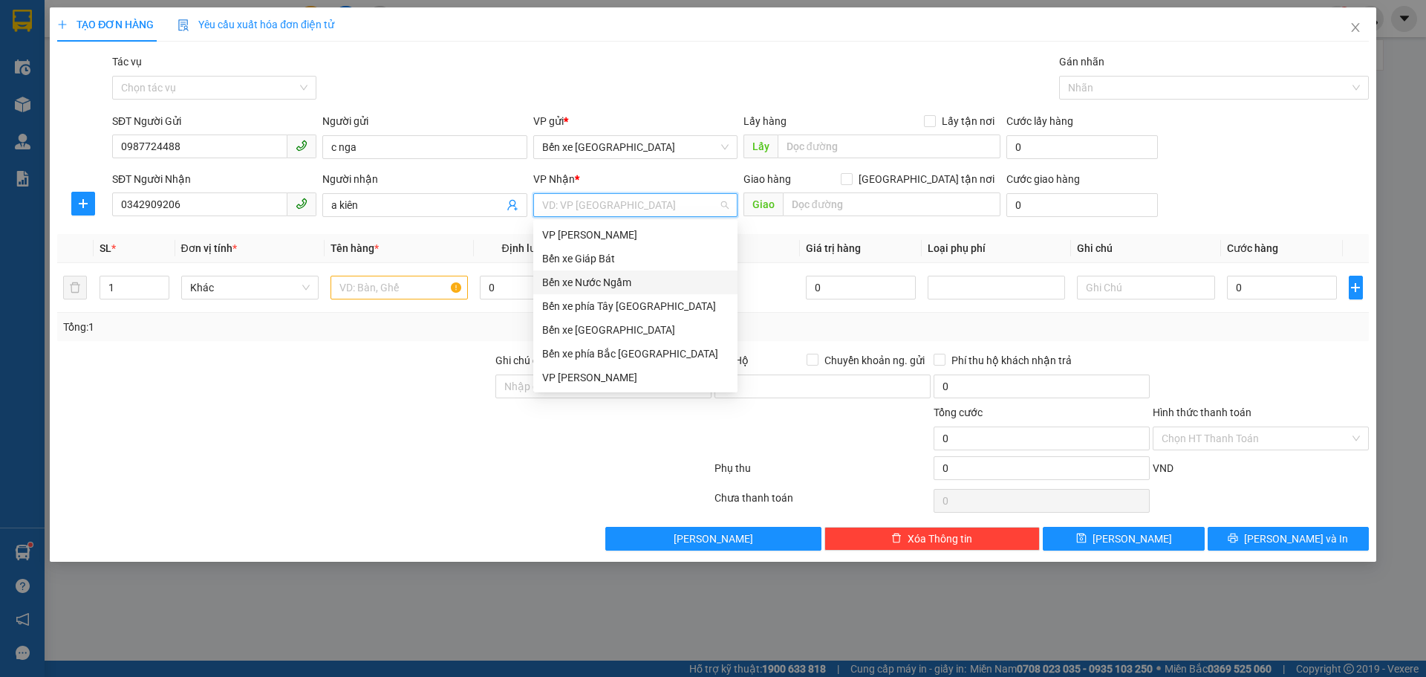
click at [597, 282] on div "Bến xe Nước Ngầm" at bounding box center [635, 282] width 186 height 16
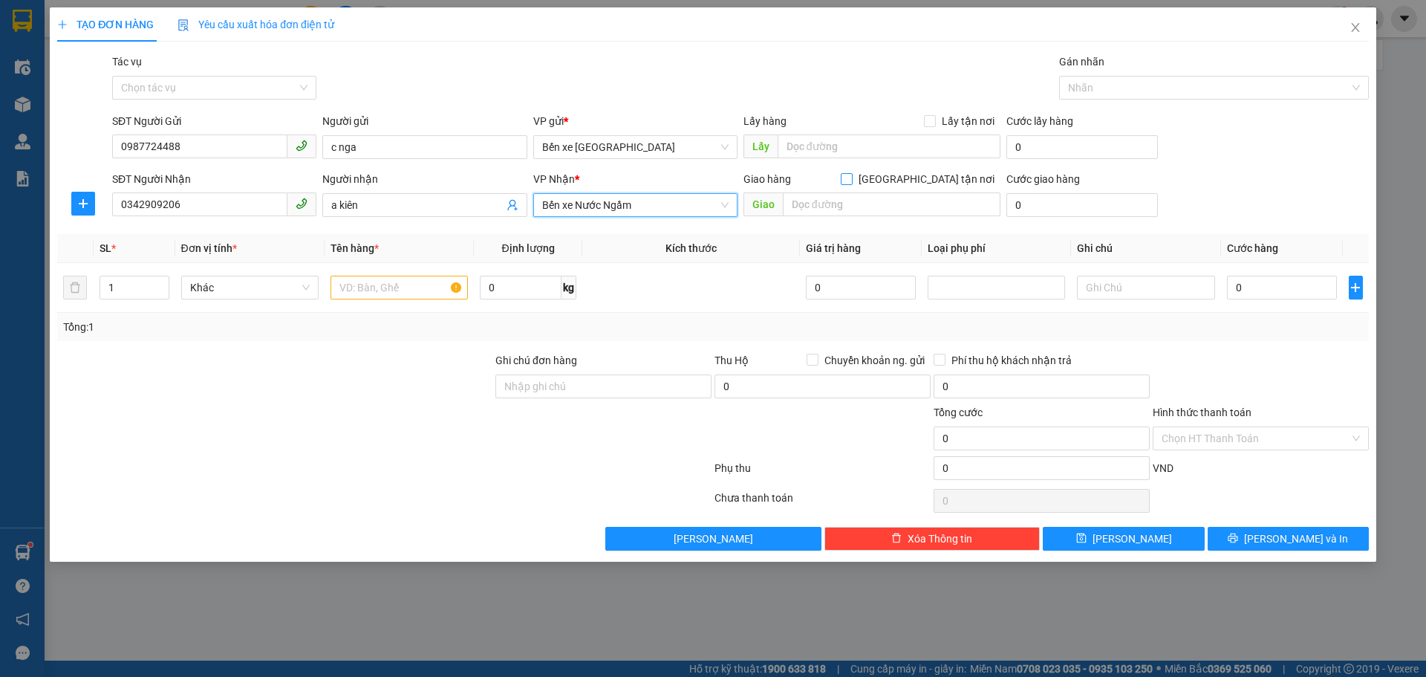
click at [851, 179] on input "[GEOGRAPHIC_DATA] tận nơi" at bounding box center [846, 178] width 10 height 10
checkbox input "true"
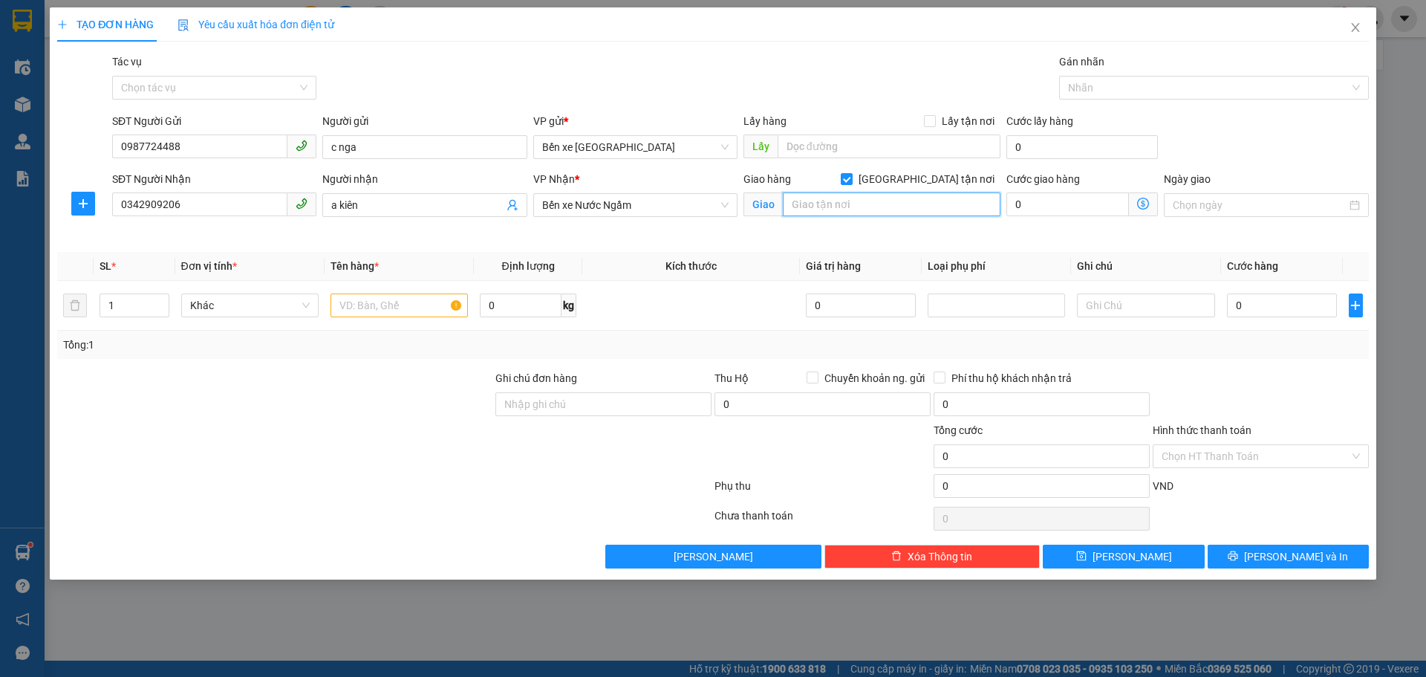
click at [901, 201] on input "text" at bounding box center [892, 204] width 218 height 24
type input "16 ngách 13 ngõ 12 [PERSON_NAME]"
click at [1142, 202] on icon "dollar-circle" at bounding box center [1143, 204] width 12 height 12
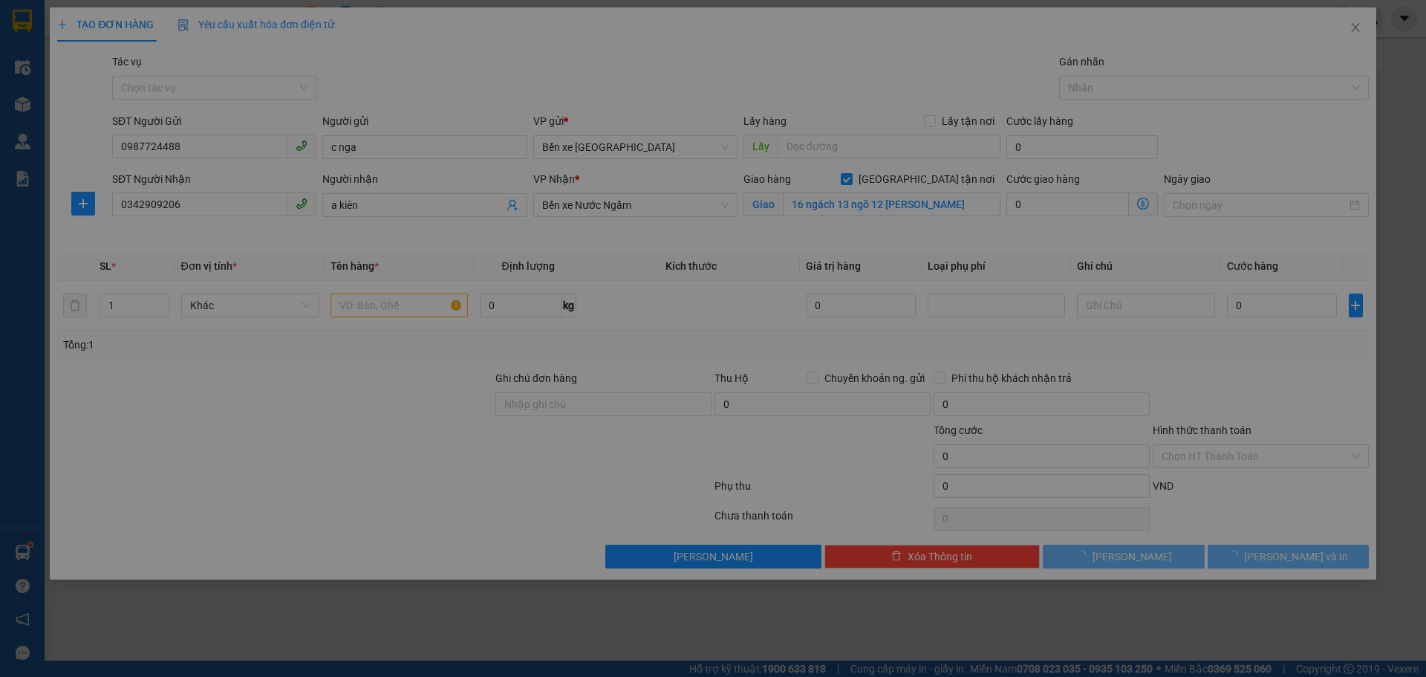
scroll to position [0, 0]
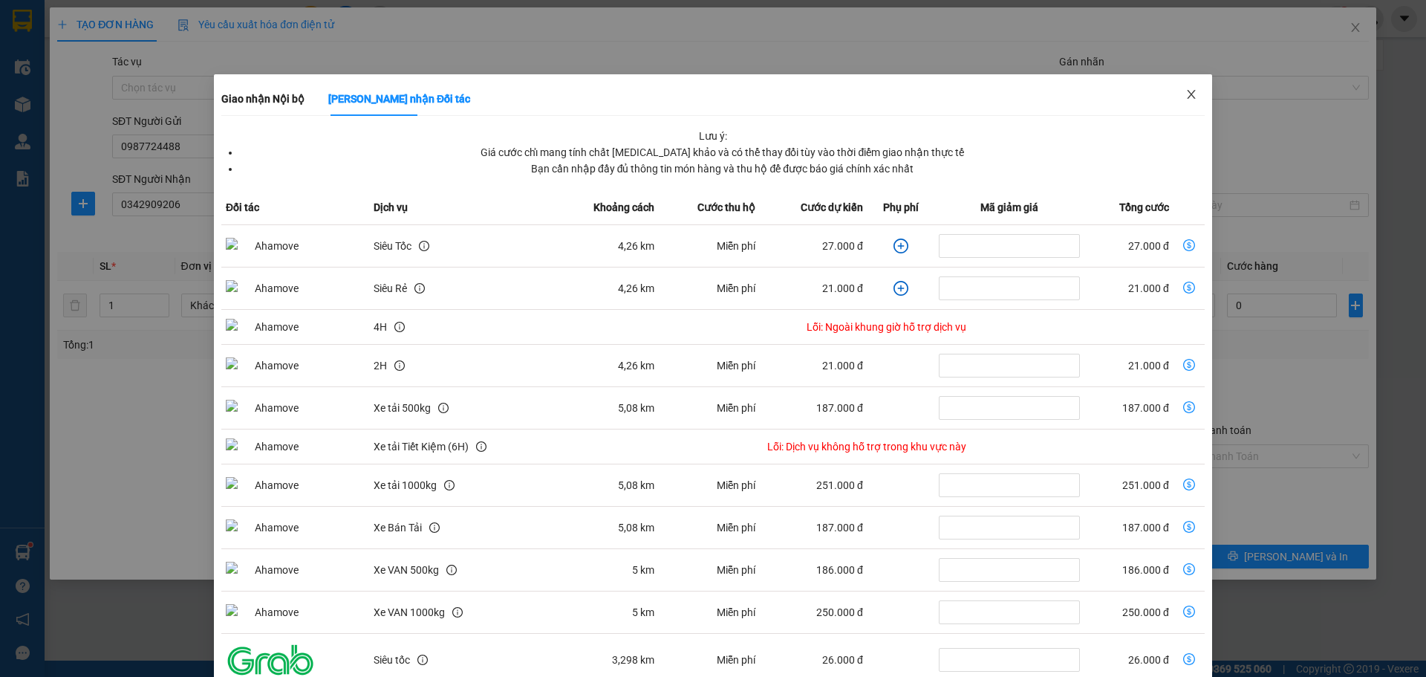
click at [1186, 99] on icon "close" at bounding box center [1192, 94] width 12 height 12
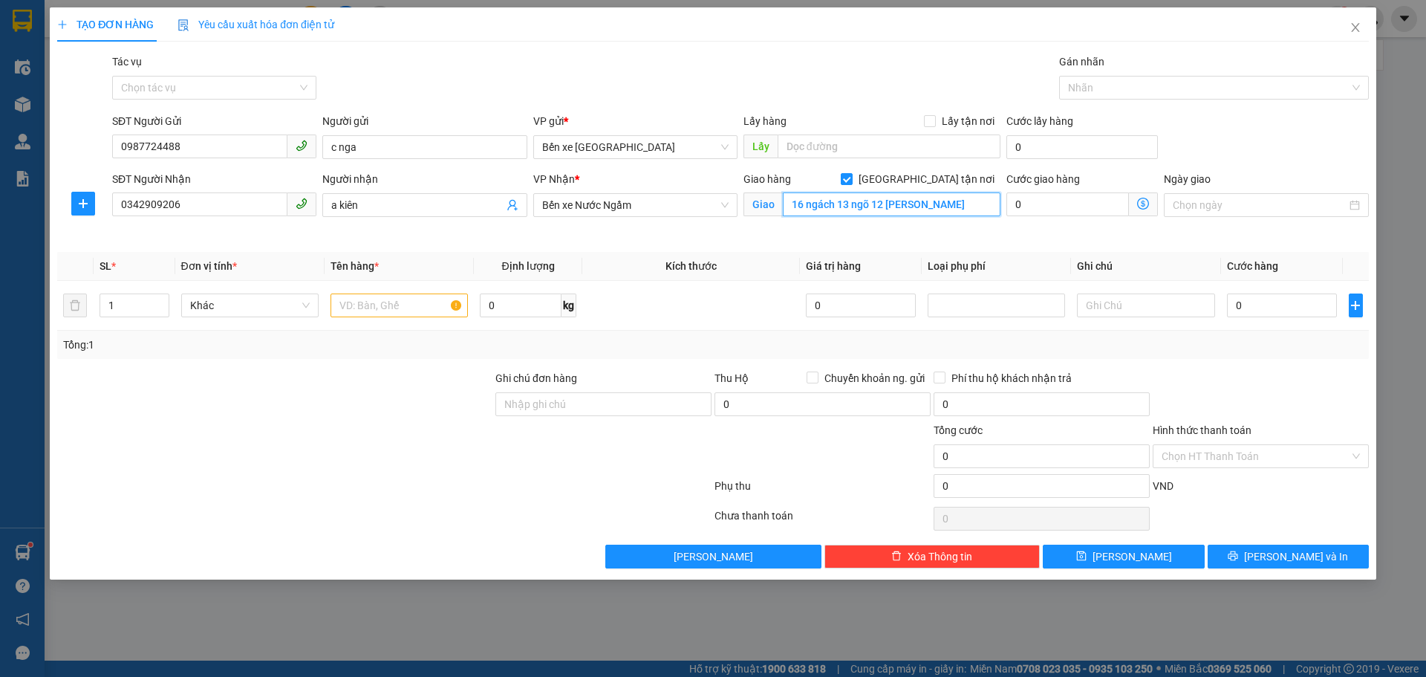
click at [920, 206] on input "16 ngách 13 ngõ 12 [PERSON_NAME]" at bounding box center [892, 204] width 218 height 24
click at [1144, 202] on icon "dollar-circle" at bounding box center [1143, 204] width 12 height 12
click at [1025, 209] on input "0" at bounding box center [1068, 204] width 123 height 24
type input "4"
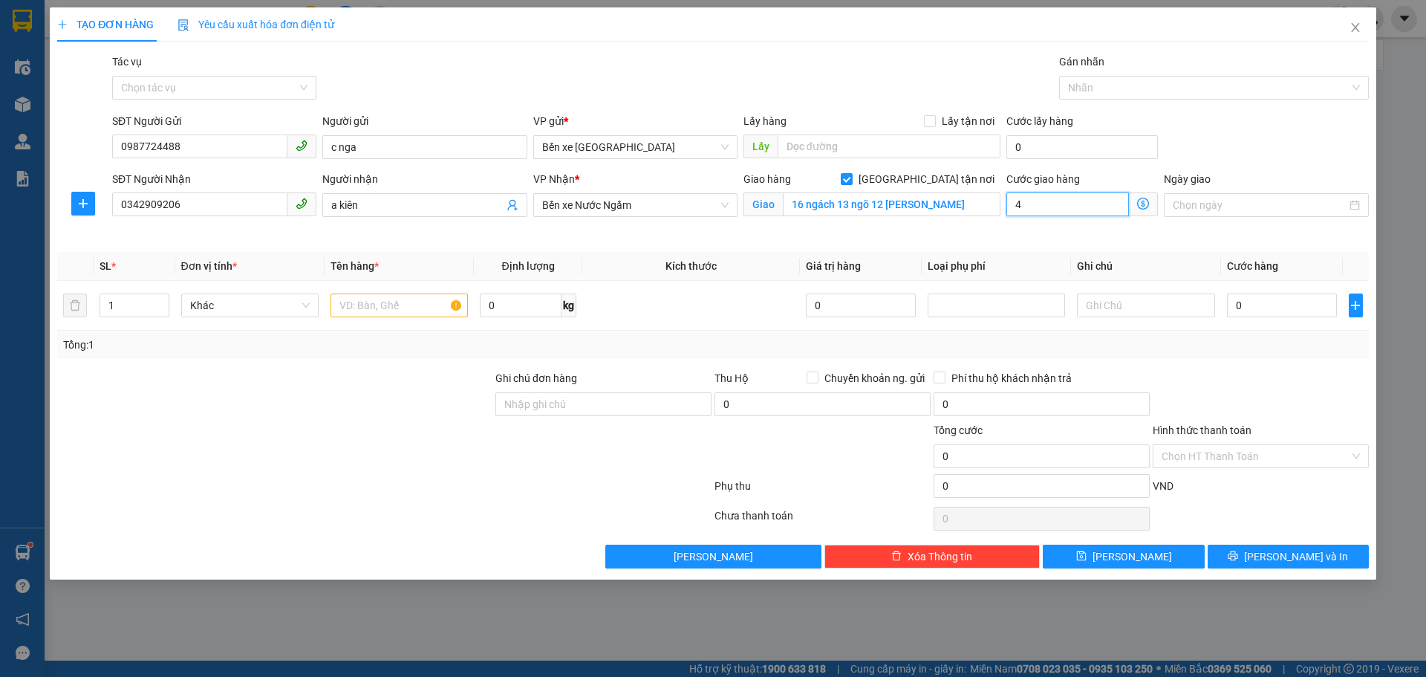
type input "4"
type input "40"
type input "40.000"
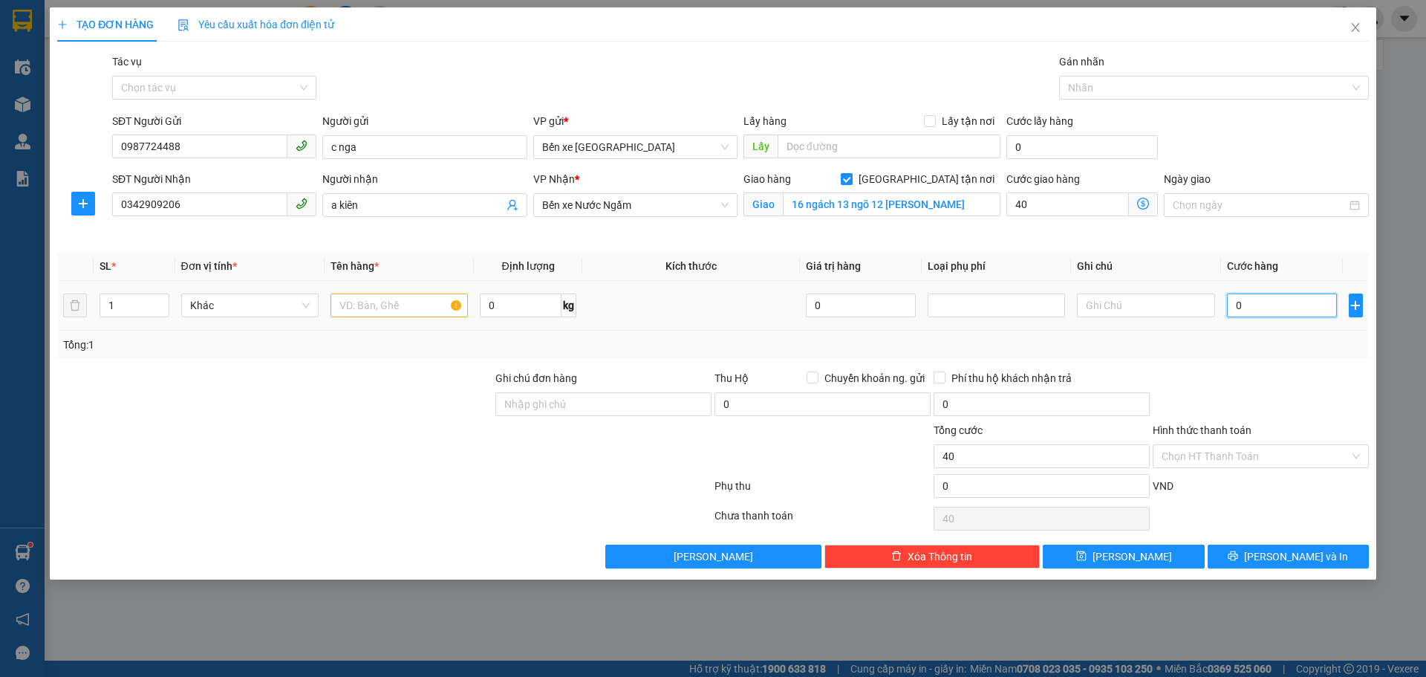
type input "40.000"
click at [1276, 316] on input "0" at bounding box center [1282, 305] width 111 height 24
type input "3"
type input "40.003"
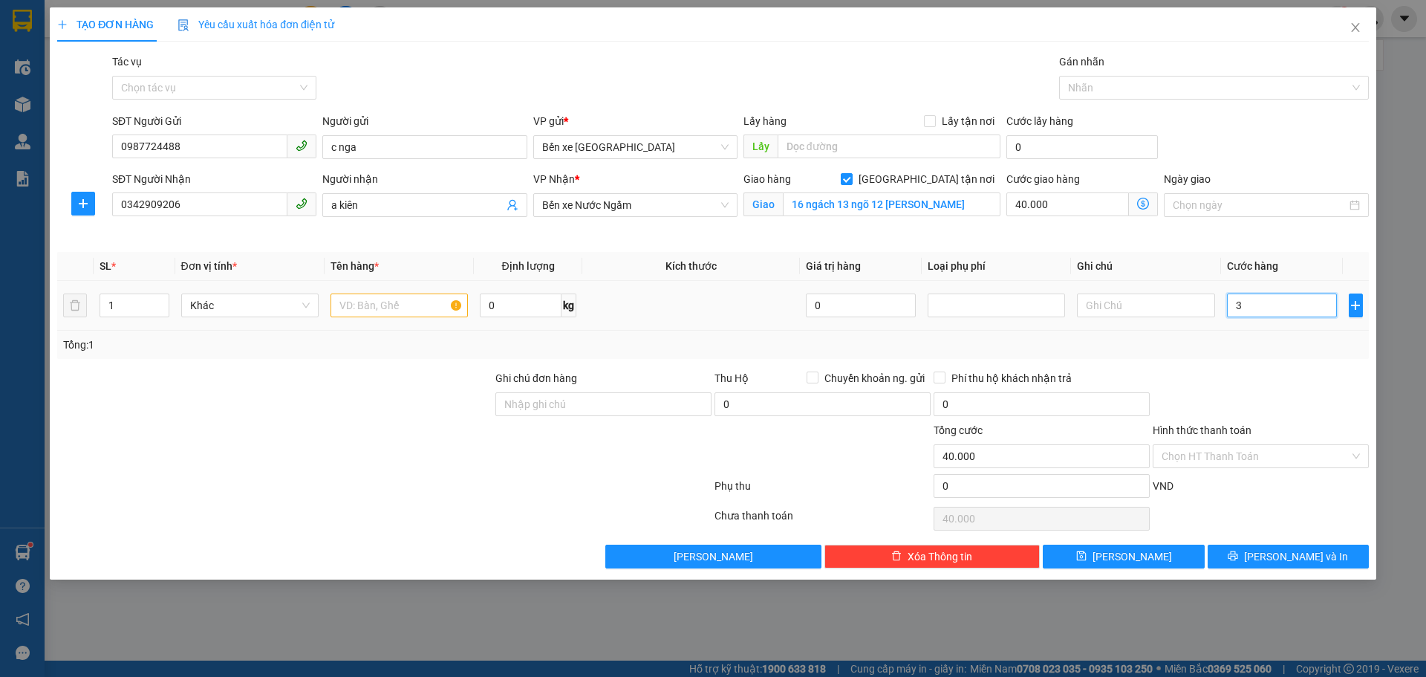
type input "40.003"
type input "30"
type input "40.030"
type input "30.000"
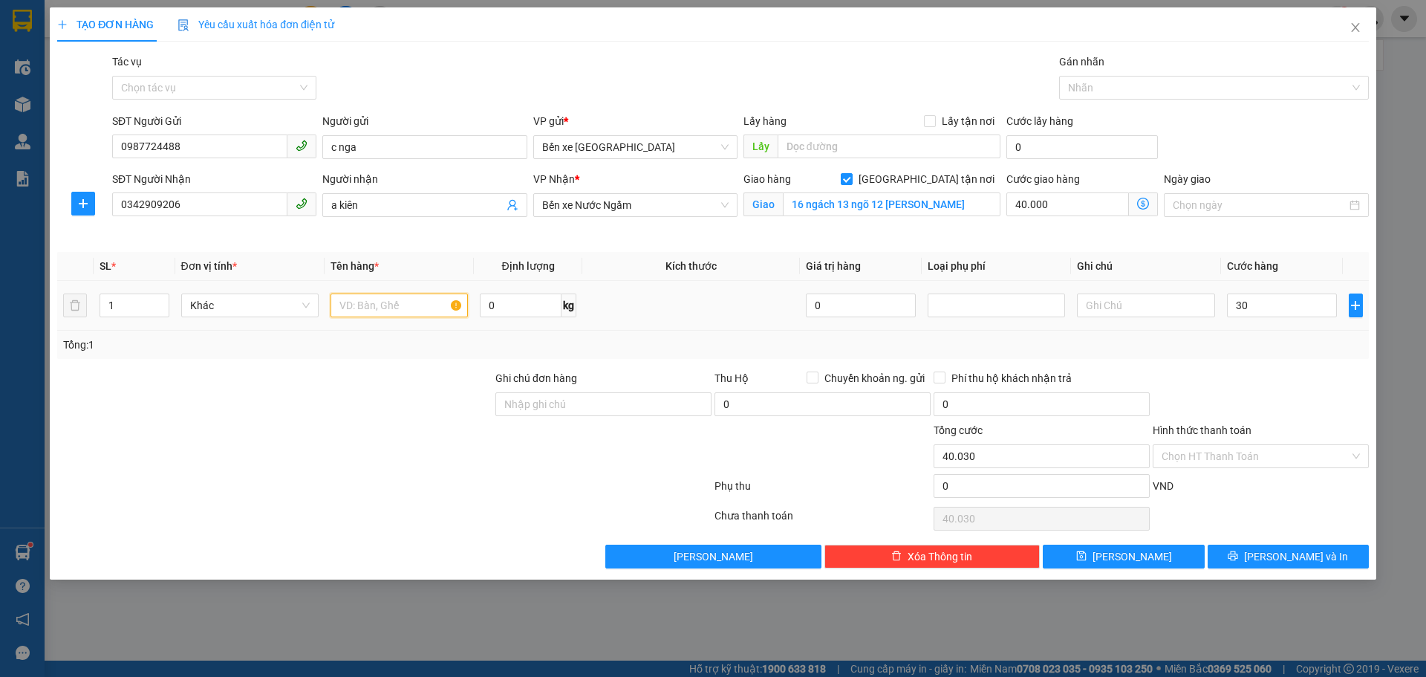
type input "70.000"
click at [417, 305] on input "text" at bounding box center [399, 305] width 137 height 24
type input "1 tập hố sơ"
click at [1224, 462] on input "Hình thức thanh toán" at bounding box center [1256, 456] width 188 height 22
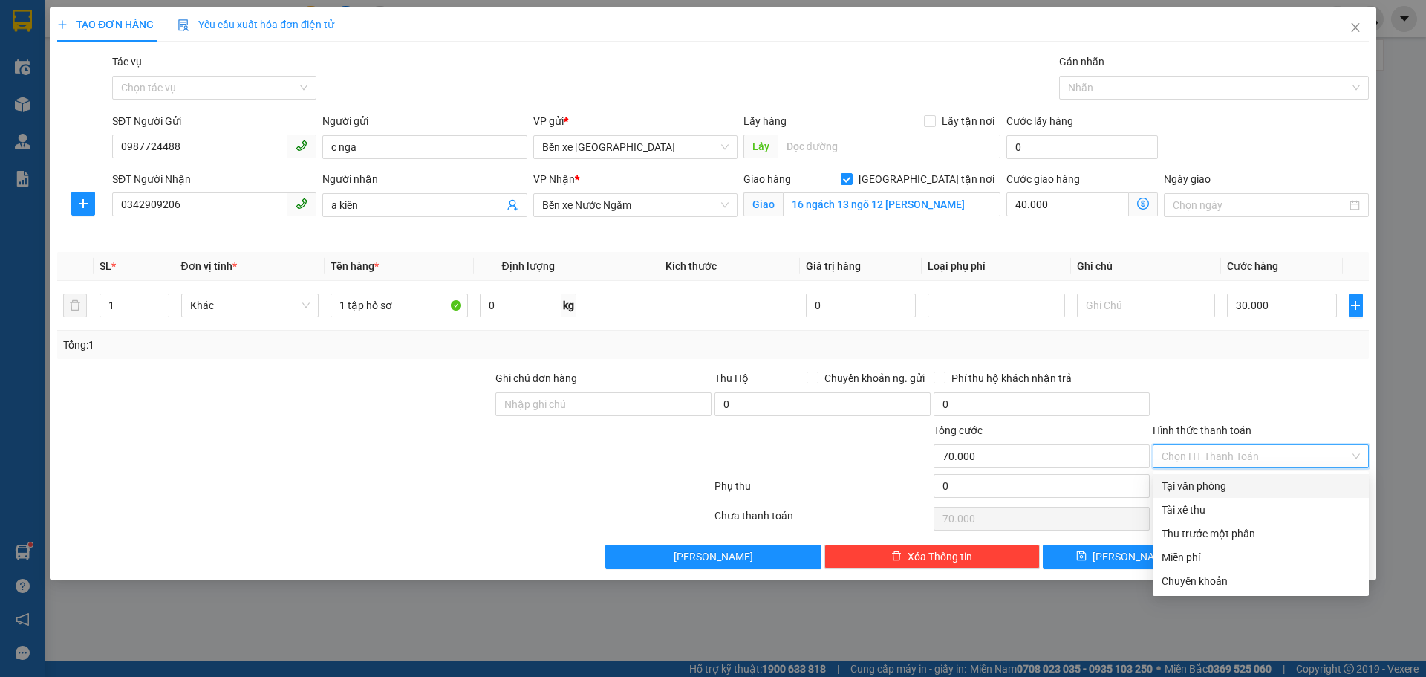
click at [1199, 485] on div "Tại văn phòng" at bounding box center [1261, 486] width 198 height 16
type input "0"
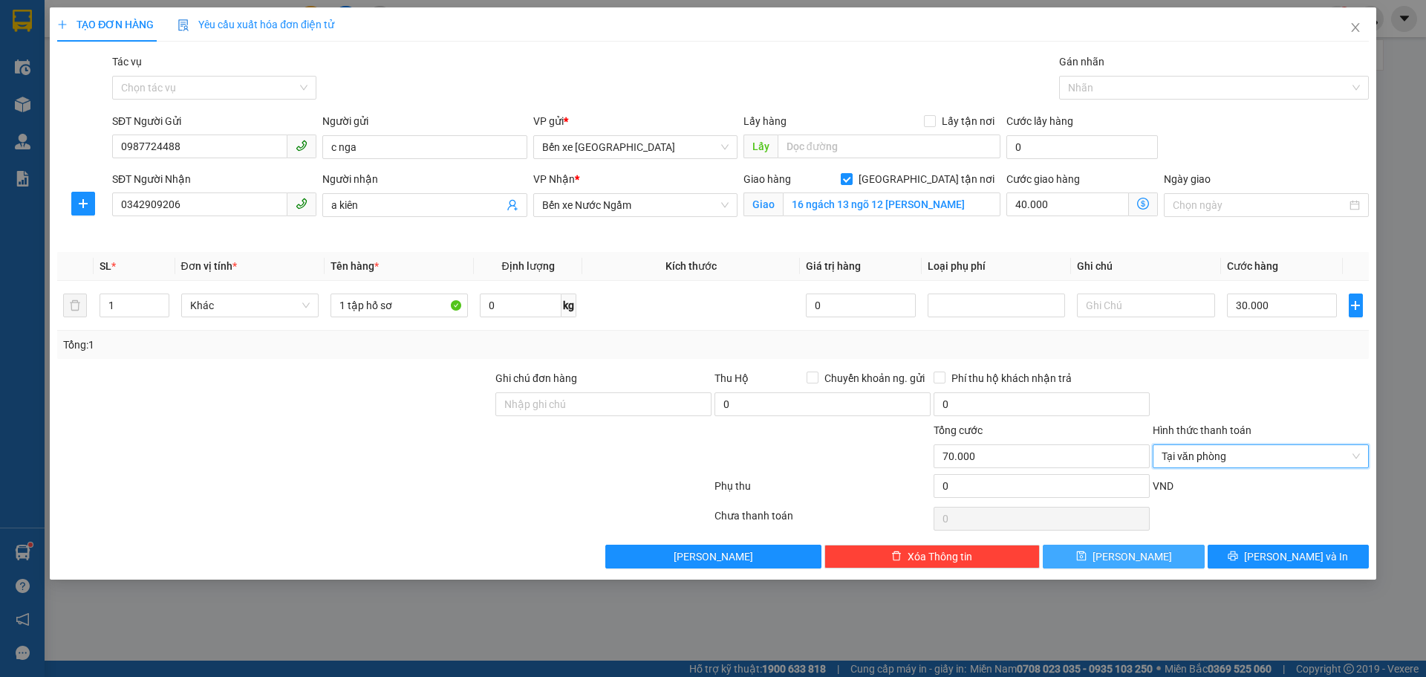
click at [1130, 555] on span "[PERSON_NAME]" at bounding box center [1132, 556] width 79 height 16
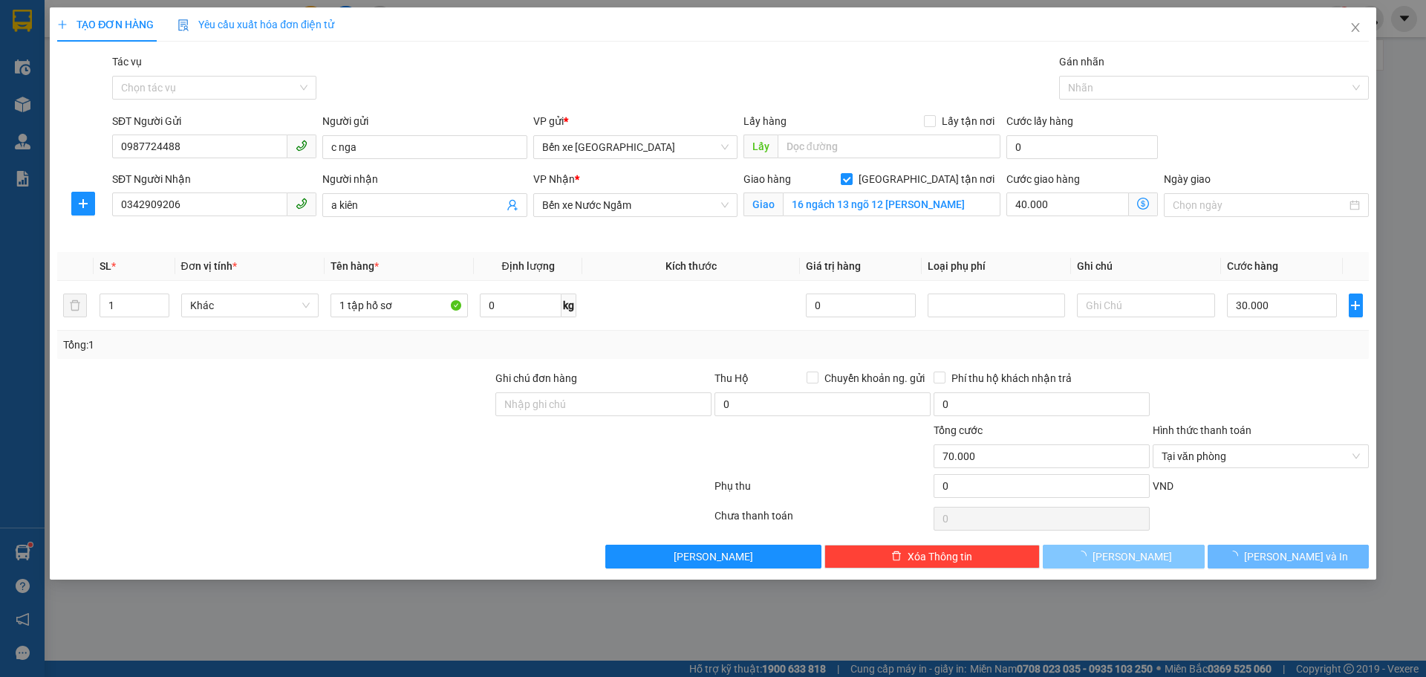
checkbox input "false"
type input "0"
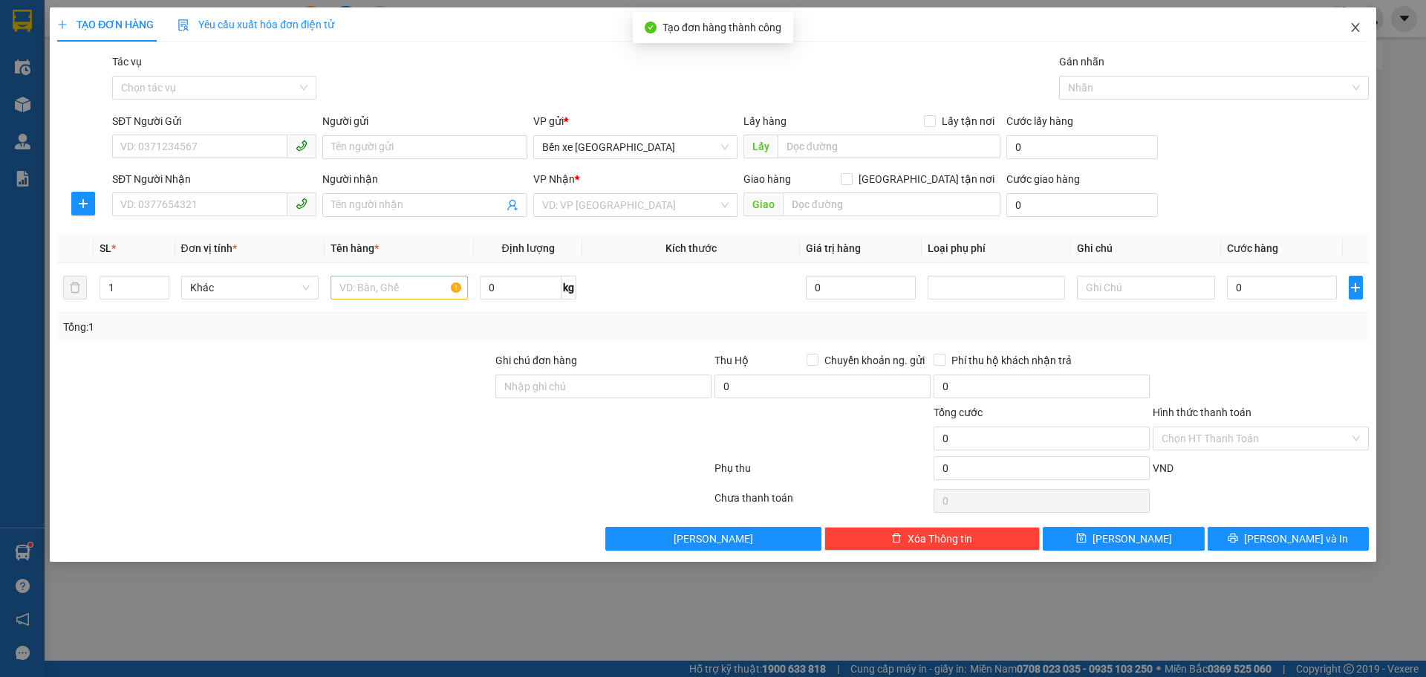
click at [1359, 27] on icon "close" at bounding box center [1356, 28] width 12 height 12
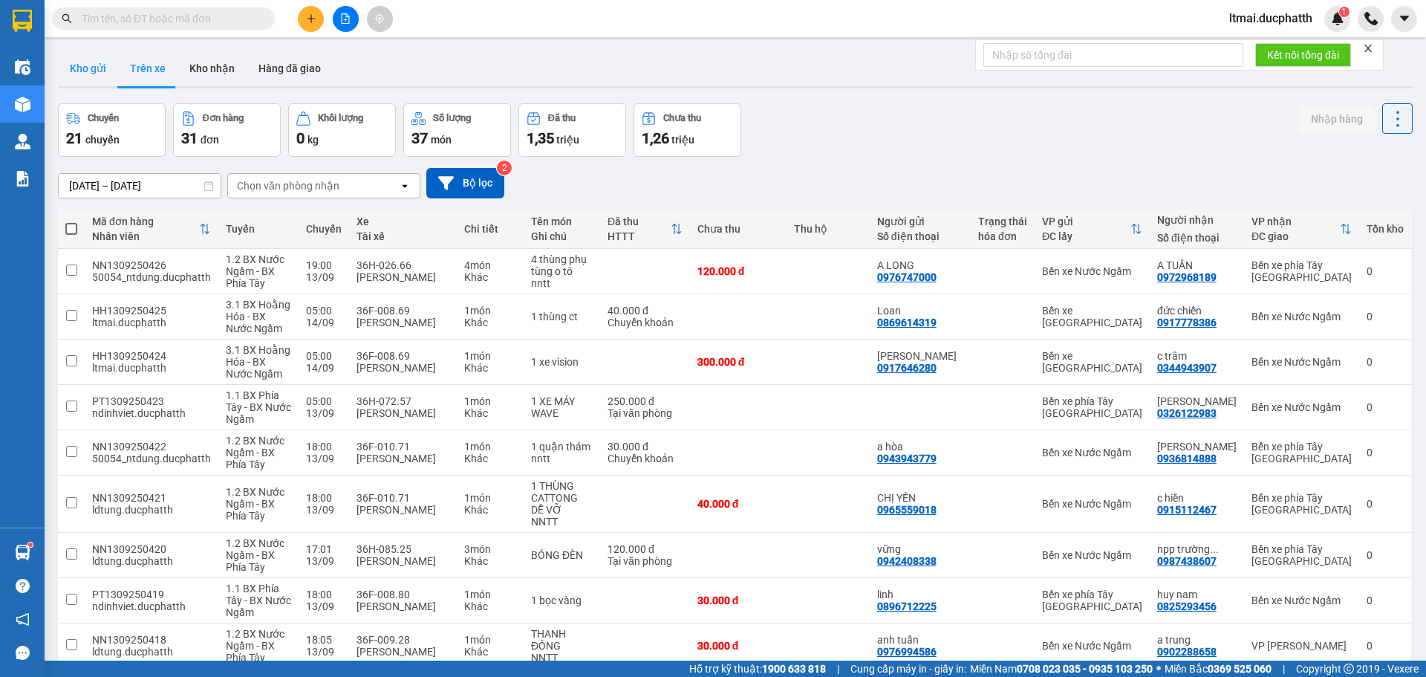
click at [98, 62] on button "Kho gửi" at bounding box center [88, 69] width 60 height 36
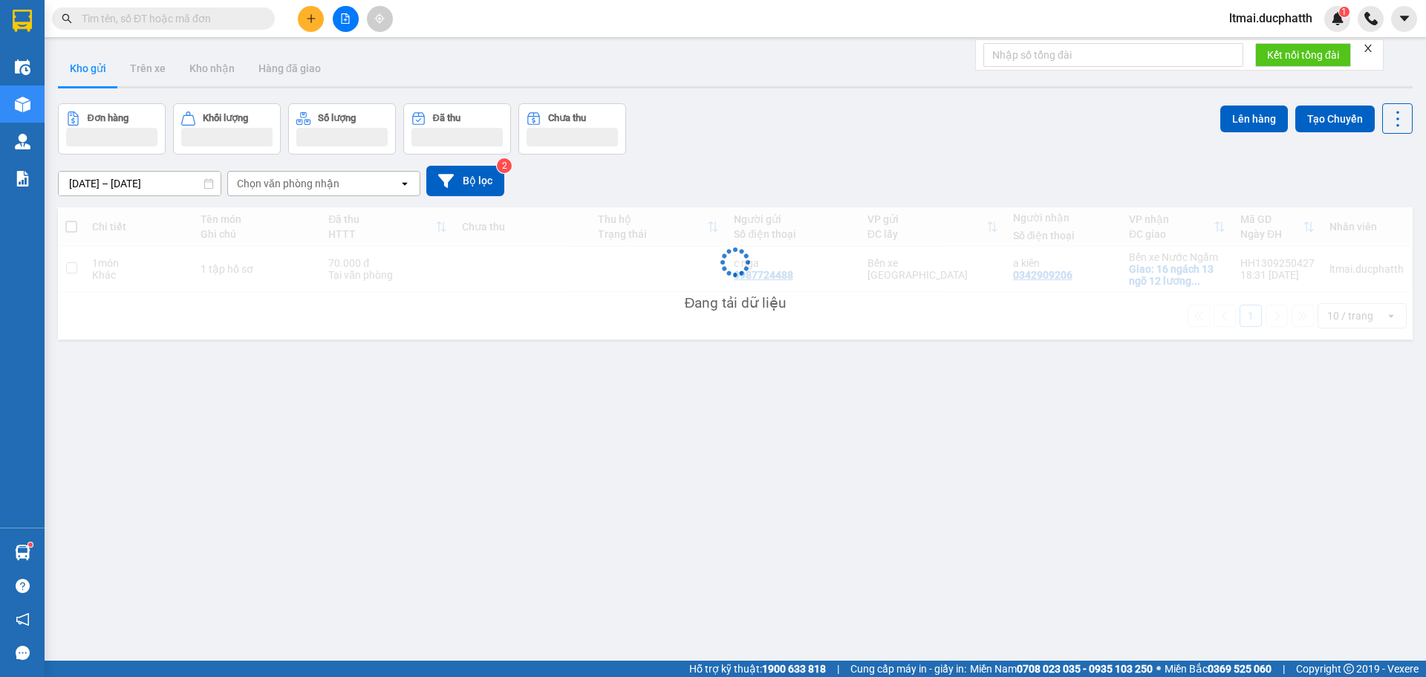
click at [142, 269] on div "1 món" at bounding box center [138, 263] width 93 height 12
checkbox input "true"
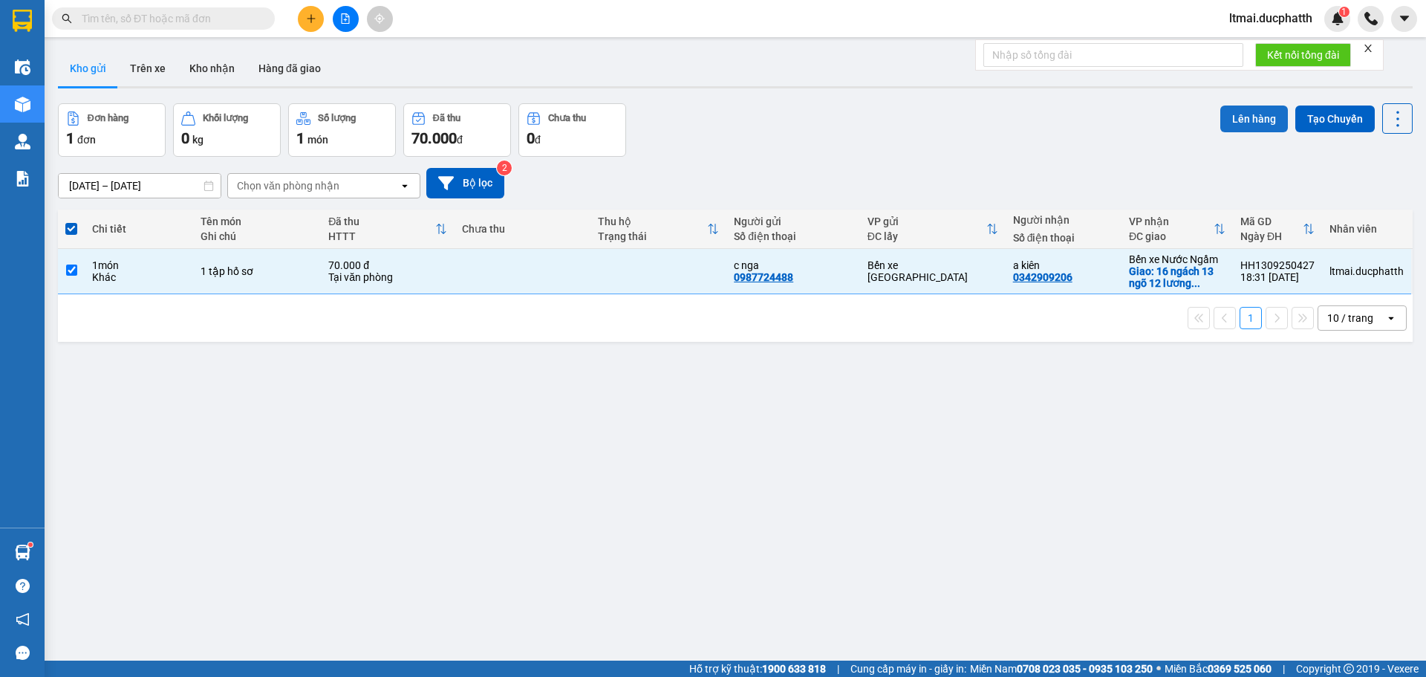
click at [1266, 114] on button "Lên hàng" at bounding box center [1255, 118] width 68 height 27
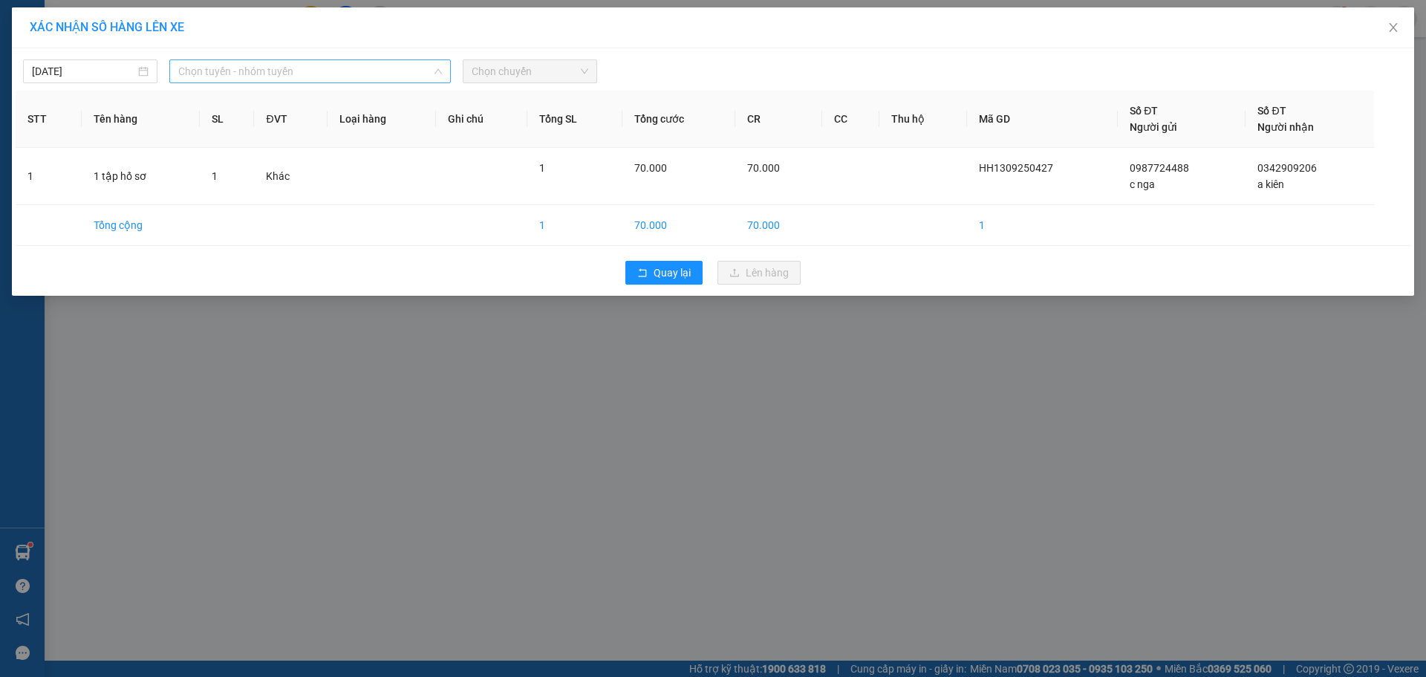
click at [257, 75] on span "Chọn tuyến - nhóm tuyến" at bounding box center [310, 71] width 264 height 22
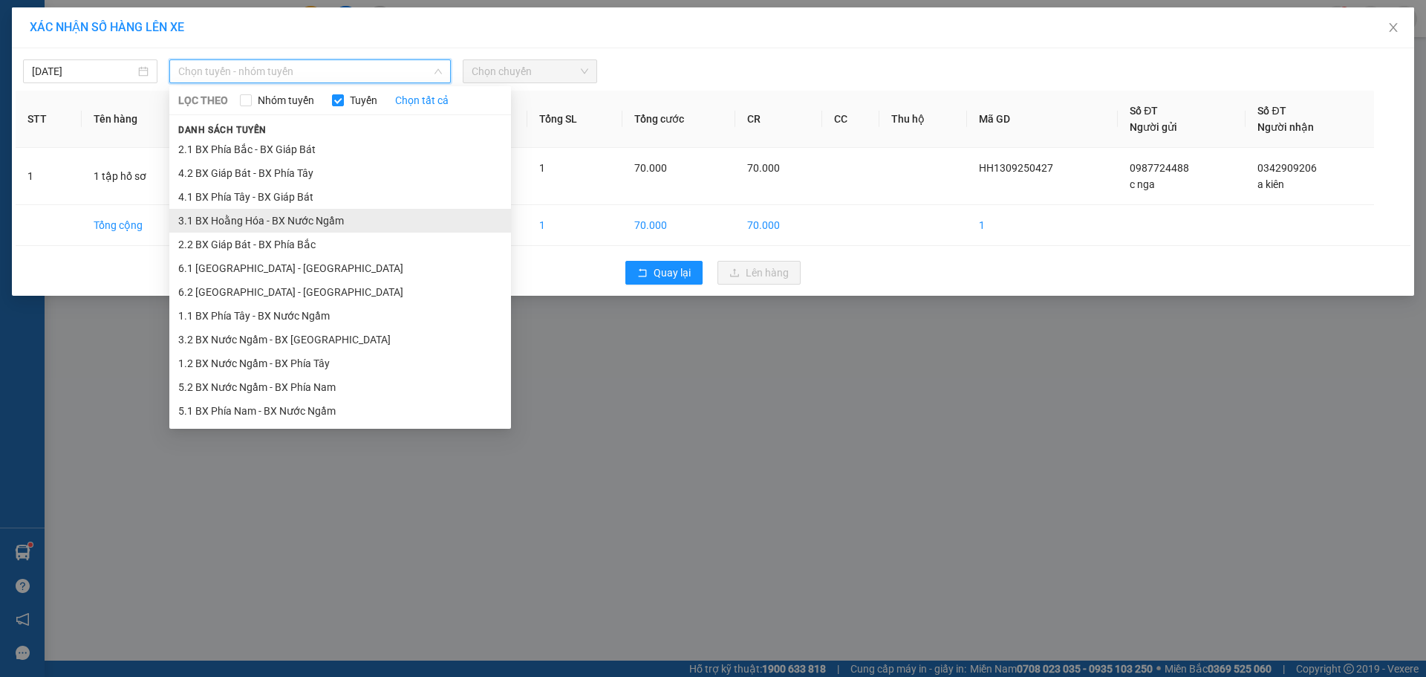
click at [218, 226] on li "3.1 BX Hoằng Hóa - BX Nước Ngầm" at bounding box center [340, 221] width 342 height 24
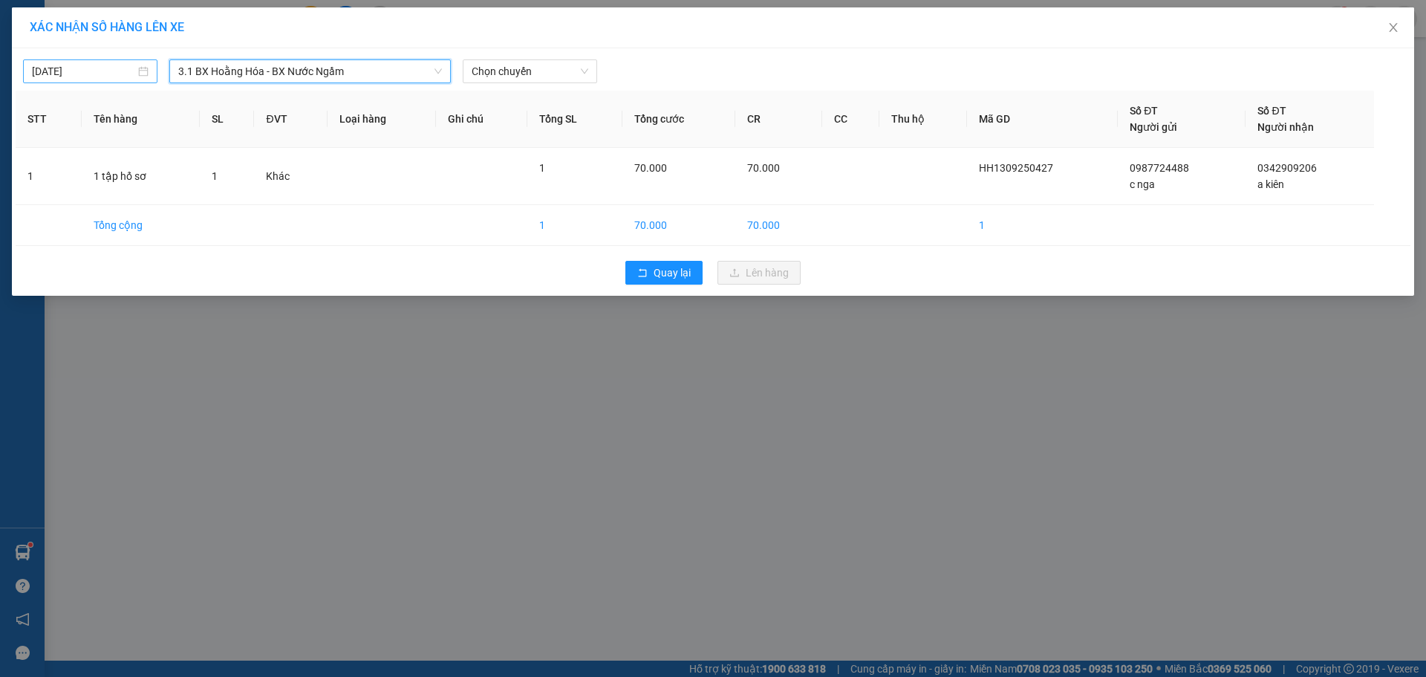
click at [92, 71] on input "[DATE]" at bounding box center [83, 71] width 103 height 16
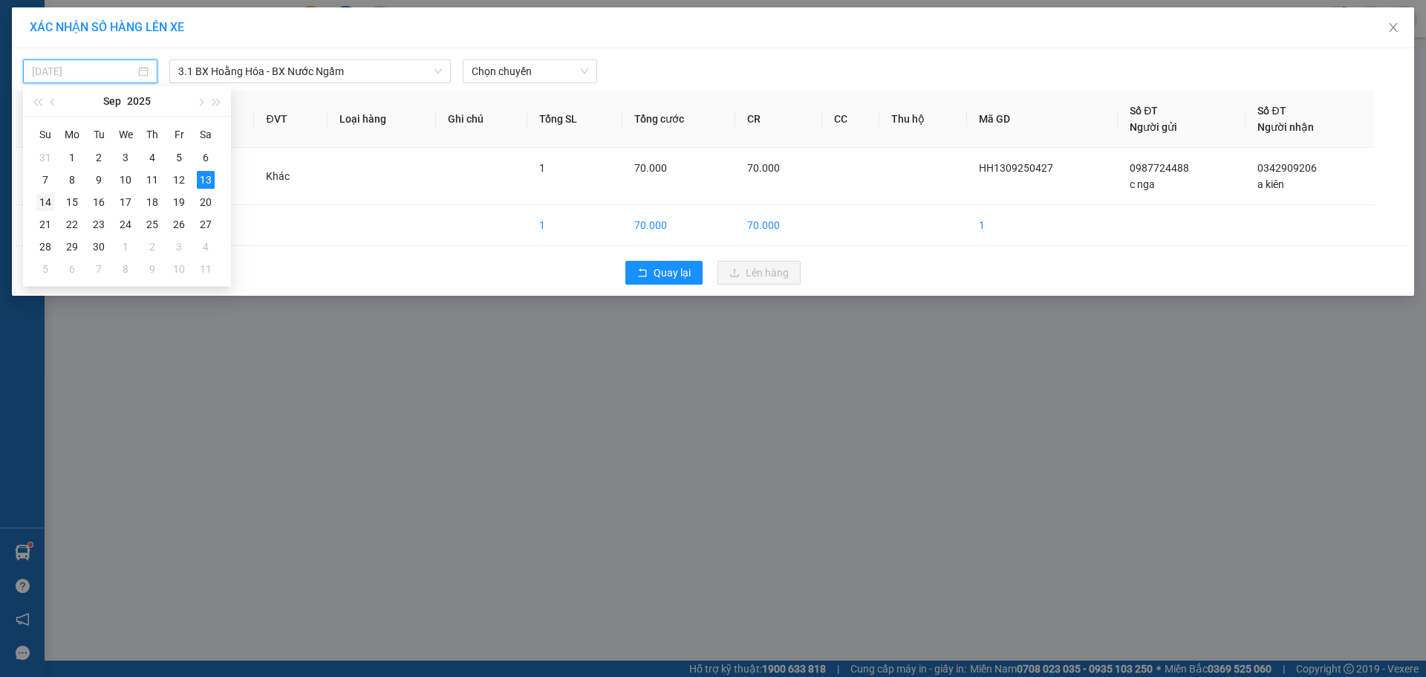
click at [50, 202] on div "14" at bounding box center [45, 202] width 18 height 18
type input "[DATE]"
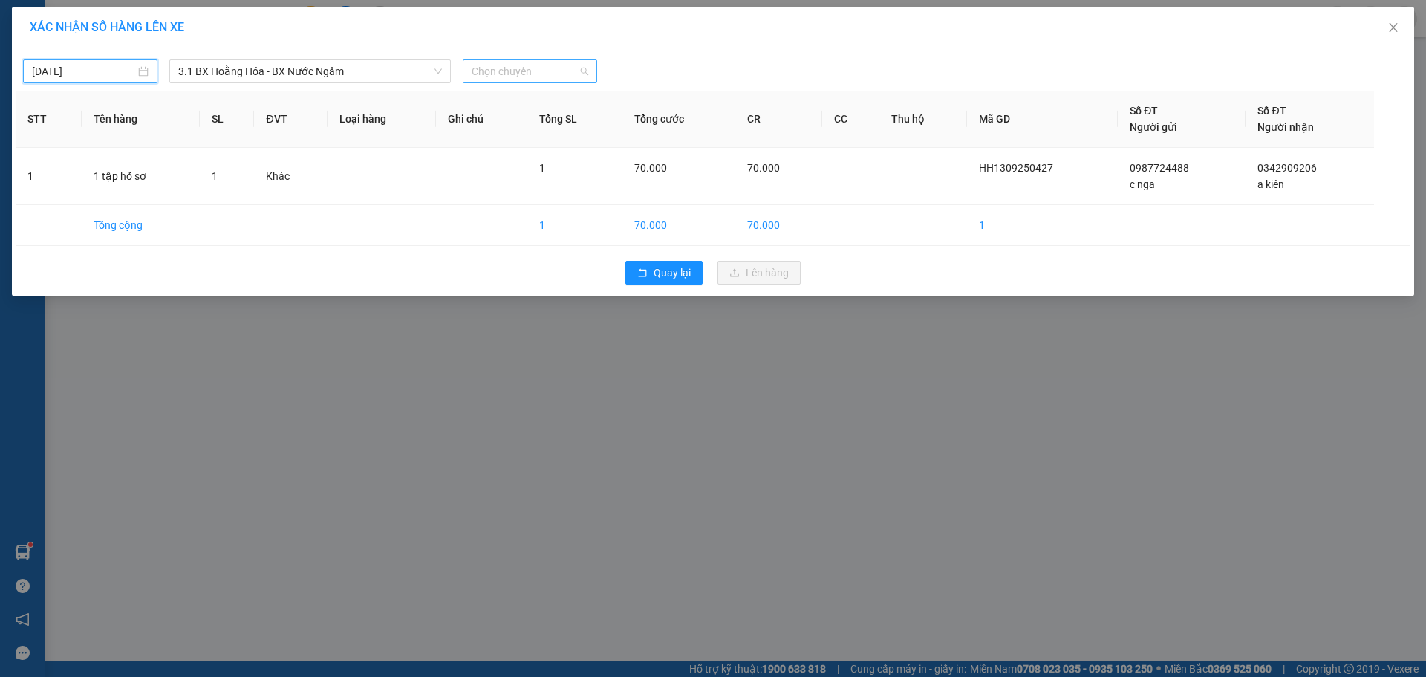
click at [509, 63] on span "Chọn chuyến" at bounding box center [530, 71] width 117 height 22
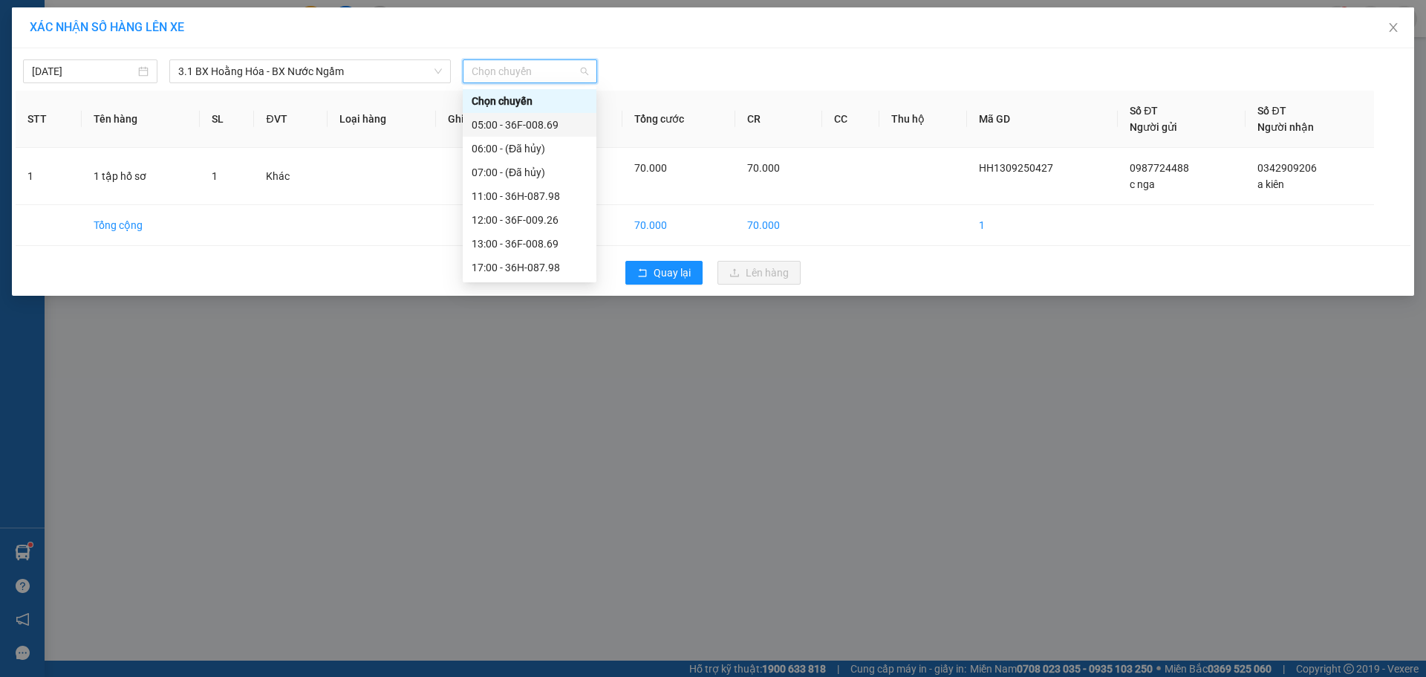
click at [494, 120] on div "05:00 - 36F-008.69" at bounding box center [530, 125] width 116 height 16
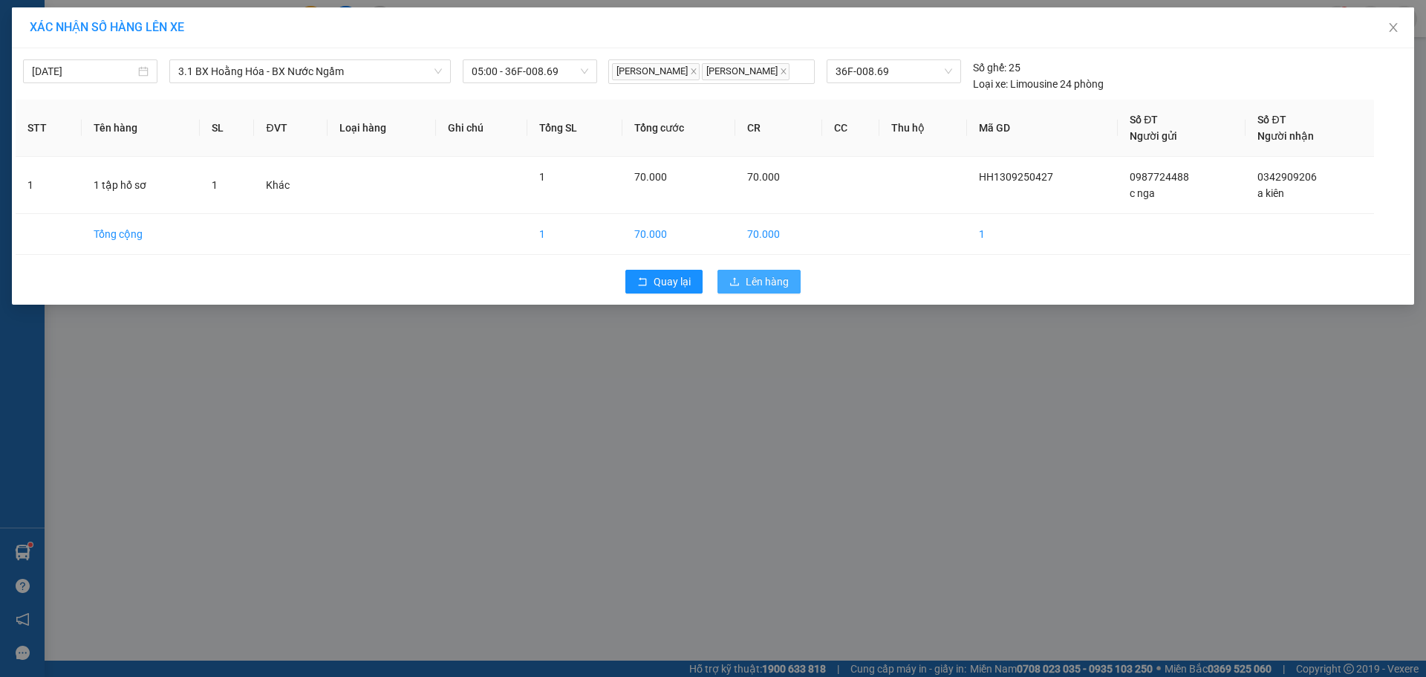
click at [745, 279] on button "Lên hàng" at bounding box center [759, 282] width 83 height 24
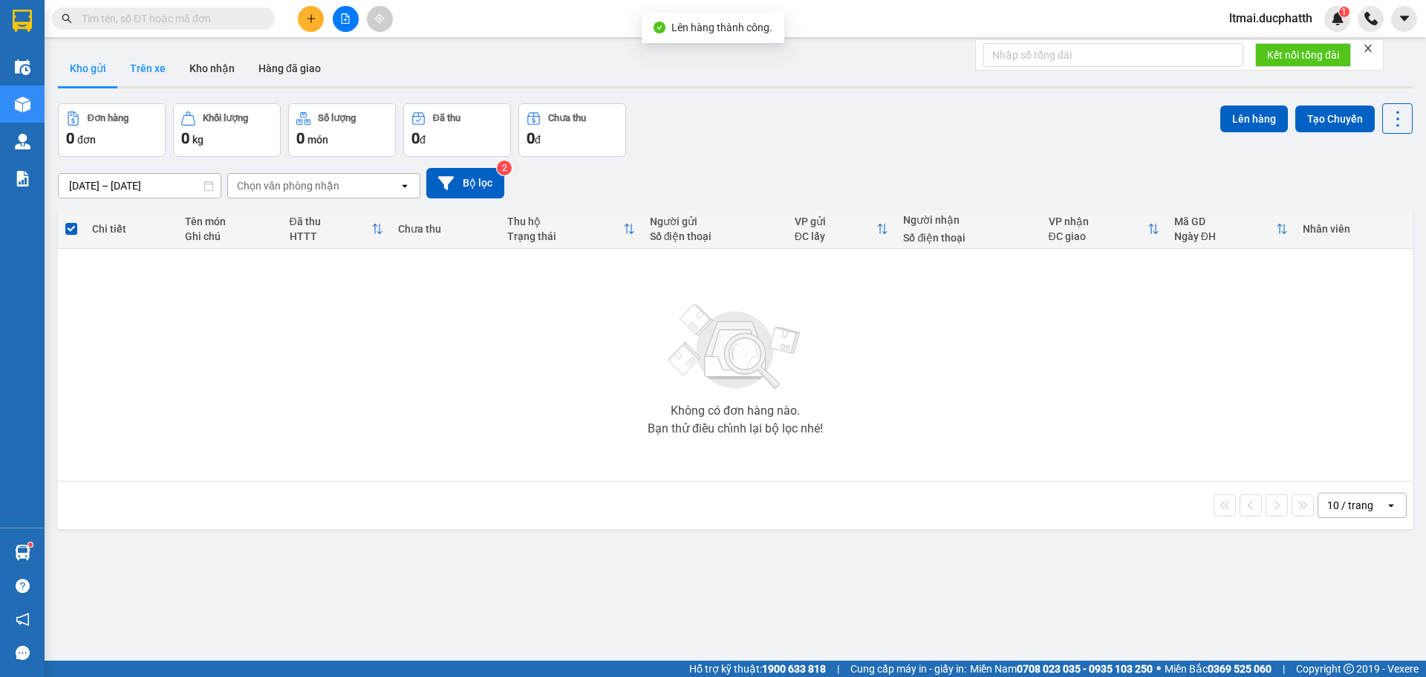
click at [157, 71] on button "Trên xe" at bounding box center [147, 69] width 59 height 36
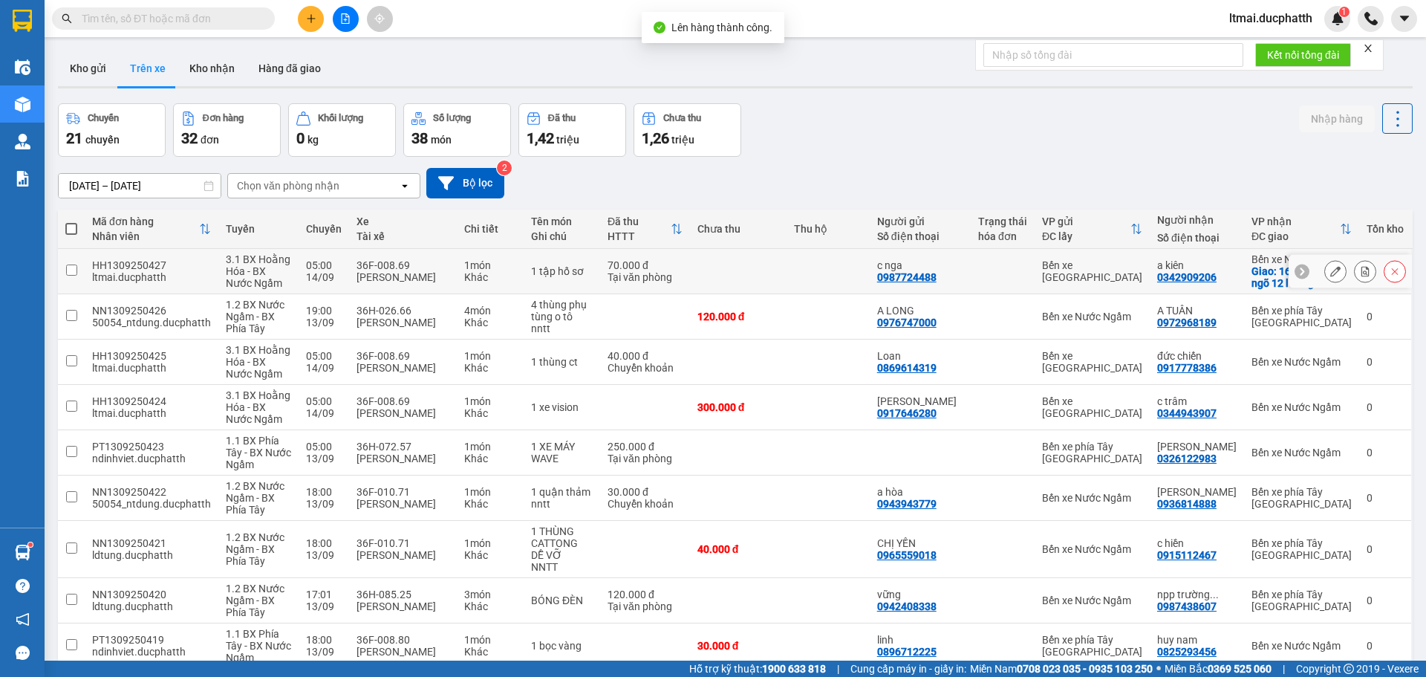
click at [1354, 261] on div at bounding box center [1365, 271] width 22 height 22
click at [1360, 267] on icon at bounding box center [1365, 271] width 10 height 10
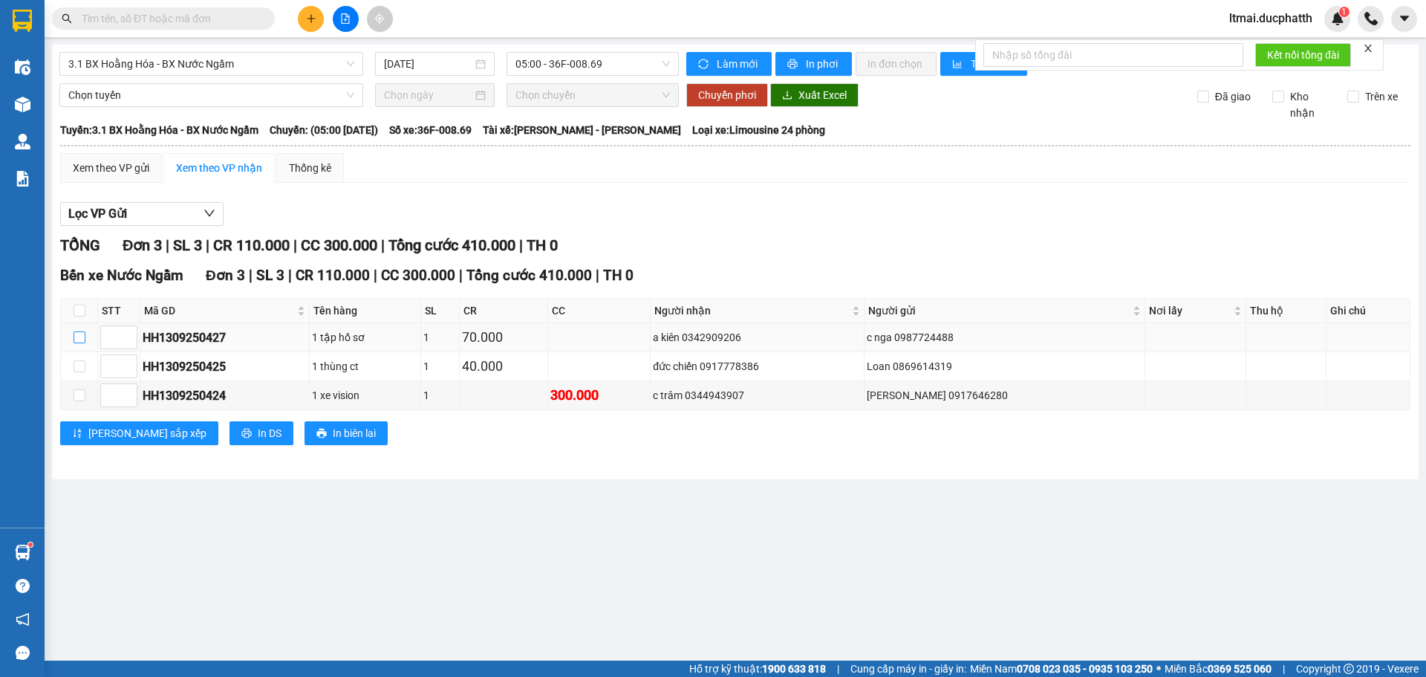
click at [78, 340] on input "checkbox" at bounding box center [80, 337] width 12 height 12
checkbox input "true"
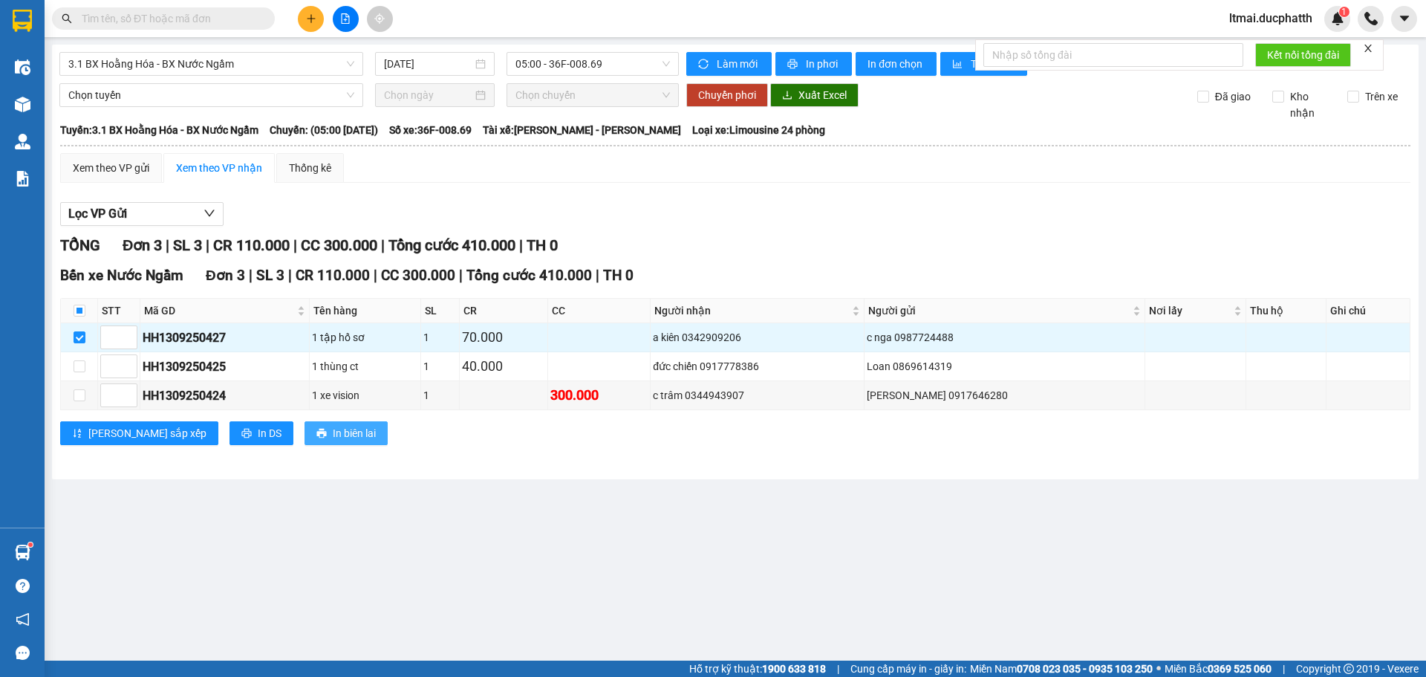
click at [333, 431] on span "In biên lai" at bounding box center [354, 433] width 43 height 16
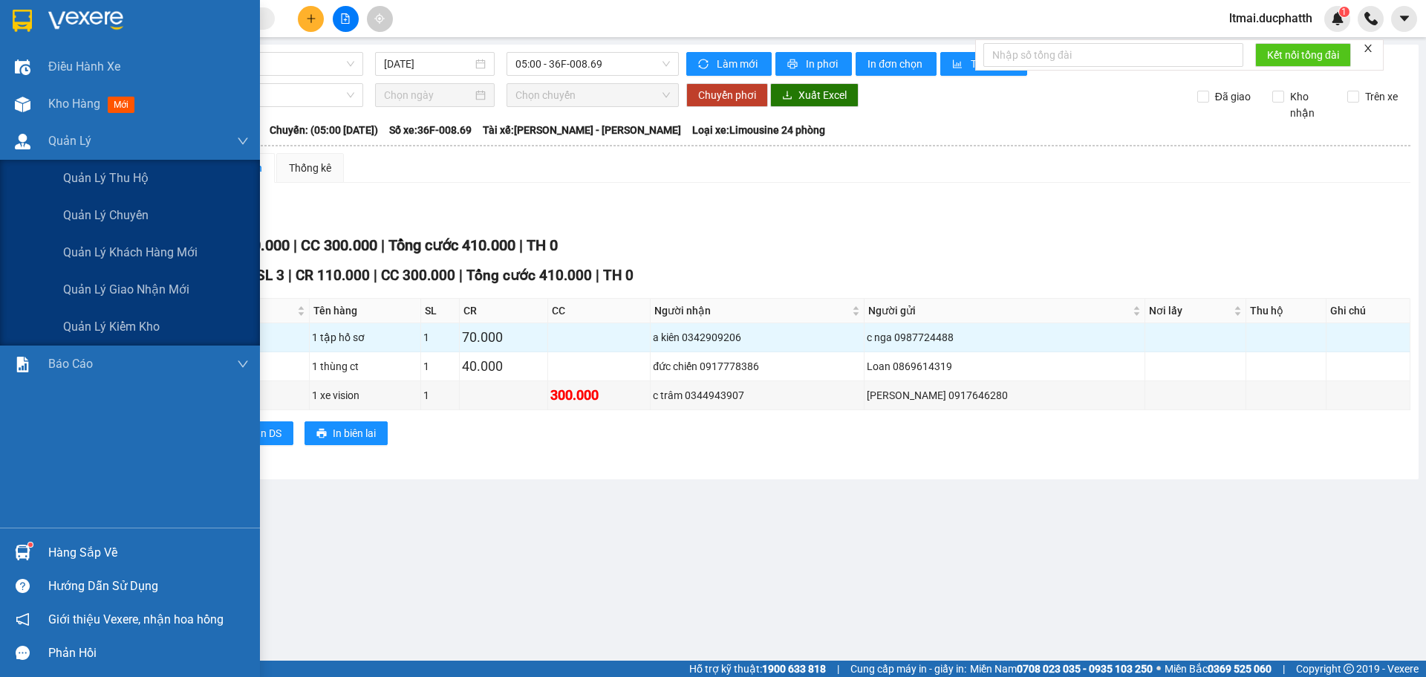
click at [56, 97] on span "Kho hàng" at bounding box center [74, 104] width 52 height 14
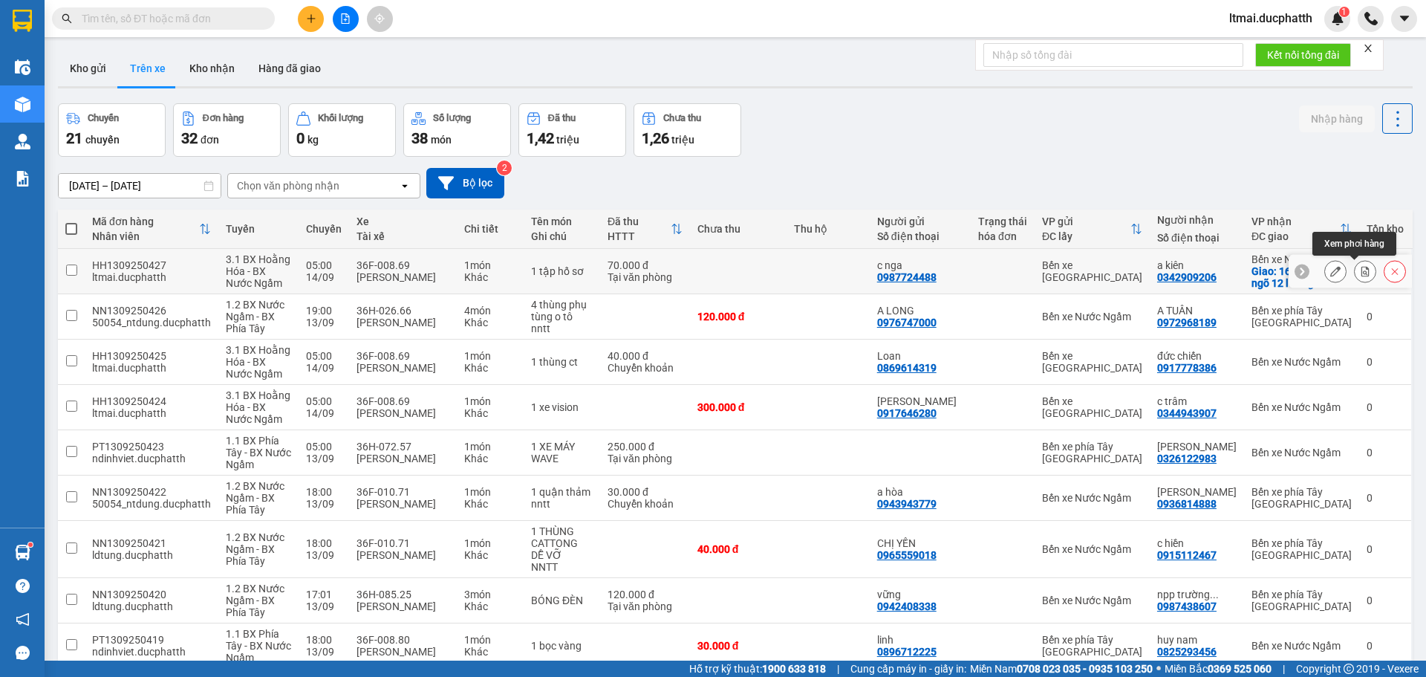
click at [1360, 269] on icon at bounding box center [1365, 271] width 10 height 10
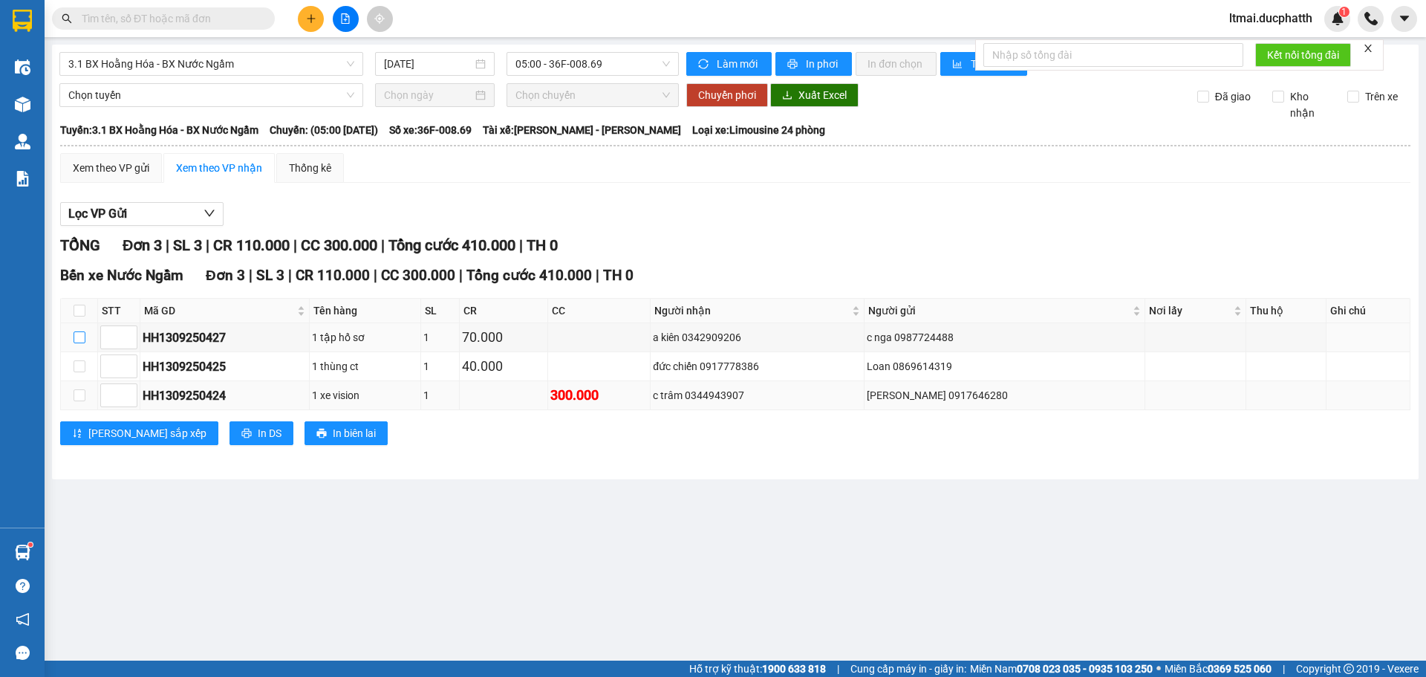
drag, startPoint x: 81, startPoint y: 334, endPoint x: 162, endPoint y: 401, distance: 105.5
click at [81, 334] on input "checkbox" at bounding box center [80, 337] width 12 height 12
checkbox input "true"
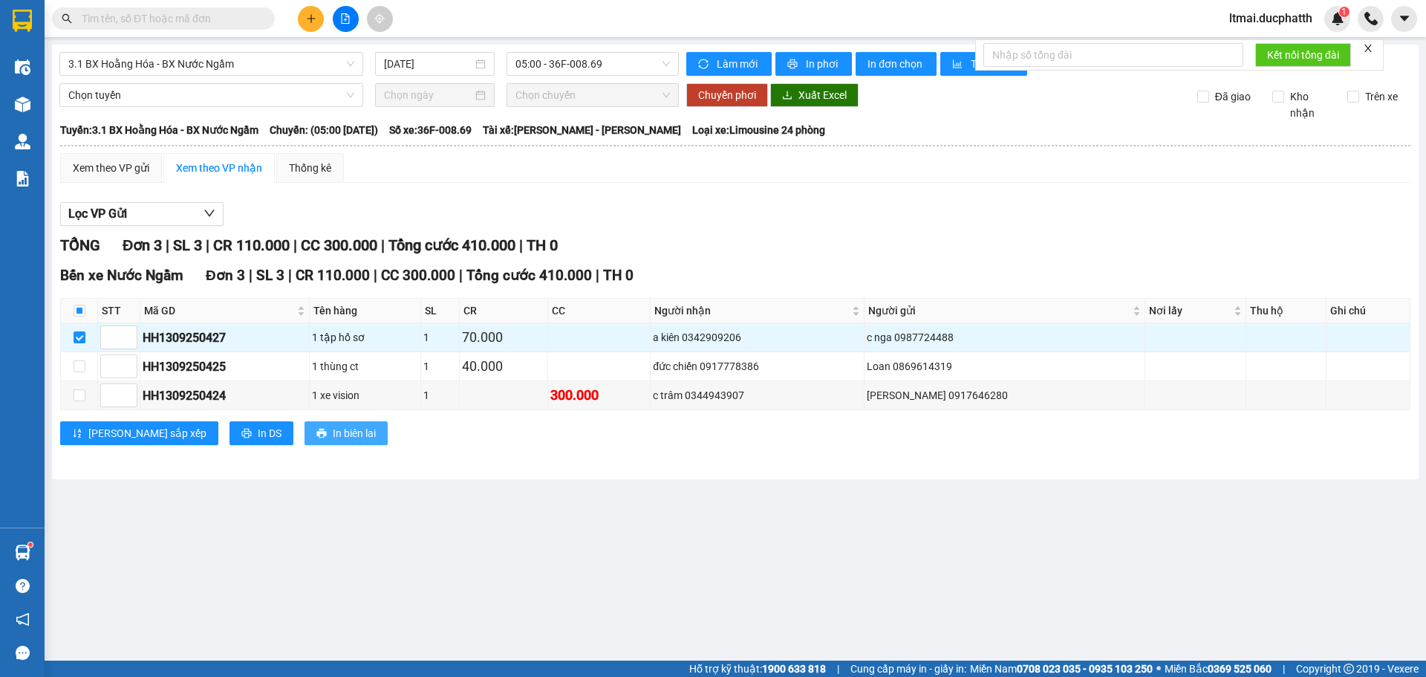
click at [333, 432] on span "In biên lai" at bounding box center [354, 433] width 43 height 16
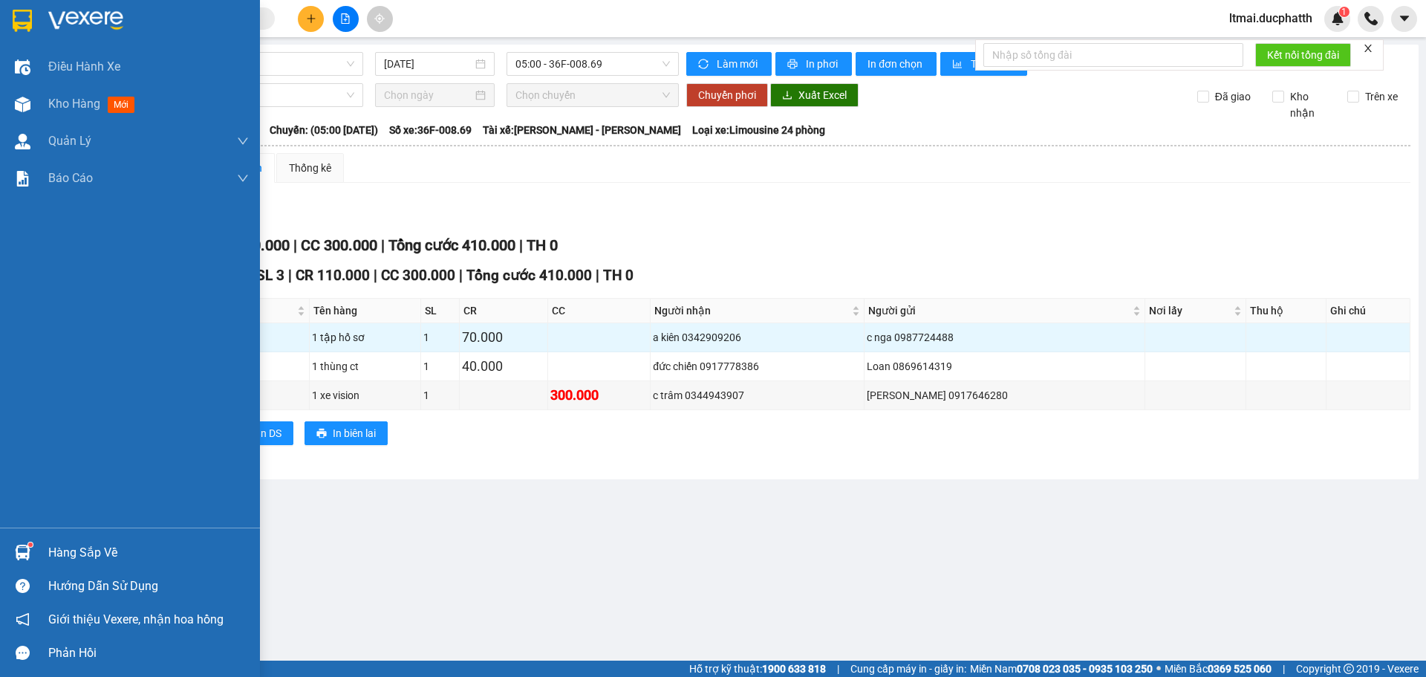
drag, startPoint x: 29, startPoint y: 103, endPoint x: 57, endPoint y: 11, distance: 96.3
click at [30, 103] on img at bounding box center [23, 105] width 16 height 16
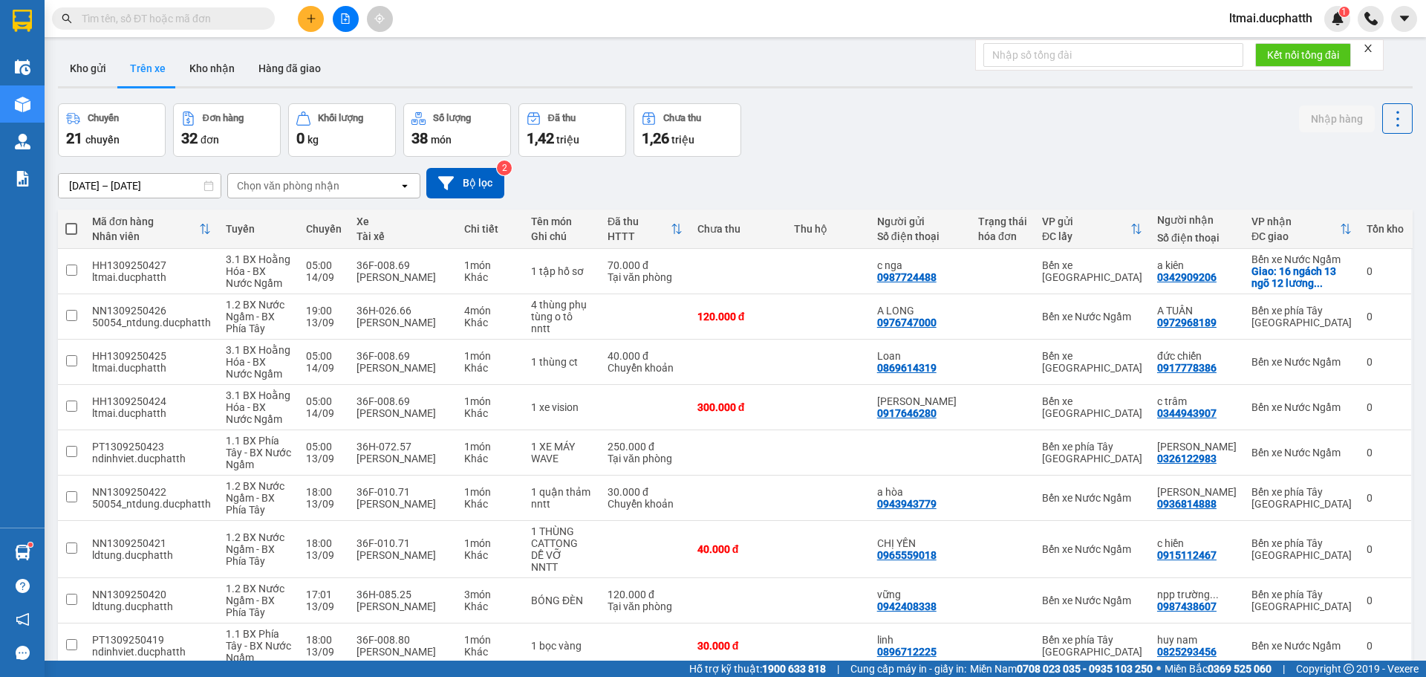
click at [42, 553] on div "Hàng sắp về" at bounding box center [22, 552] width 45 height 33
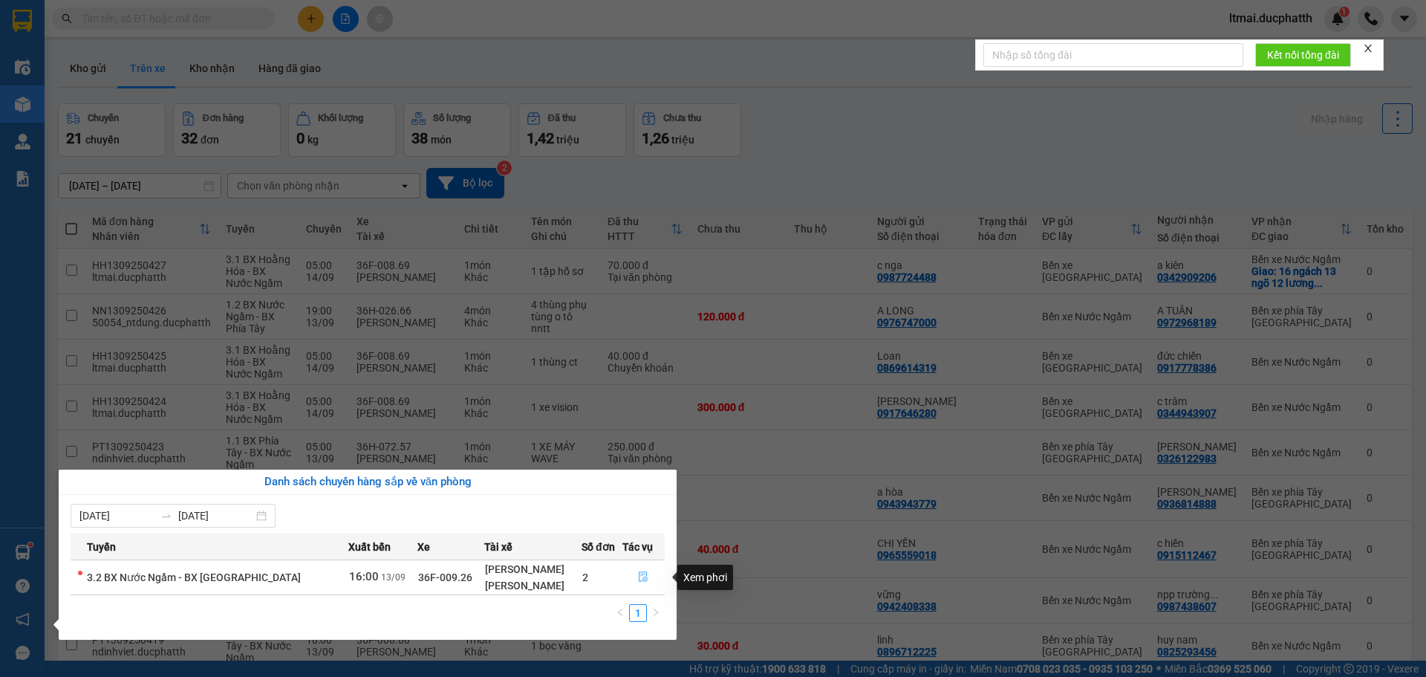
click at [640, 573] on icon "file-done" at bounding box center [643, 576] width 10 height 10
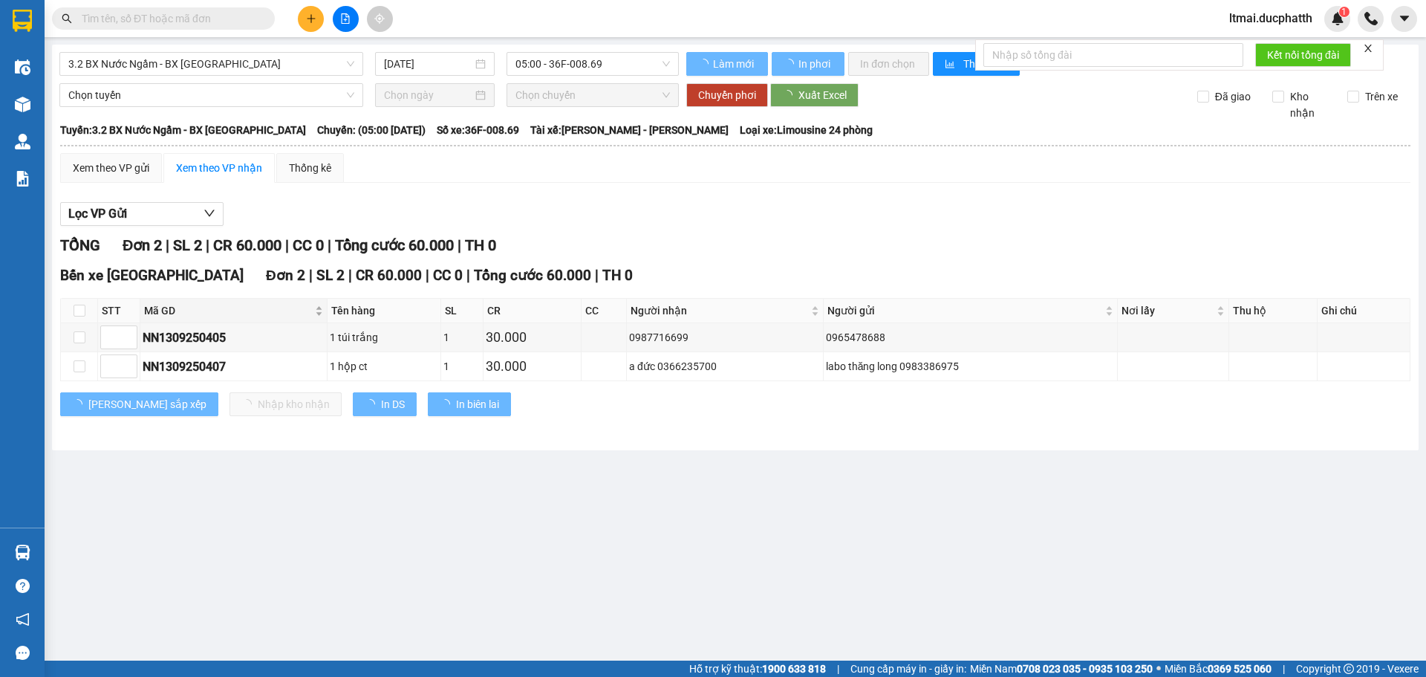
type input "[DATE]"
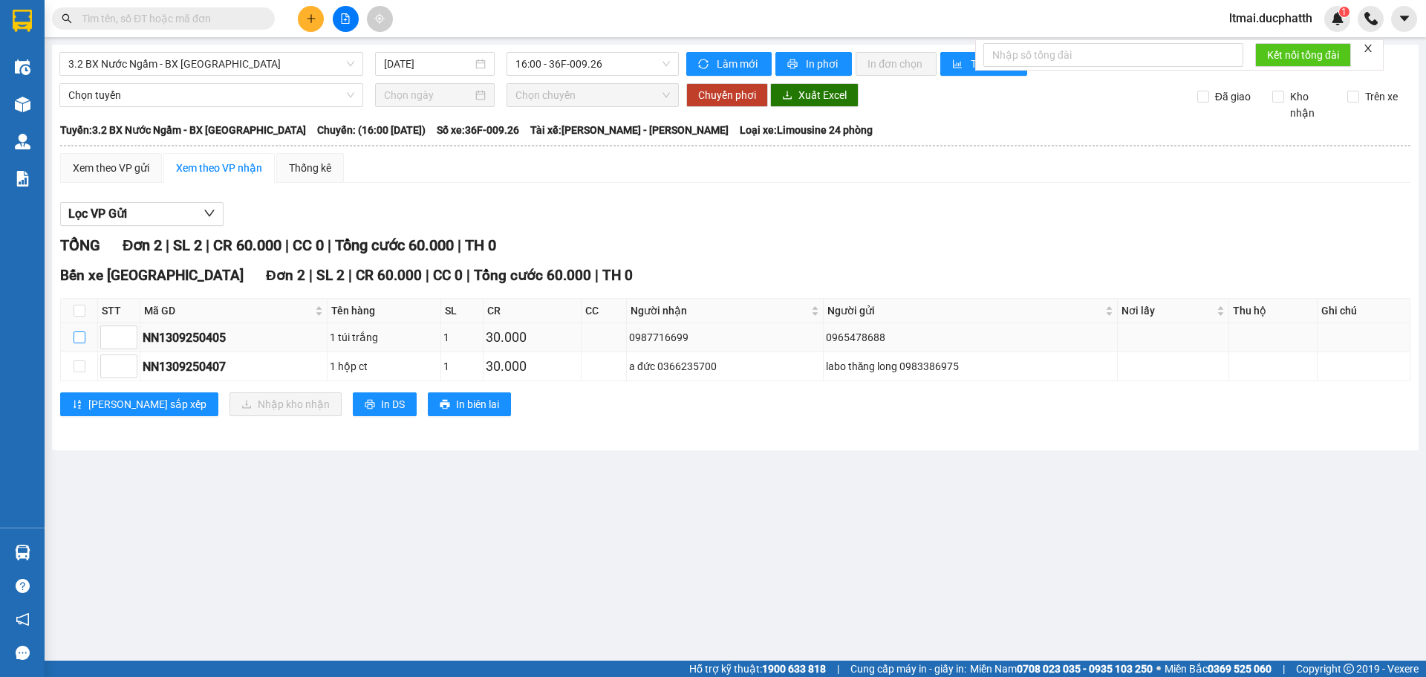
click at [77, 333] on input "checkbox" at bounding box center [80, 337] width 12 height 12
checkbox input "true"
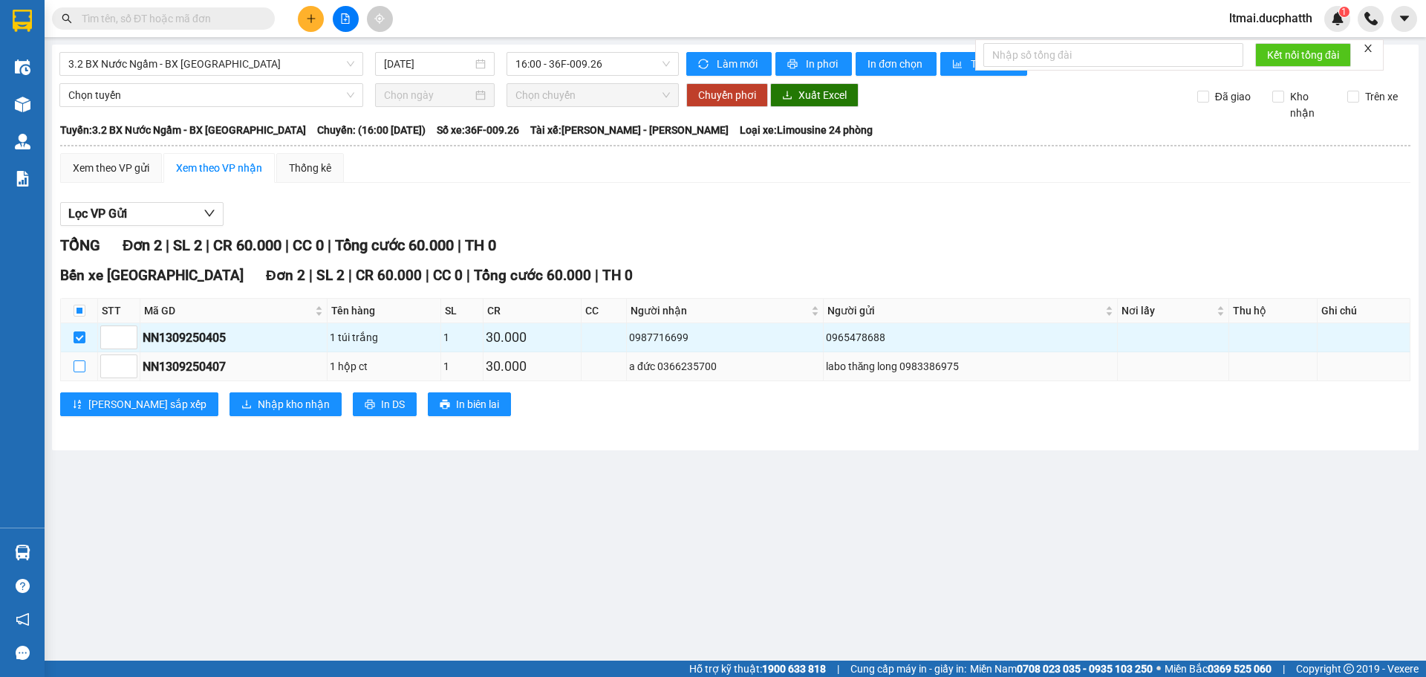
click at [80, 367] on input "checkbox" at bounding box center [80, 366] width 12 height 12
checkbox input "true"
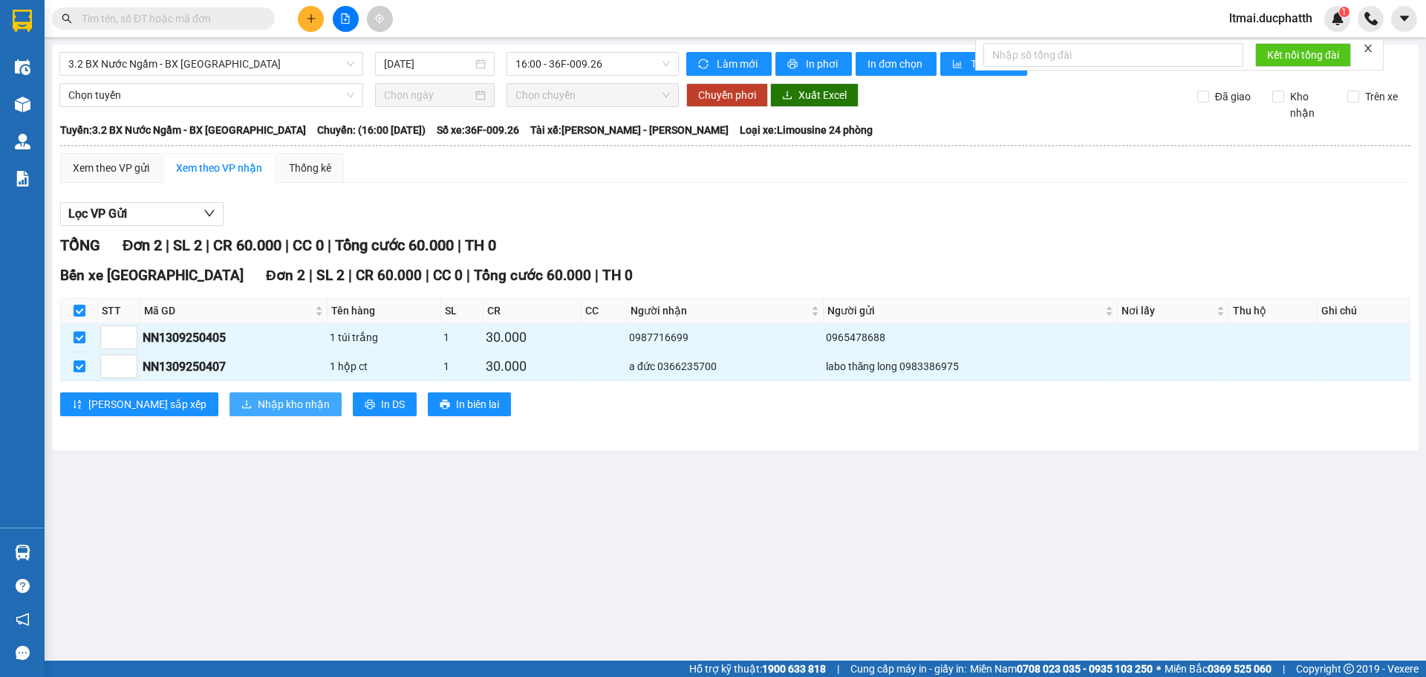
click at [258, 402] on span "Nhập kho nhận" at bounding box center [294, 404] width 72 height 16
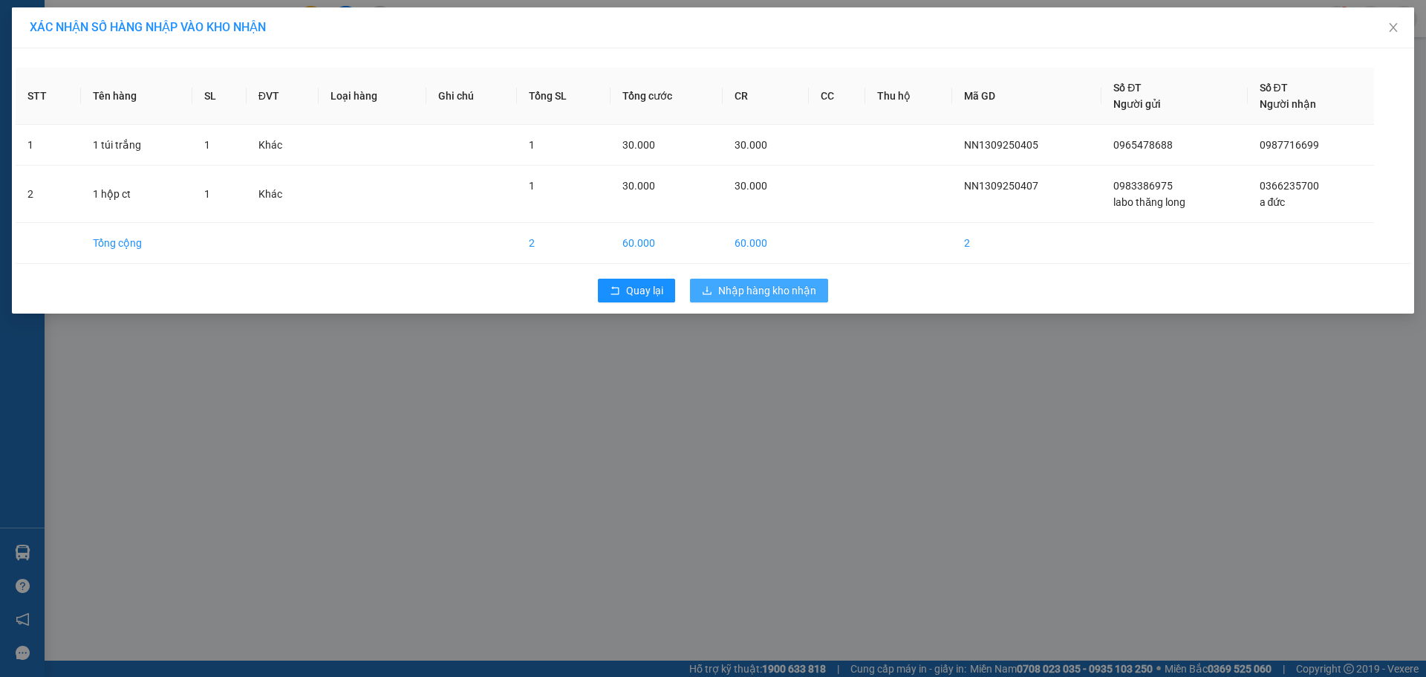
click at [758, 288] on span "Nhập hàng kho nhận" at bounding box center [767, 290] width 98 height 16
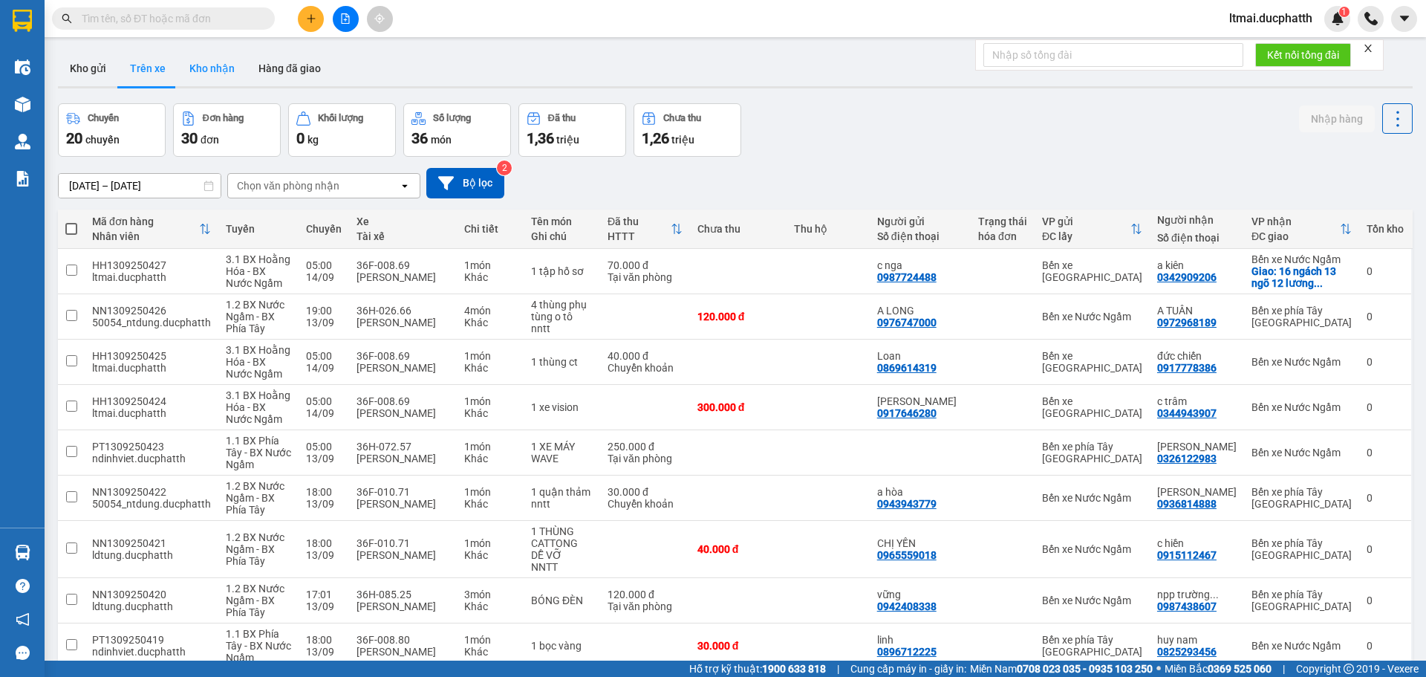
click at [213, 62] on button "Kho nhận" at bounding box center [212, 69] width 69 height 36
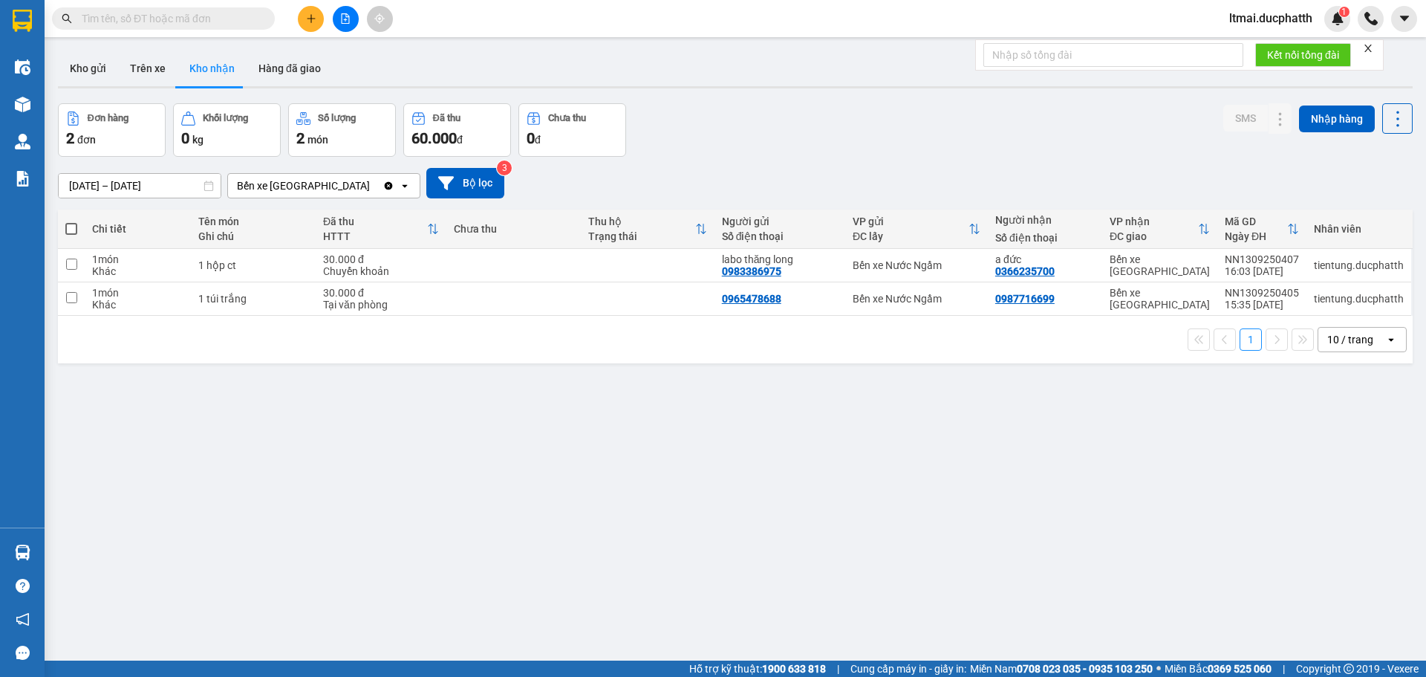
click at [660, 434] on div "ver 1.8.143 Kho gửi Trên xe Kho nhận Hàng đã giao Đơn hàng 2 đơn Khối lượng 0 k…" at bounding box center [735, 383] width 1367 height 677
